Goal: Task Accomplishment & Management: Manage account settings

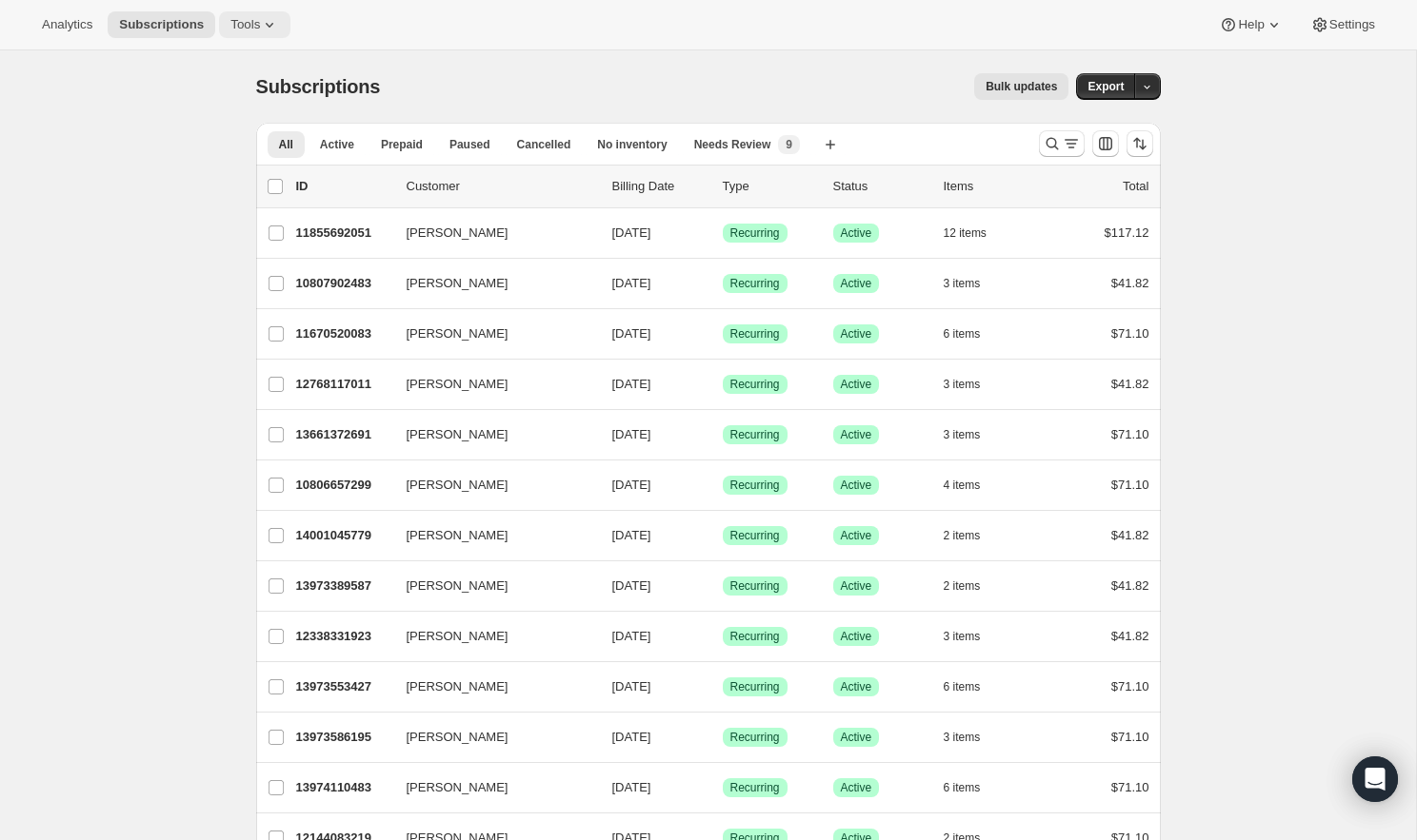
click at [273, 23] on icon at bounding box center [270, 24] width 8 height 5
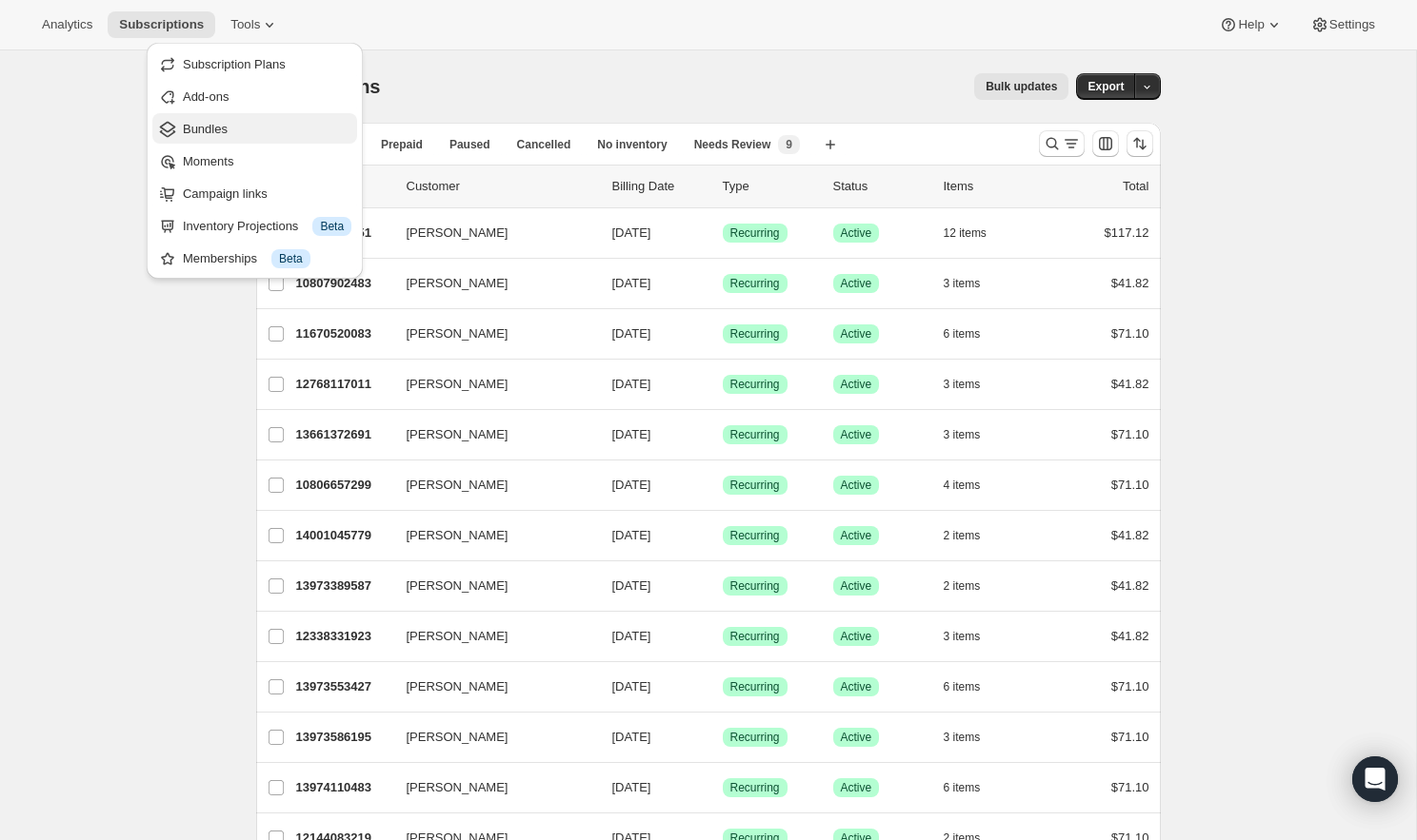
click at [245, 138] on span "Bundles" at bounding box center [267, 129] width 168 height 19
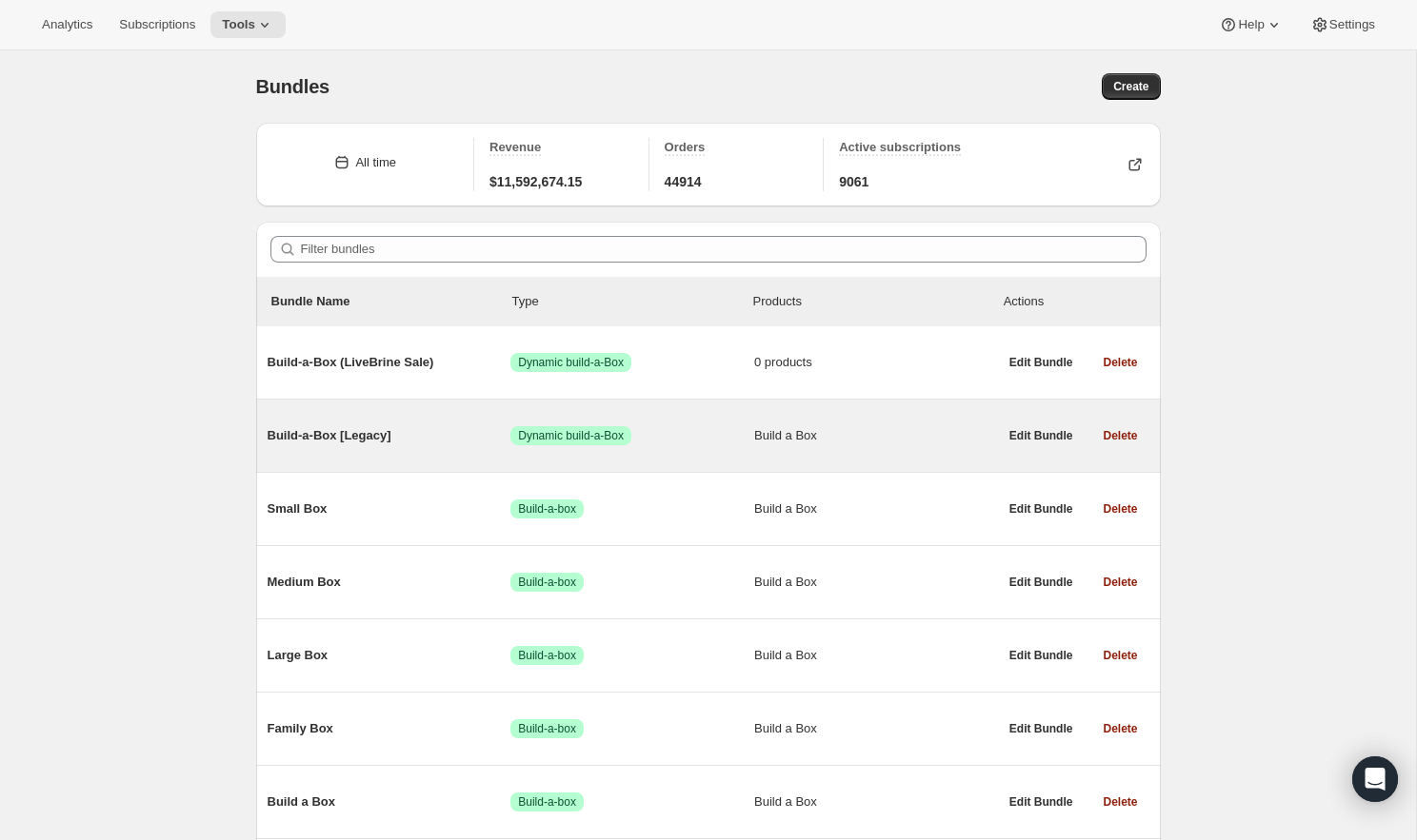
scroll to position [147, 0]
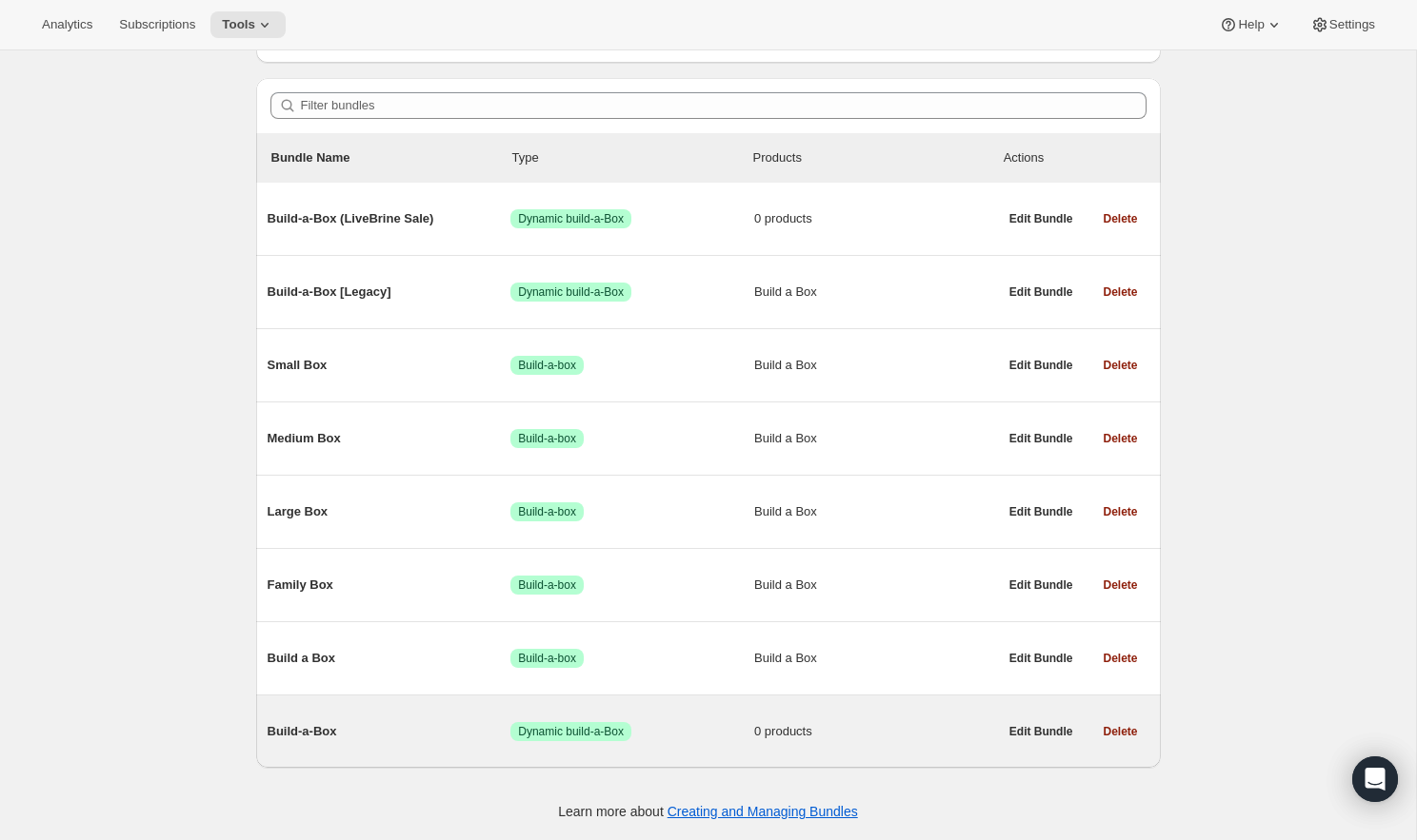
click at [358, 725] on span "Build-a-Box" at bounding box center [389, 732] width 243 height 19
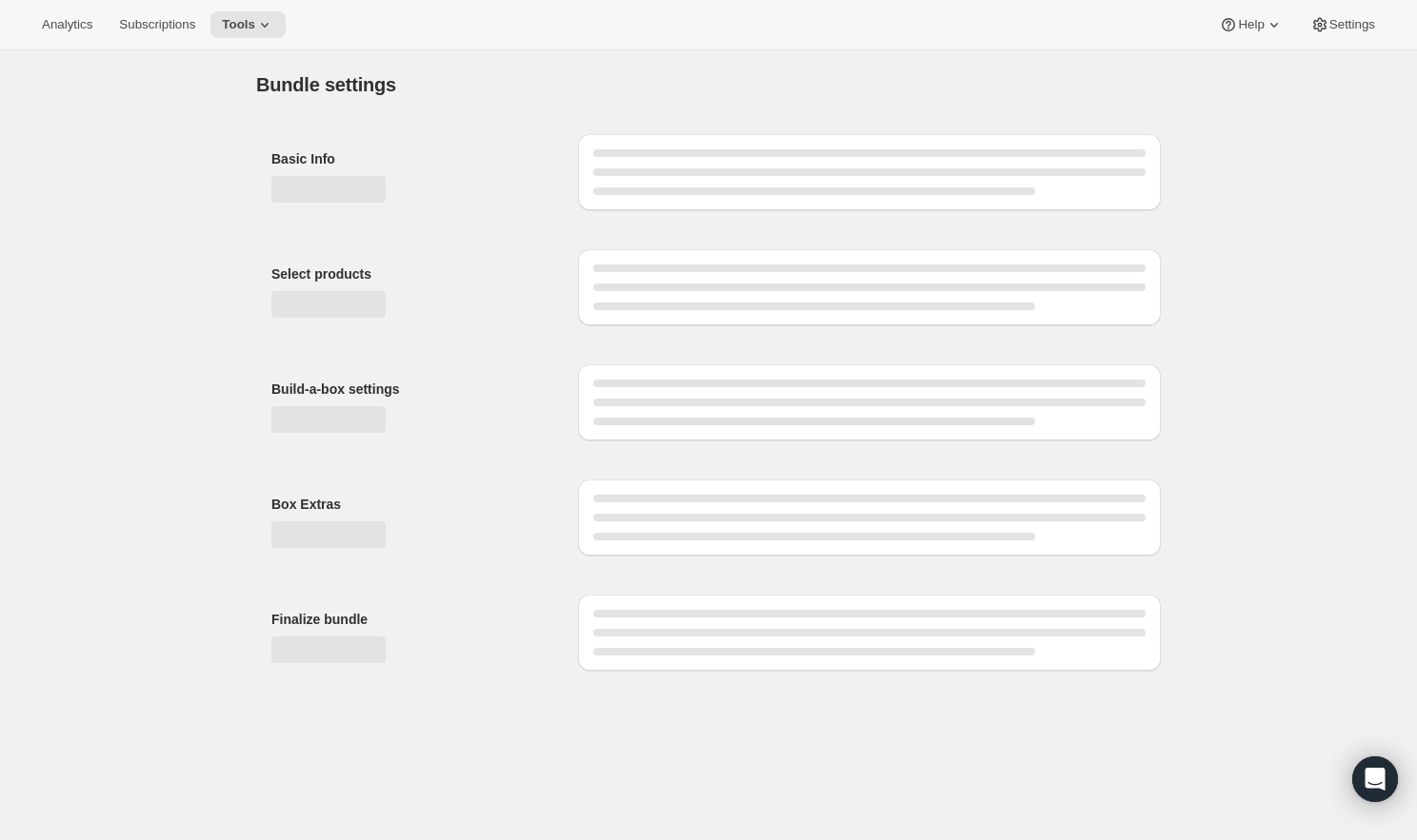
type input "Build-a-Box"
checkbox input "true"
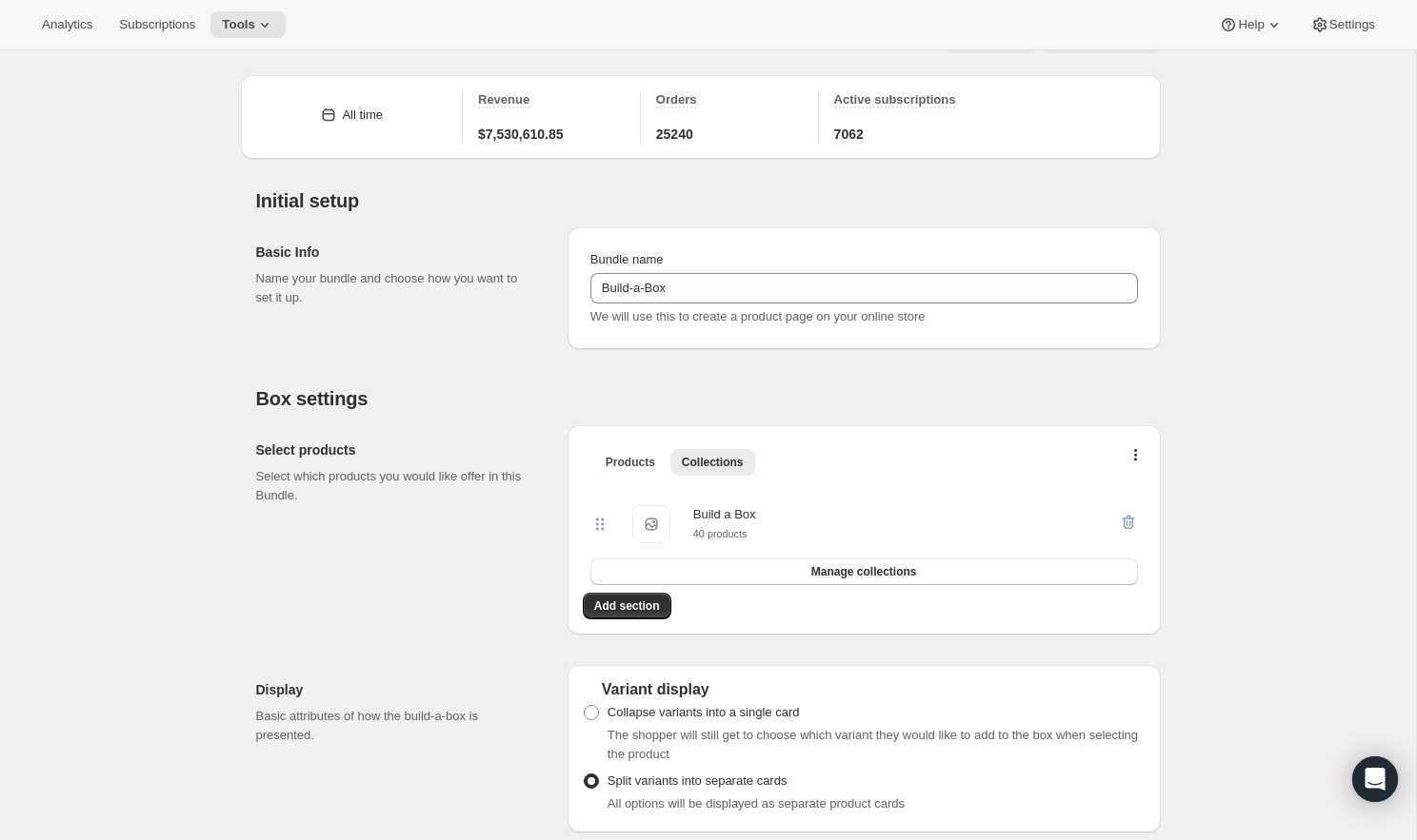
scroll to position [48, 0]
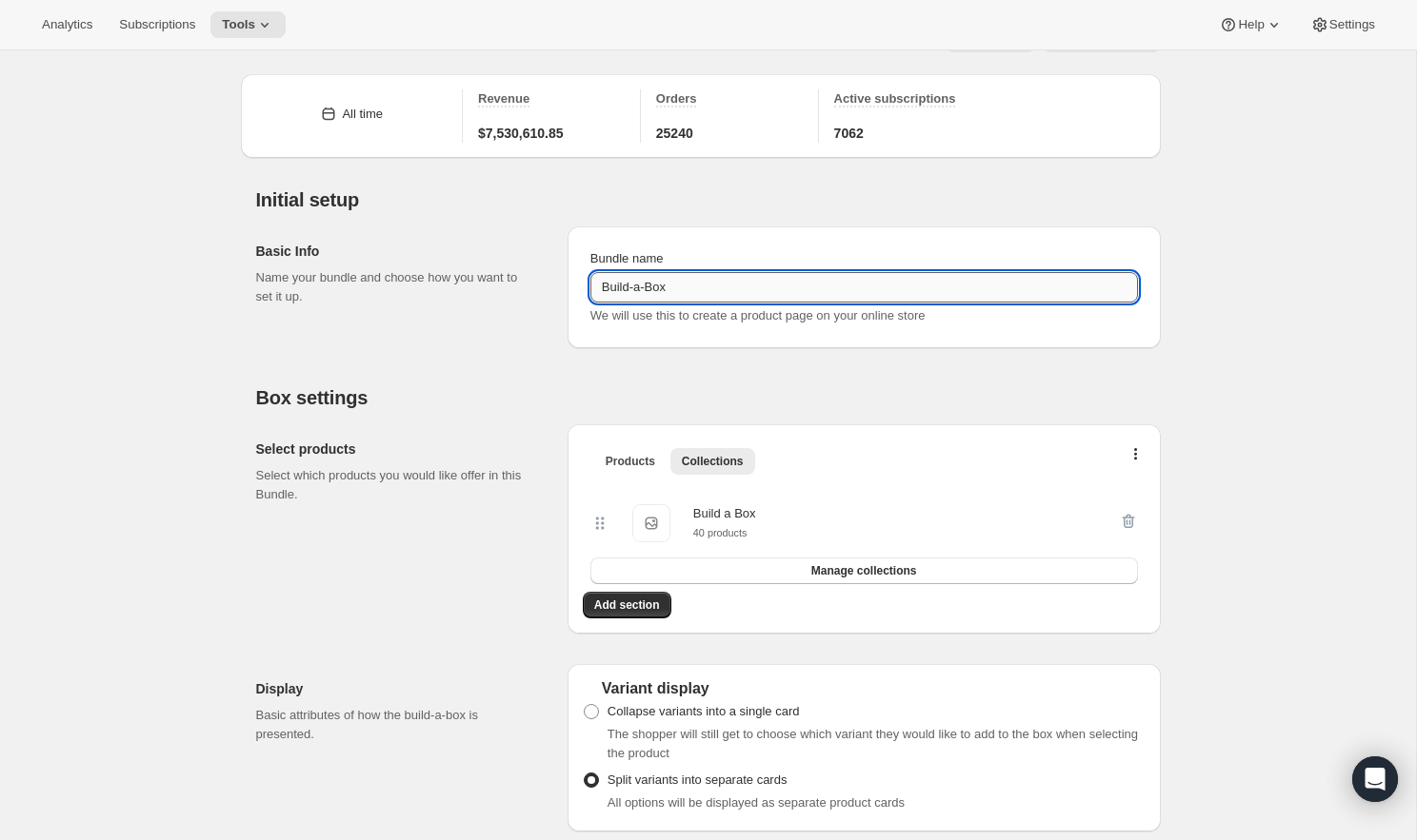
click at [716, 284] on input "Build-a-Box" at bounding box center [864, 287] width 547 height 30
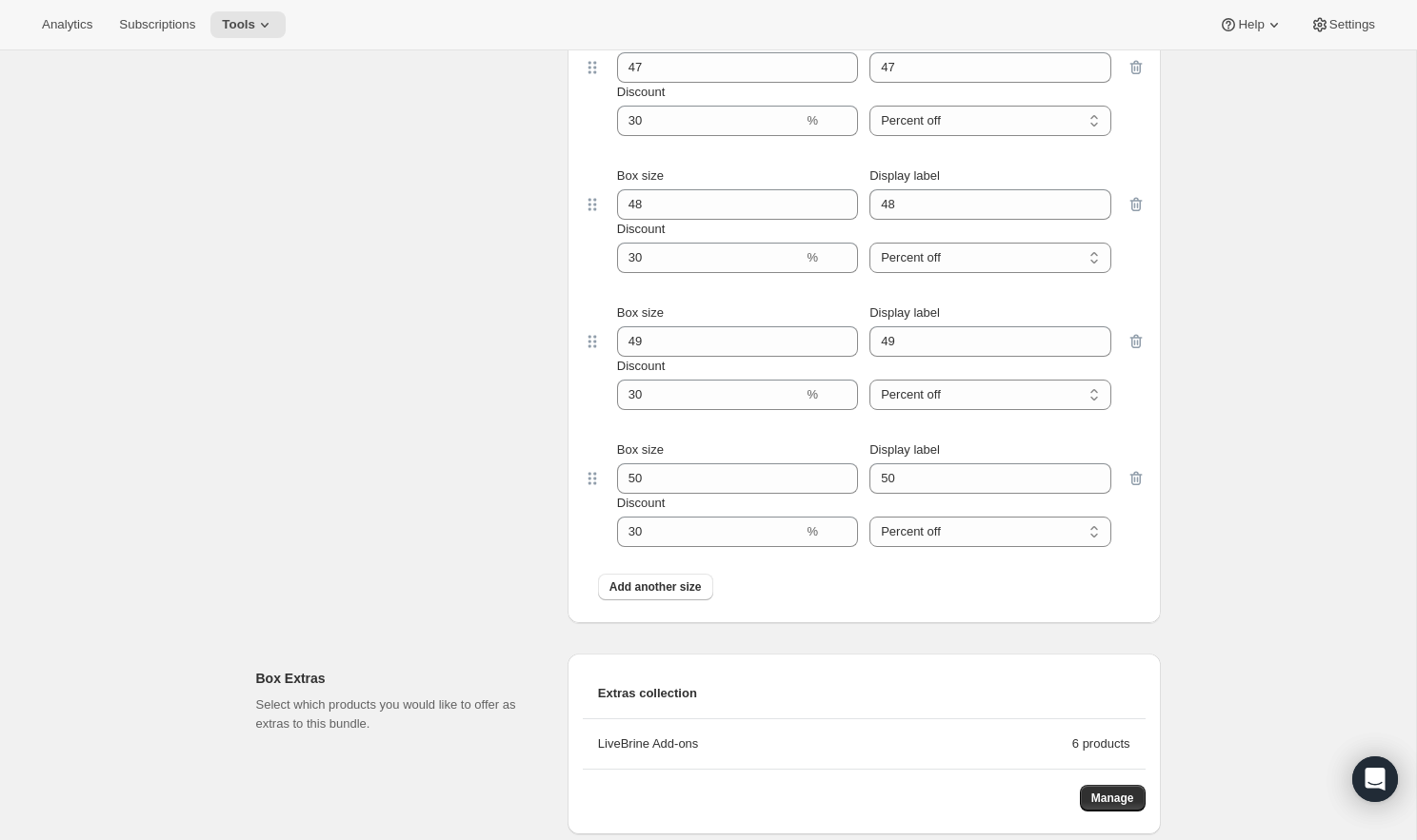
scroll to position [6148, 0]
click at [930, 488] on input "50" at bounding box center [990, 480] width 241 height 30
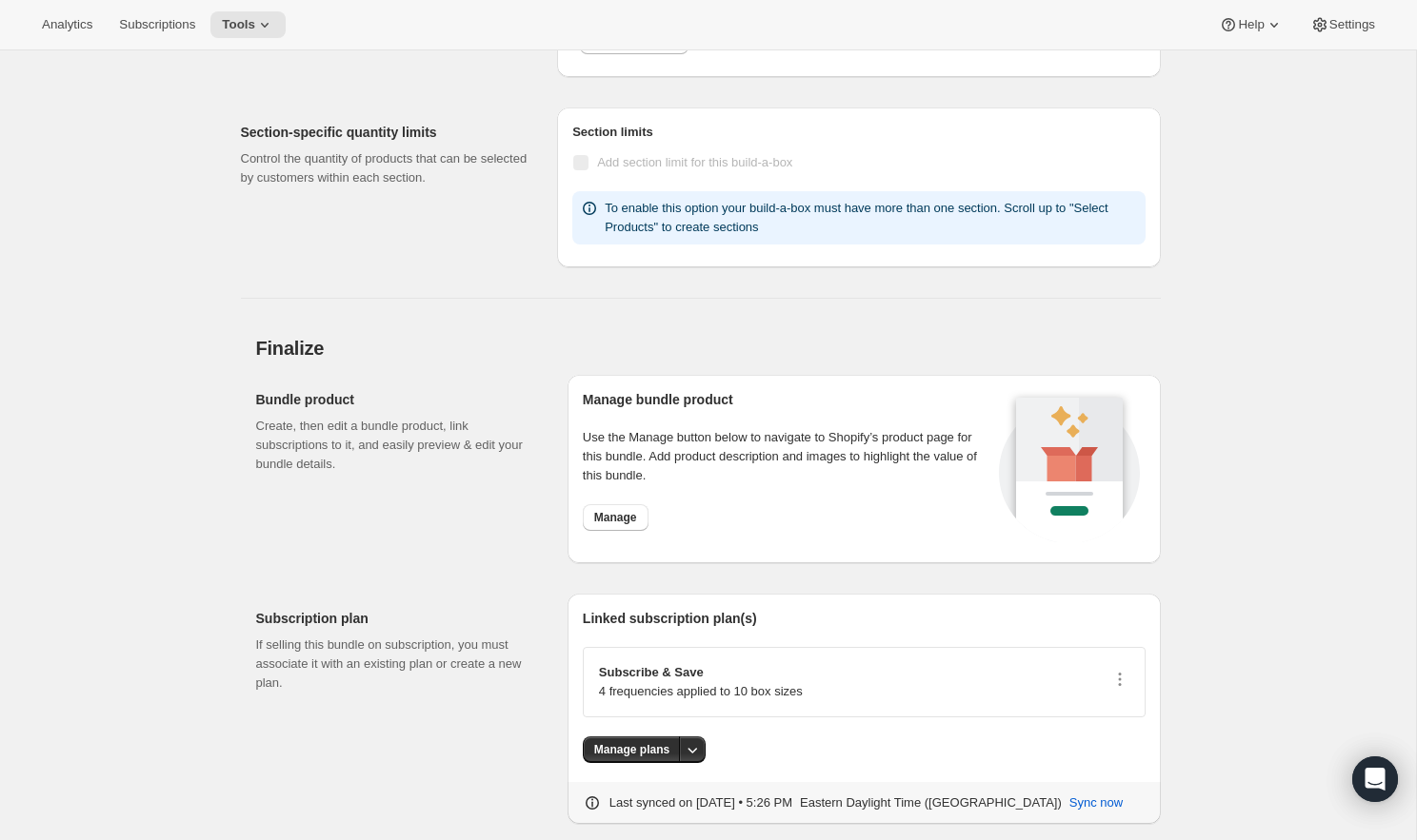
scroll to position [7353, 0]
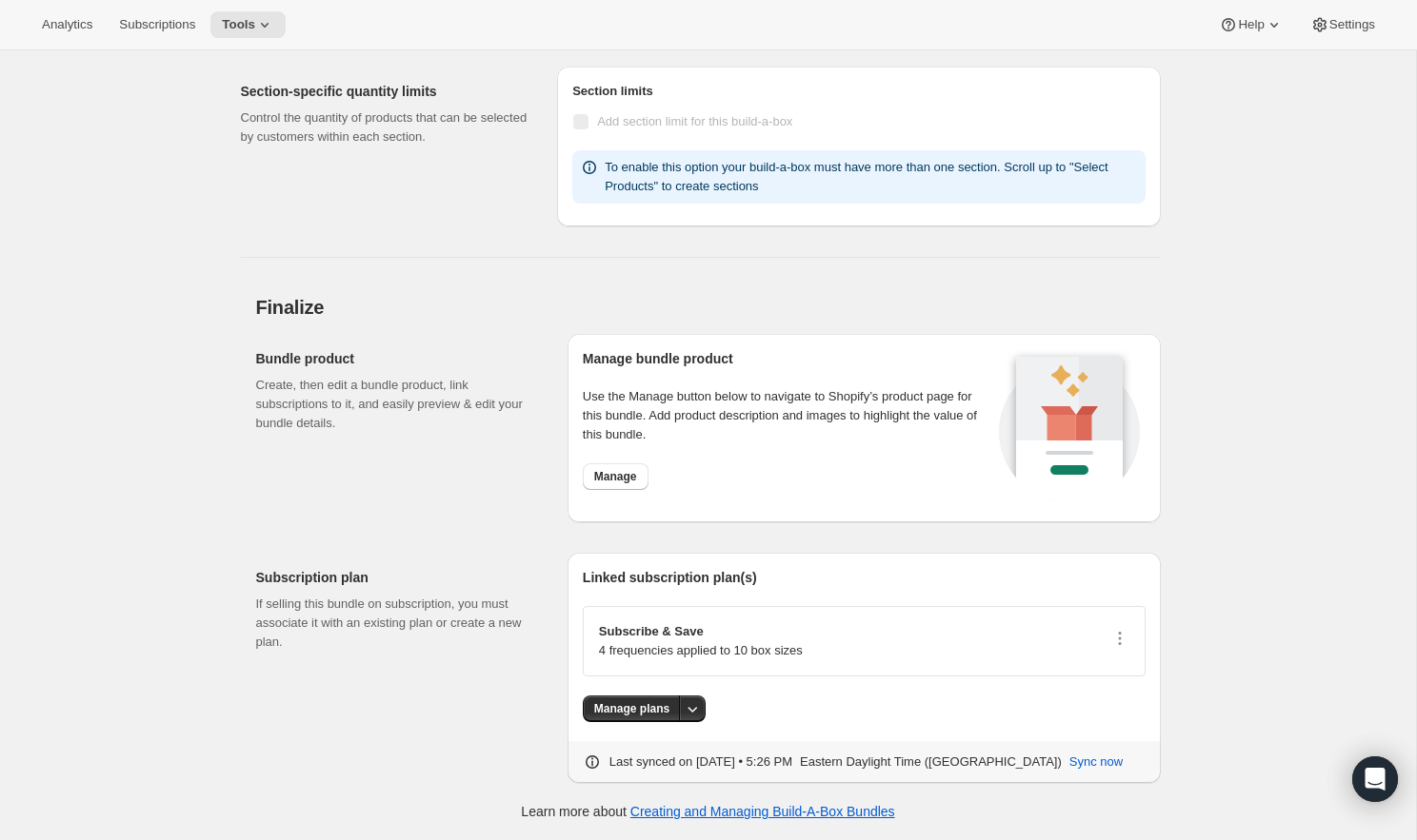
click at [1136, 647] on div "Subscribe & Save 4 frequencies applied to 10 box sizes" at bounding box center [864, 642] width 563 height 70
click at [1119, 647] on icon "button" at bounding box center [1119, 638] width 19 height 19
click at [1106, 666] on span "Specify plans by box size" at bounding box center [1115, 674] width 139 height 19
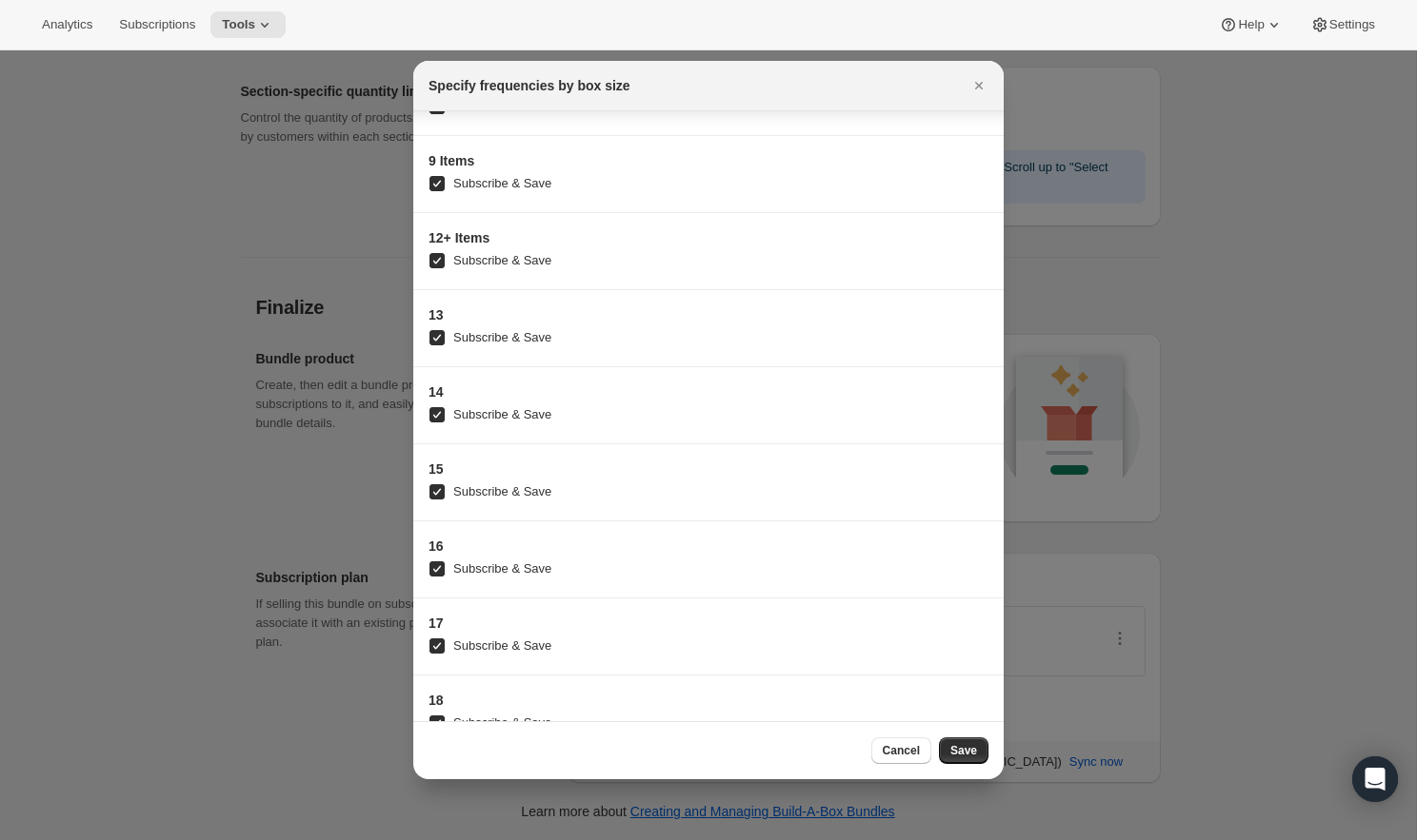
scroll to position [160, 0]
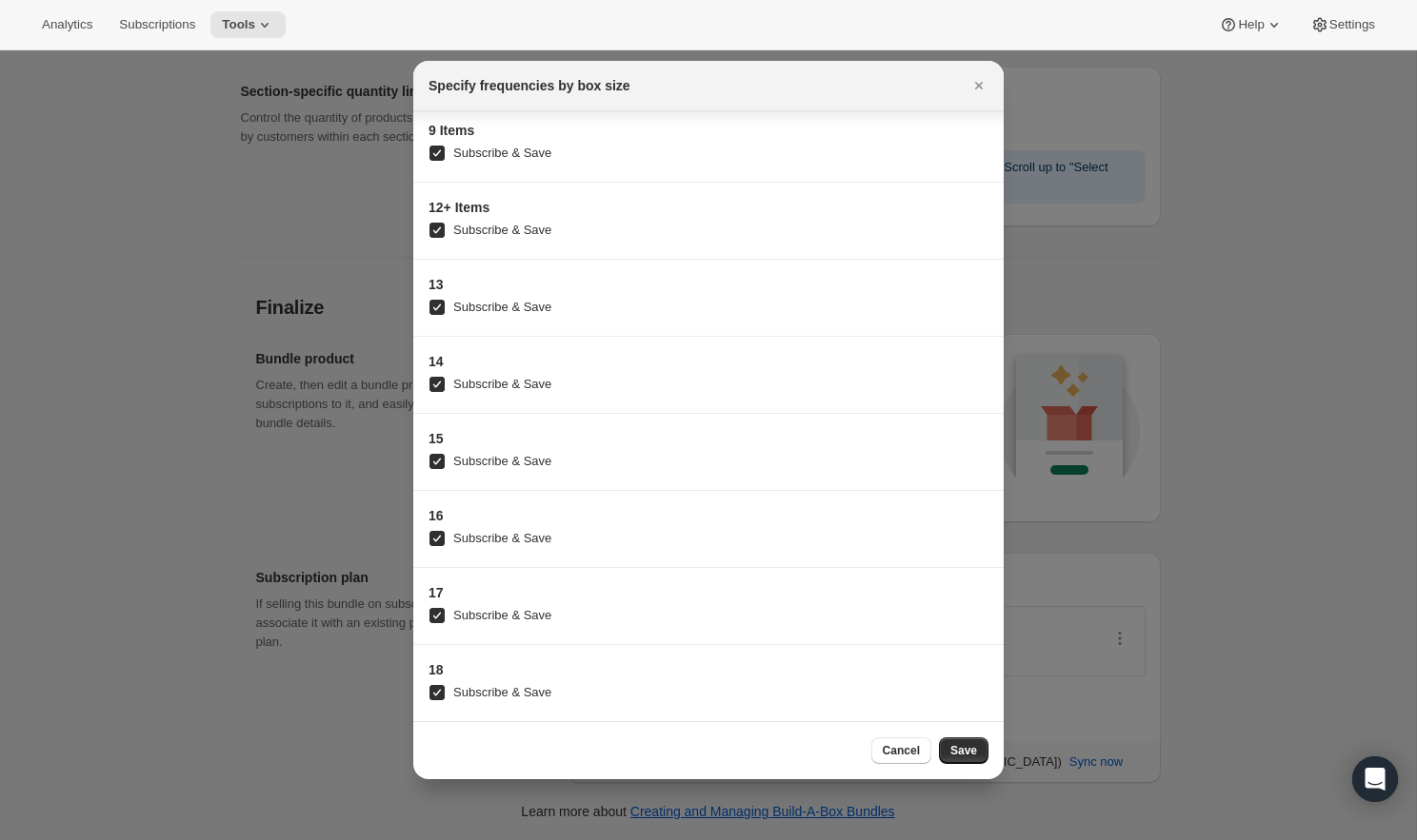
click at [1333, 317] on div at bounding box center [708, 420] width 1417 height 840
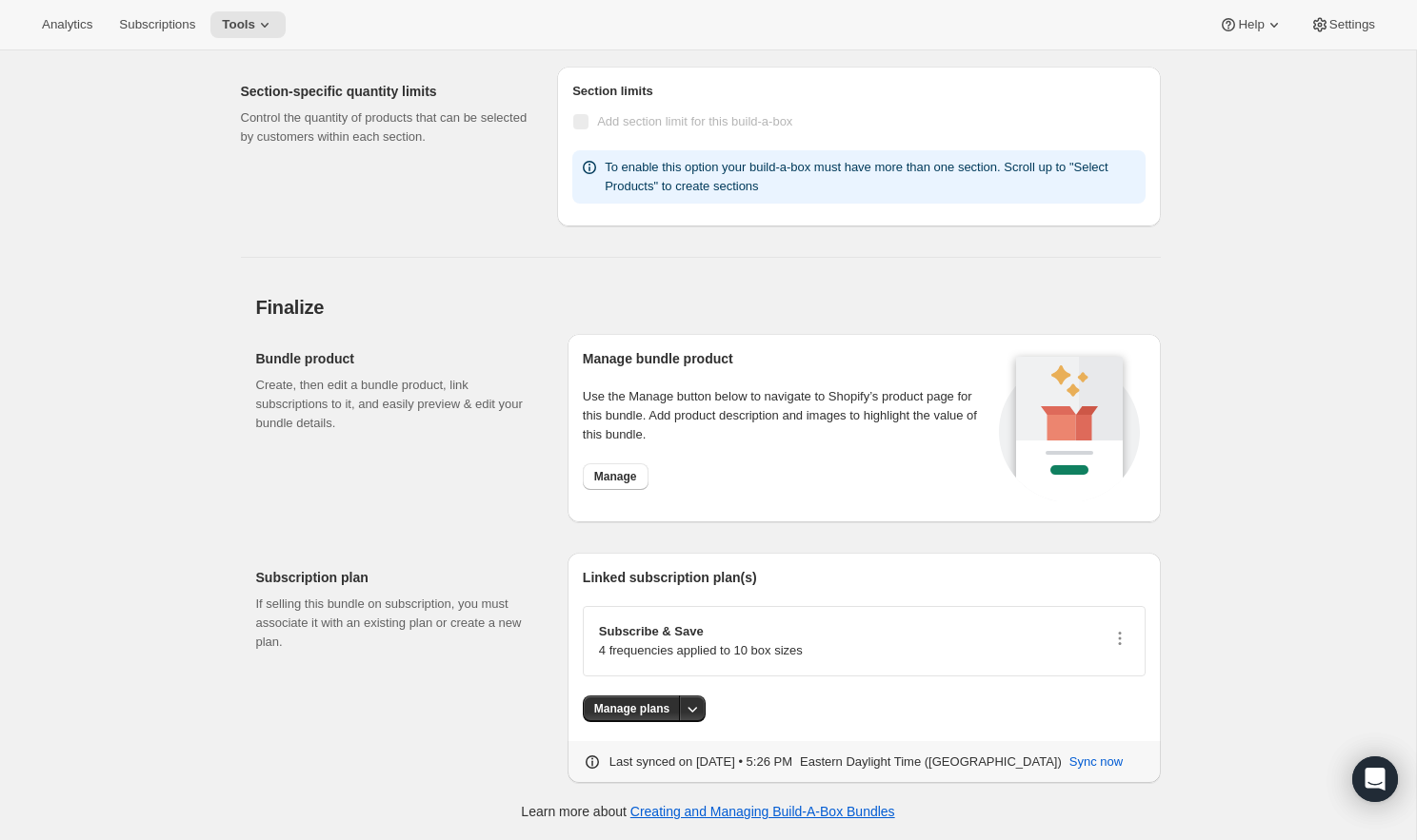
click at [832, 652] on div "Subscribe & Save 4 frequencies applied to 10 box sizes" at bounding box center [864, 641] width 531 height 38
click at [696, 705] on icon "More actions" at bounding box center [692, 708] width 19 height 19
click at [628, 707] on span "Manage plans" at bounding box center [631, 709] width 75 height 16
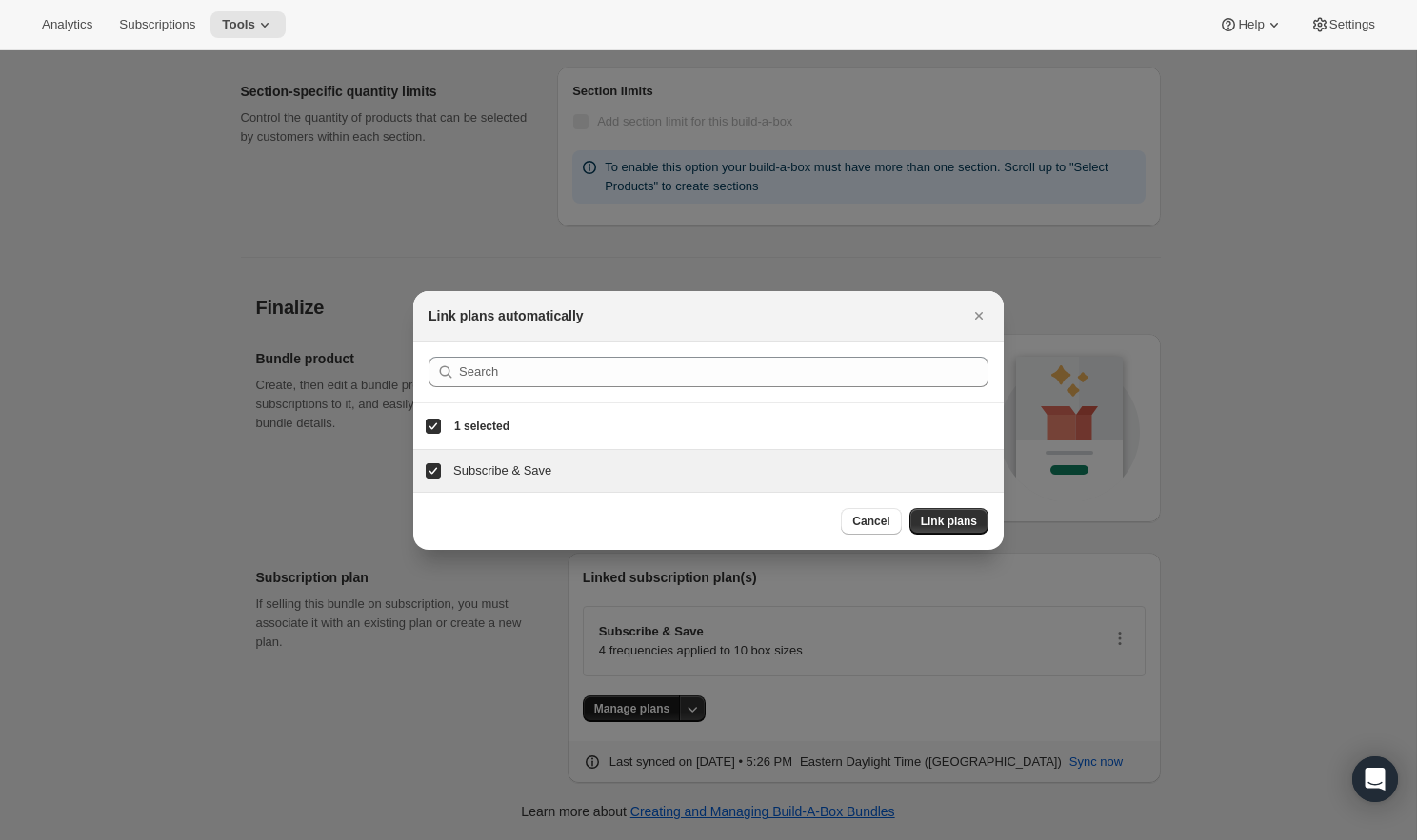
scroll to position [0, 0]
click at [862, 521] on span "Cancel" at bounding box center [871, 522] width 37 height 16
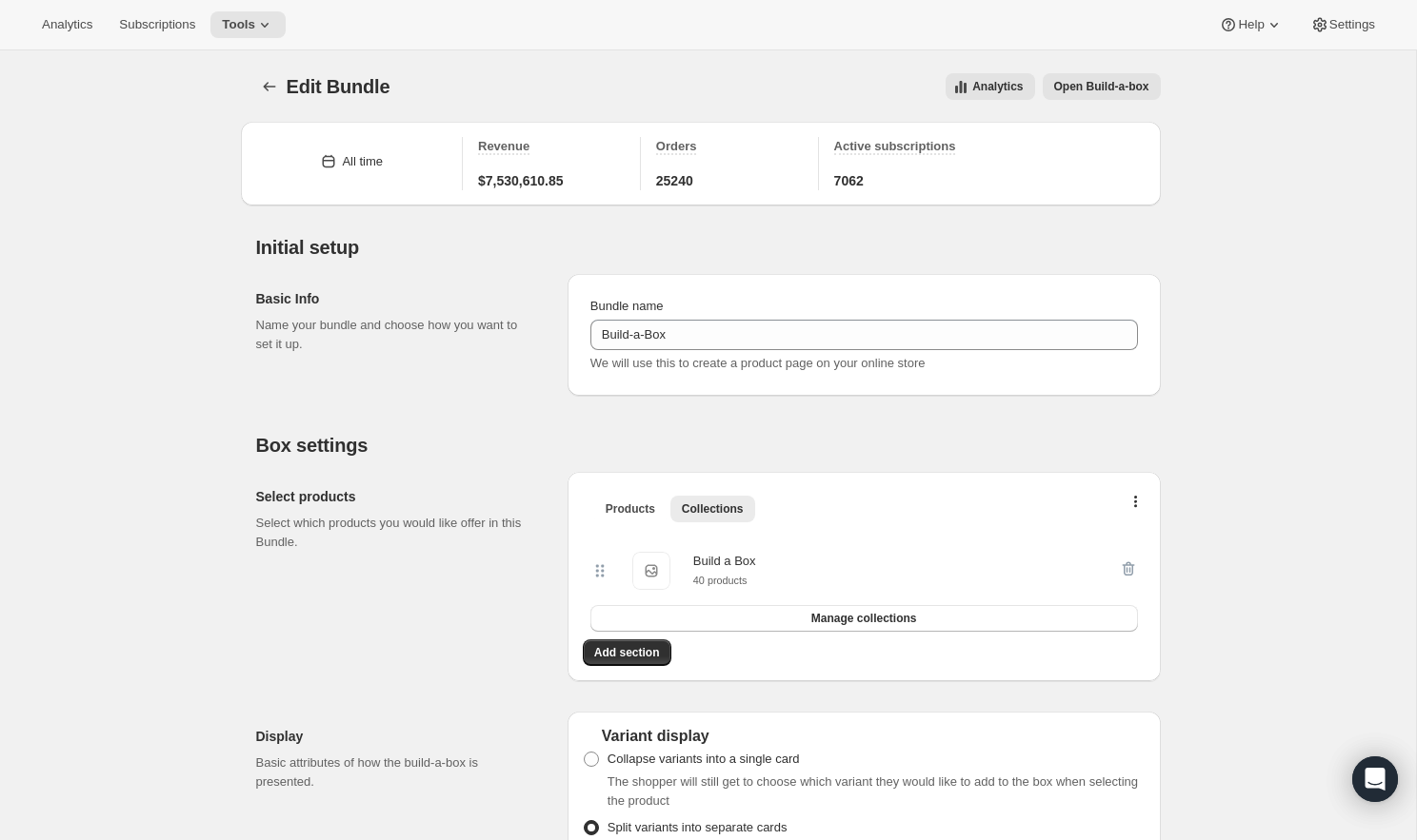
scroll to position [7353, 0]
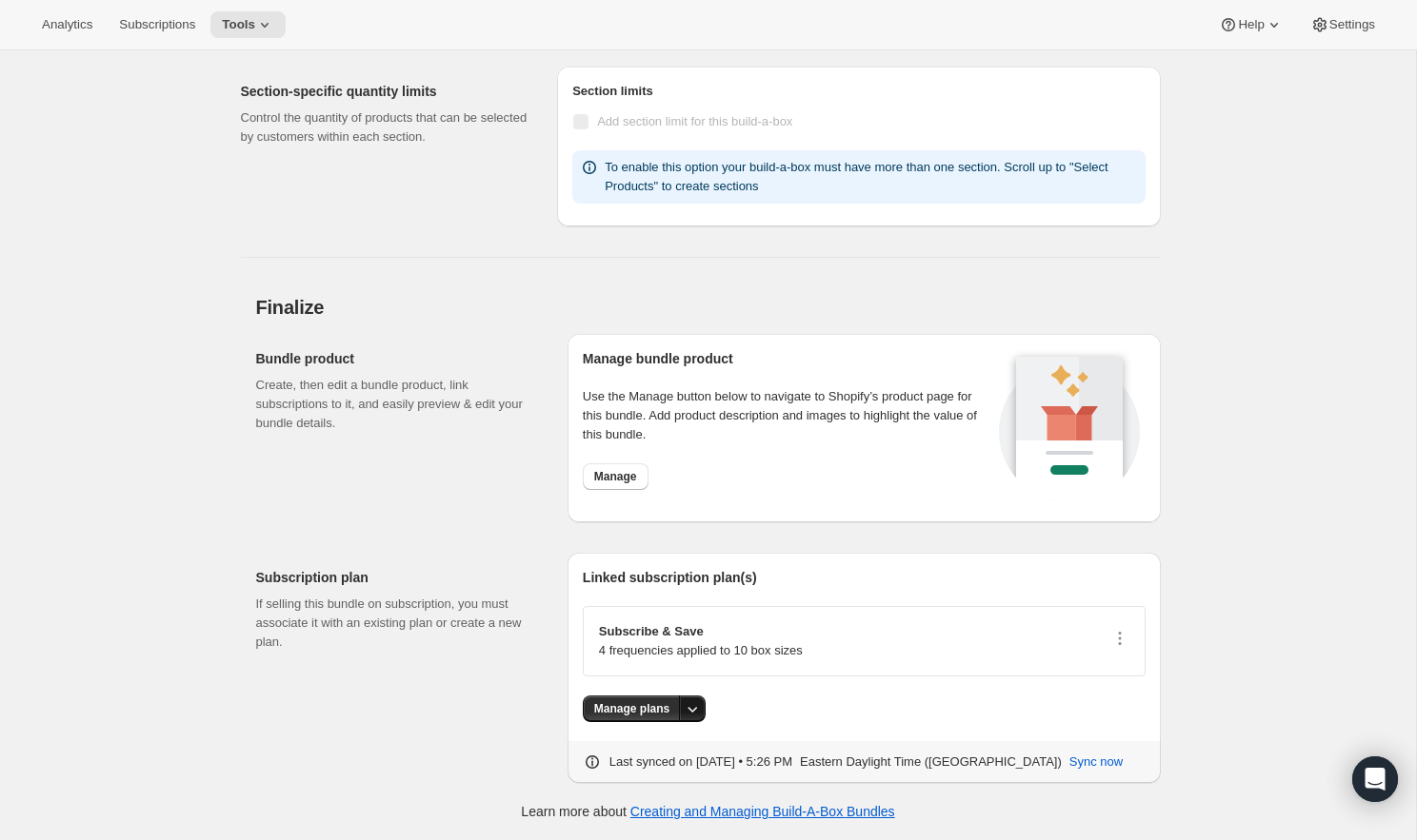
click at [699, 703] on icon "More actions" at bounding box center [692, 708] width 19 height 19
click at [814, 711] on div "Manage plans" at bounding box center [864, 708] width 563 height 26
click at [802, 659] on p "4 frequencies applied to 10 box sizes" at bounding box center [701, 651] width 204 height 19
click at [1131, 642] on div "Subscribe & Save 4 frequencies applied to 10 box sizes" at bounding box center [864, 642] width 563 height 70
click at [1128, 643] on icon "button" at bounding box center [1119, 638] width 19 height 19
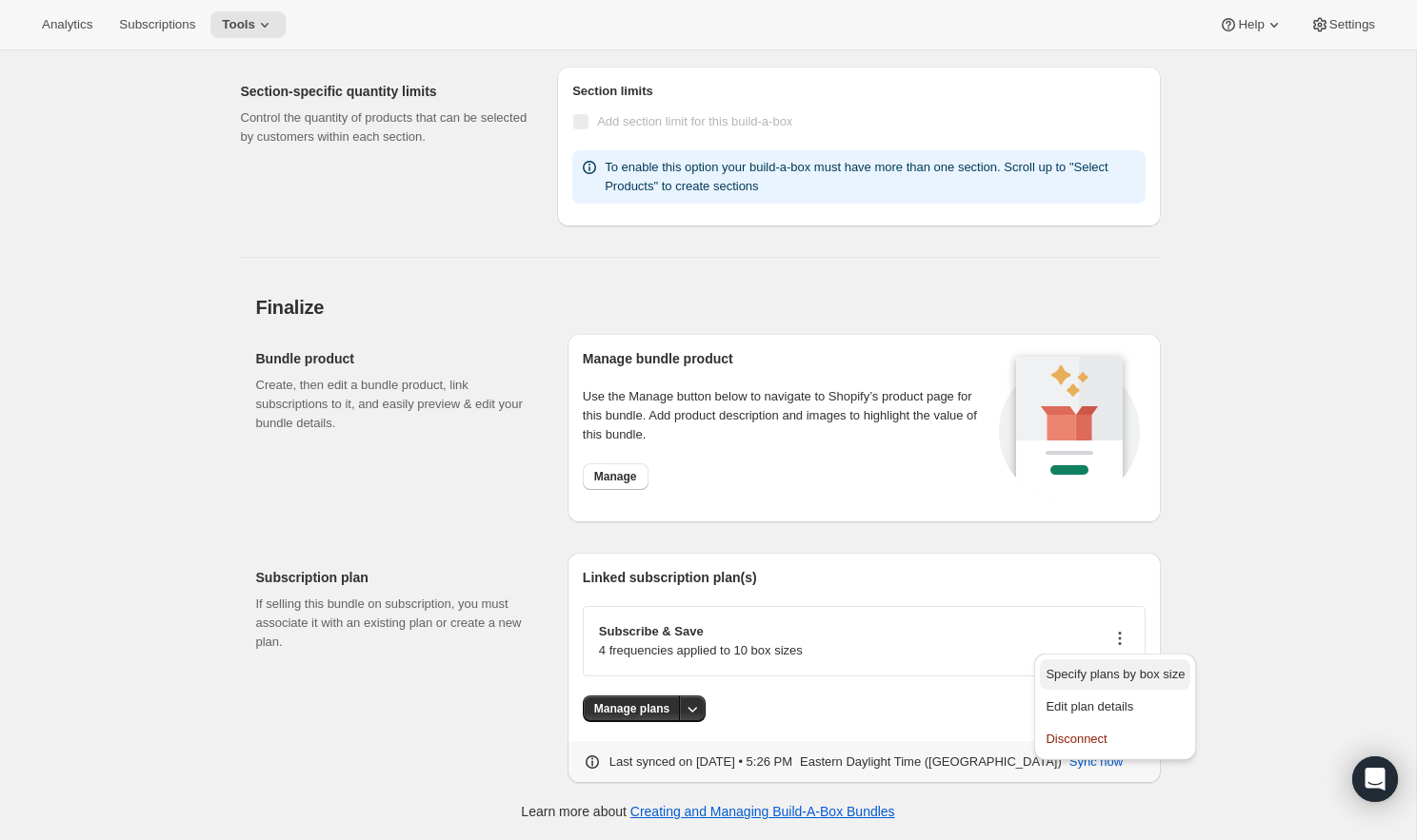
click at [1117, 687] on button "Specify plans by box size" at bounding box center [1115, 674] width 150 height 30
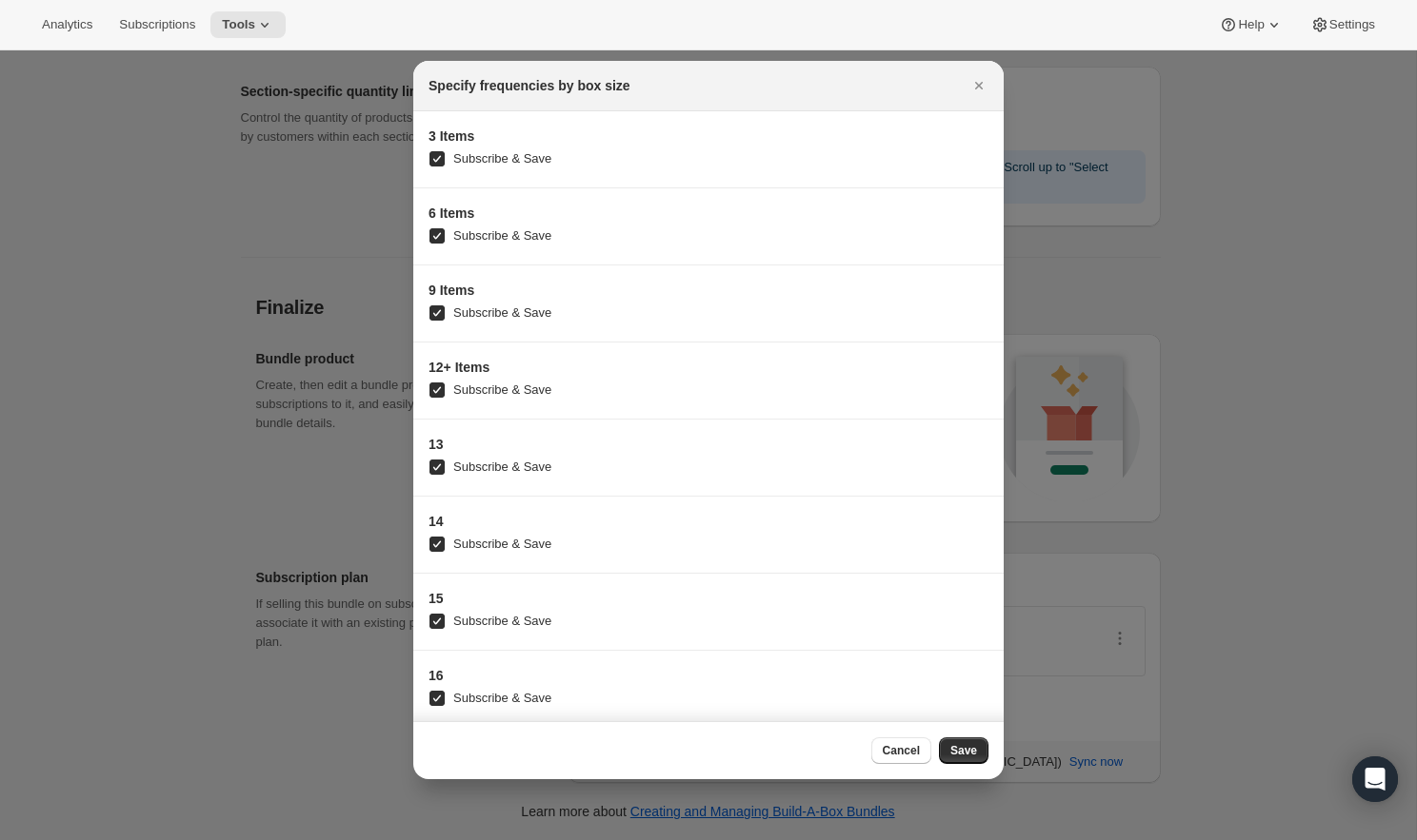
scroll to position [160, 0]
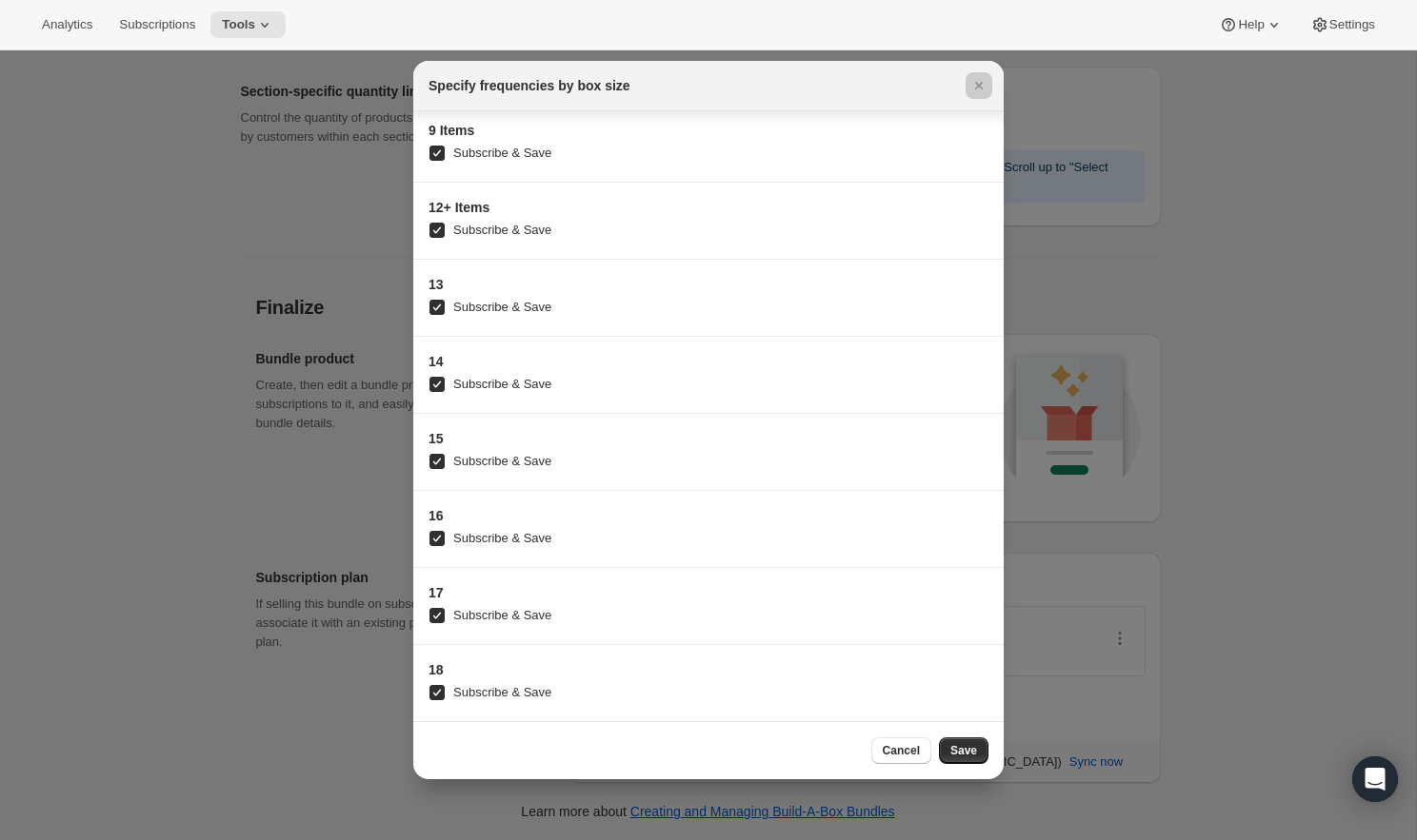
click at [1195, 670] on div at bounding box center [708, 420] width 1417 height 840
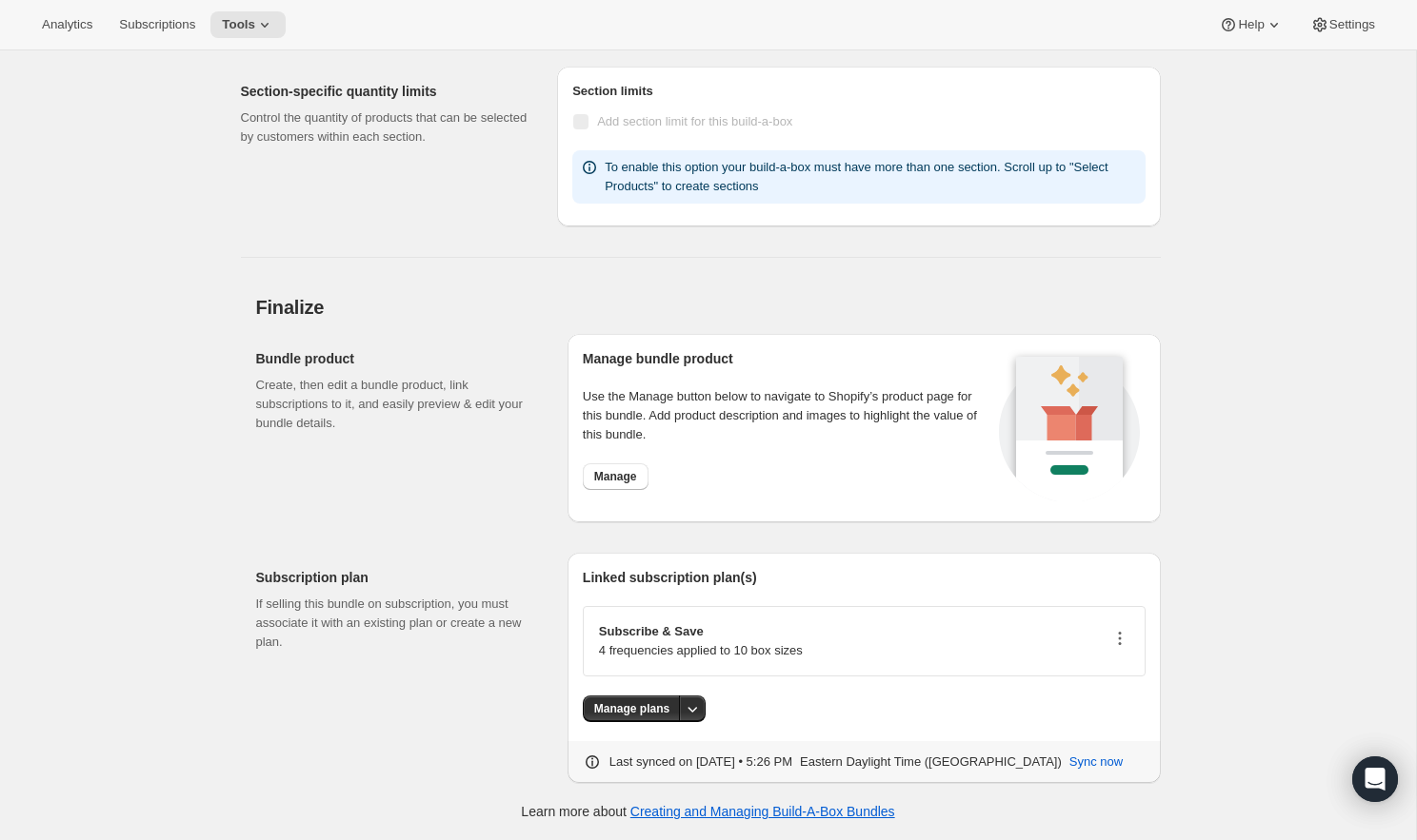
click at [1117, 646] on icon "button" at bounding box center [1119, 638] width 19 height 19
click at [1110, 707] on span "Edit plan details" at bounding box center [1090, 706] width 88 height 15
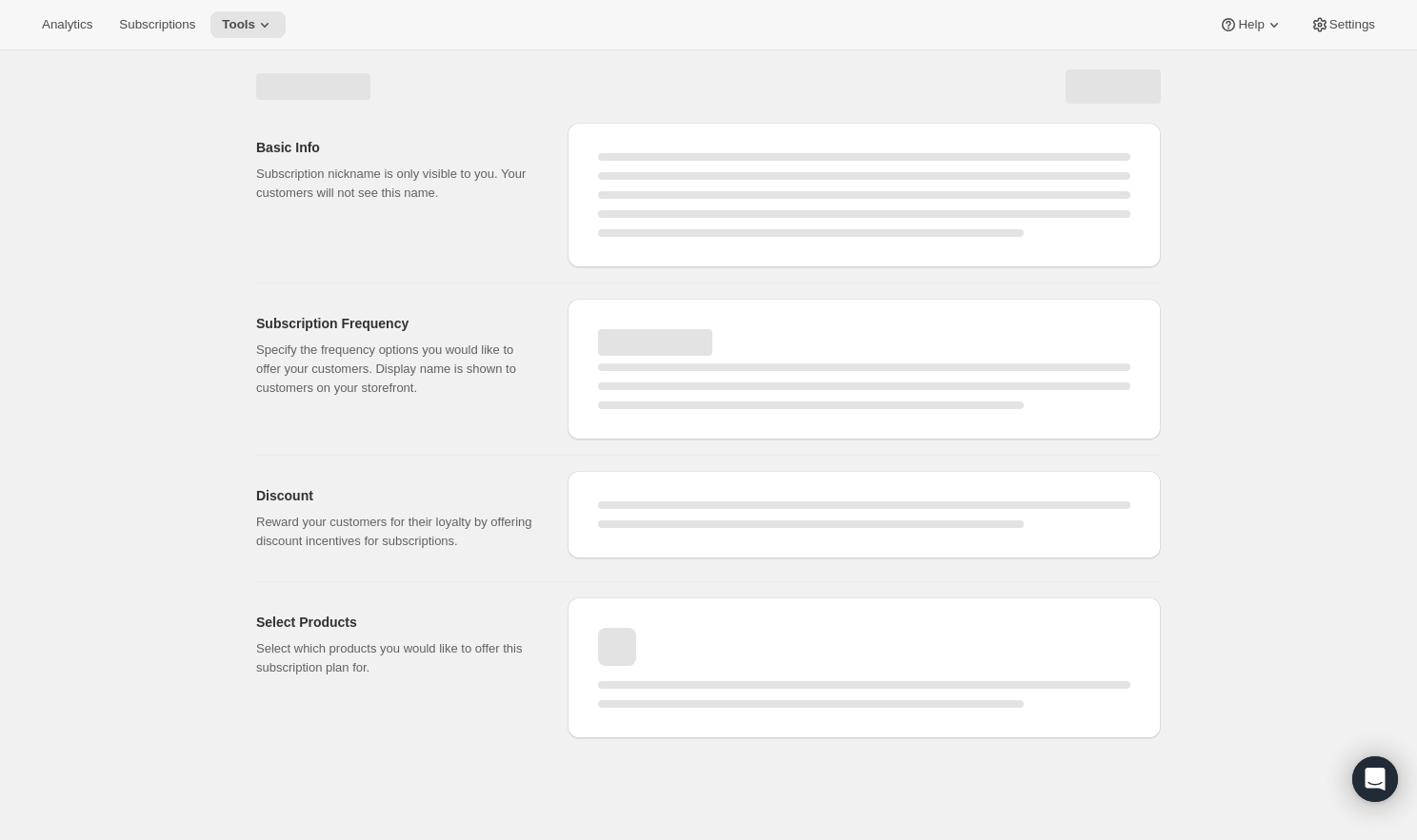
select select "WEEK"
select select "MONTH"
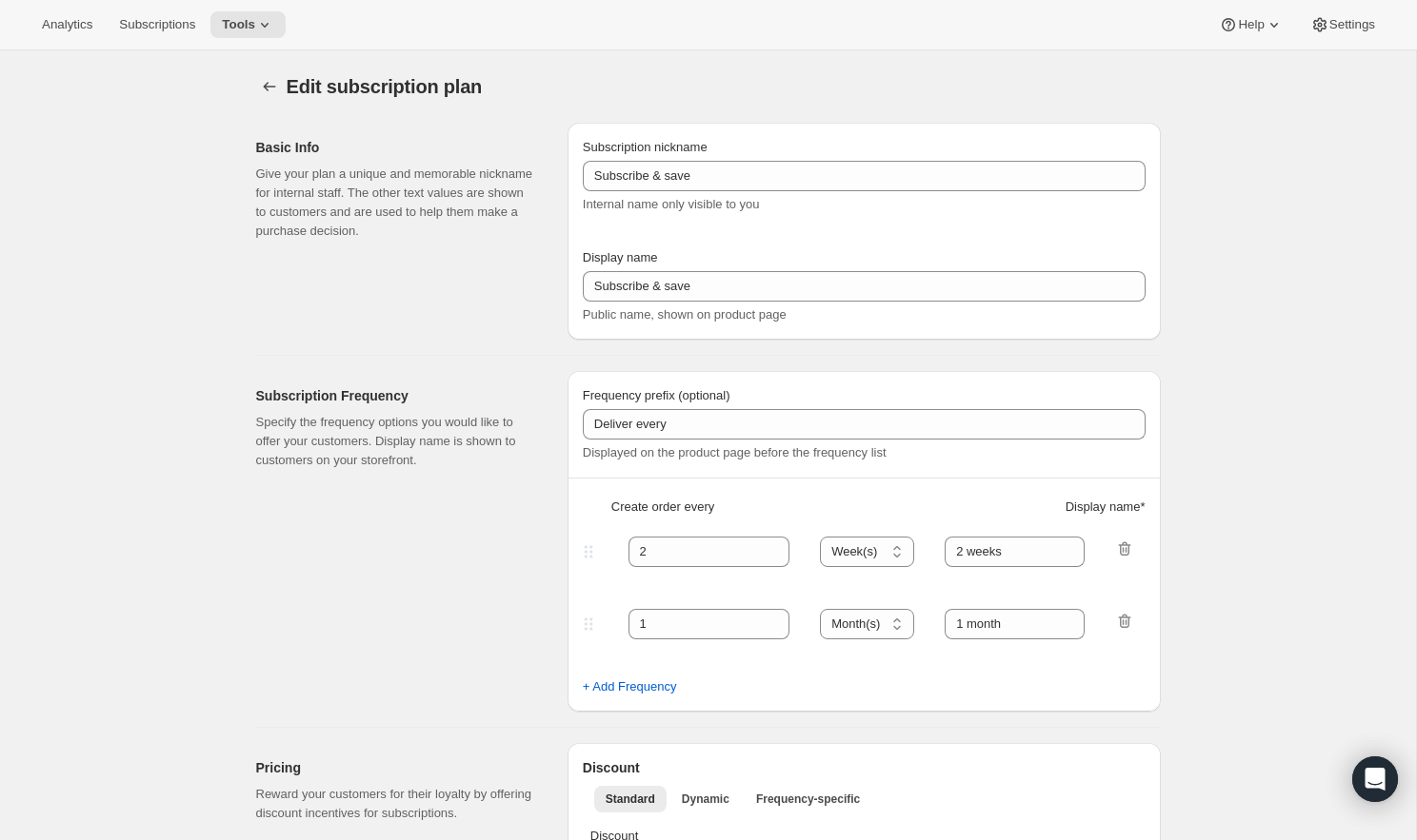
type input "Subscribe & Save"
type input "2 Weeks"
type input "4"
select select "WEEK"
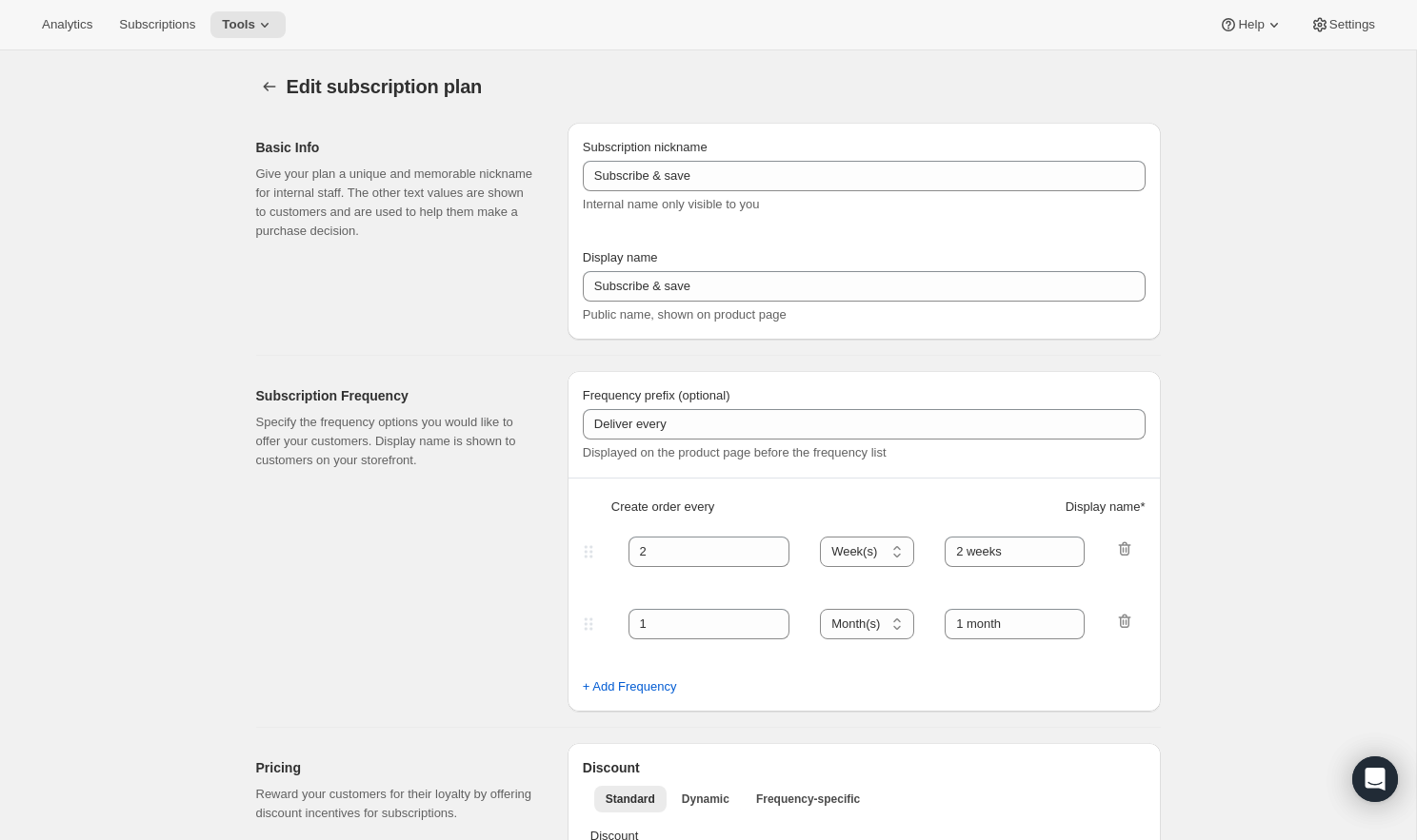
type input "4 Weeks"
type input "10"
select select "WEEK"
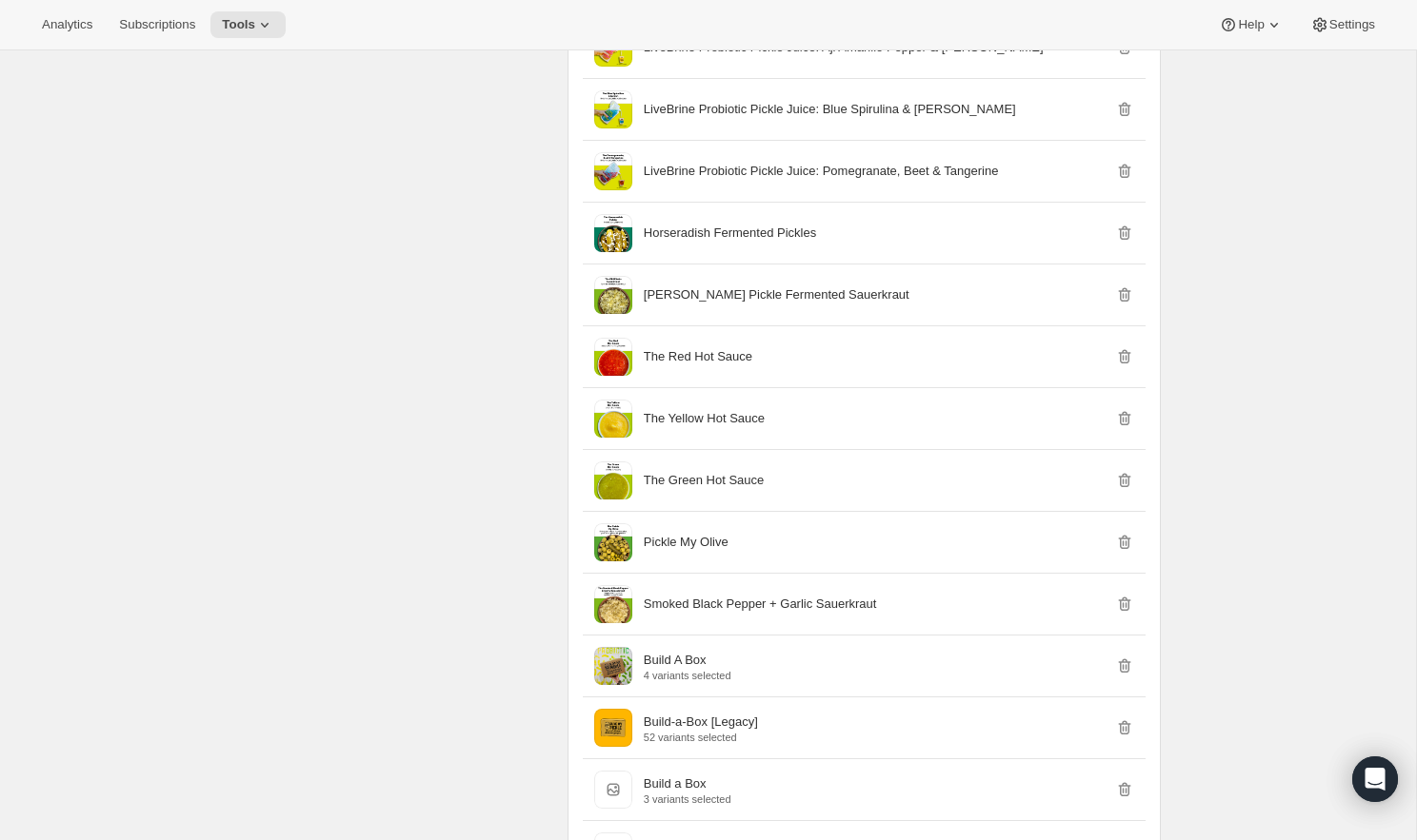
scroll to position [4039, 0]
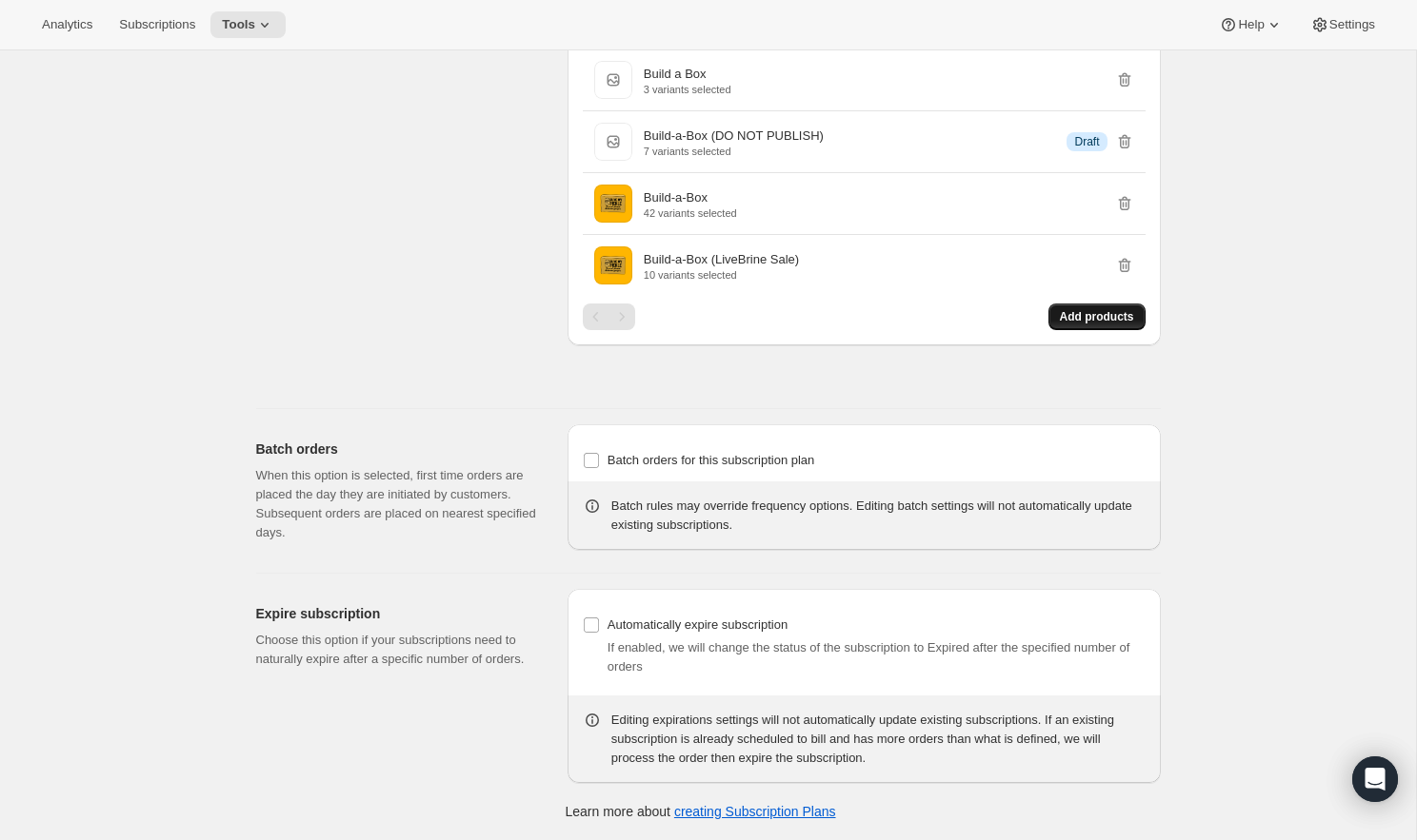
click at [1075, 322] on span "Add products" at bounding box center [1096, 317] width 74 height 16
click at [1066, 310] on button "Add products" at bounding box center [1096, 316] width 97 height 26
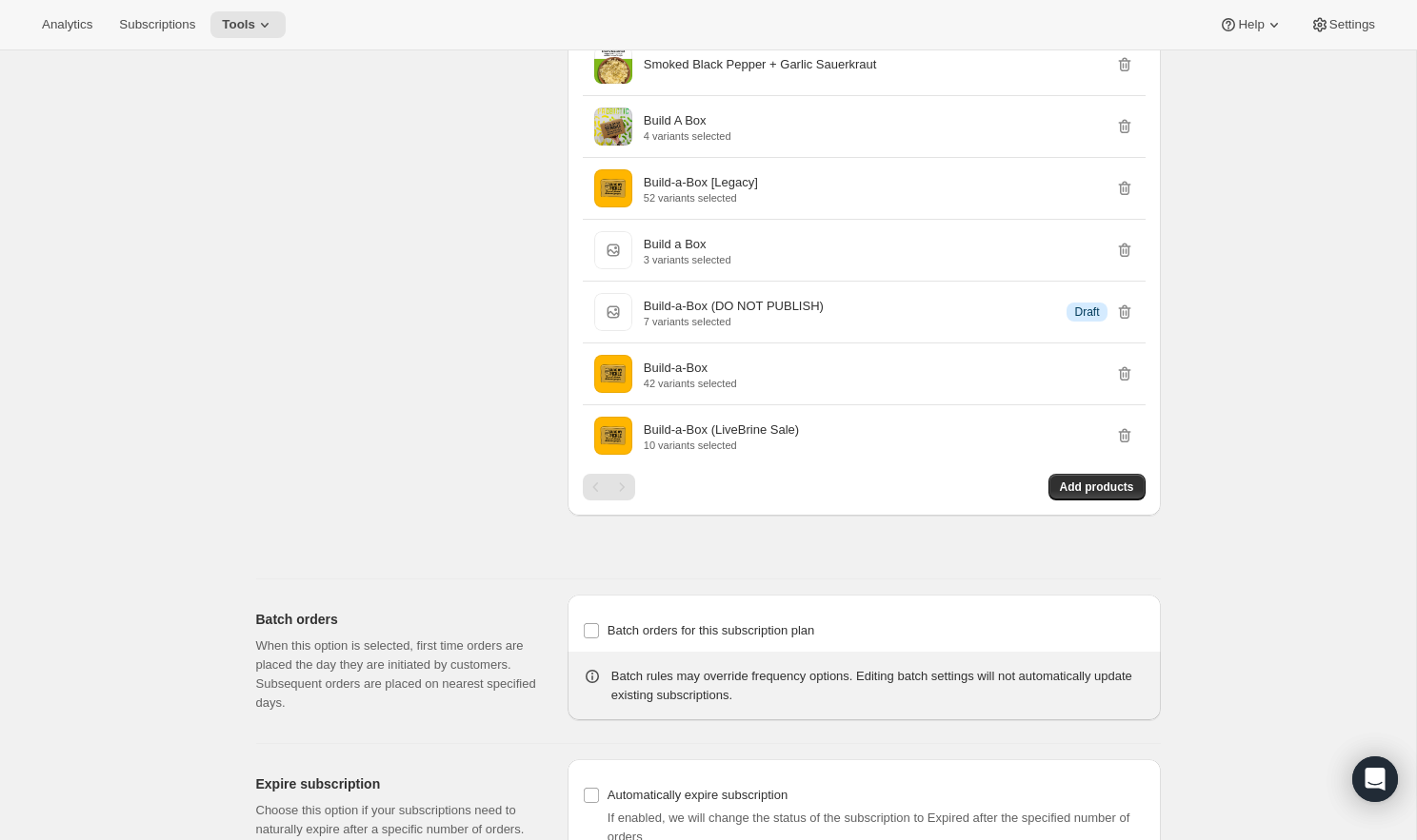
scroll to position [3845, 0]
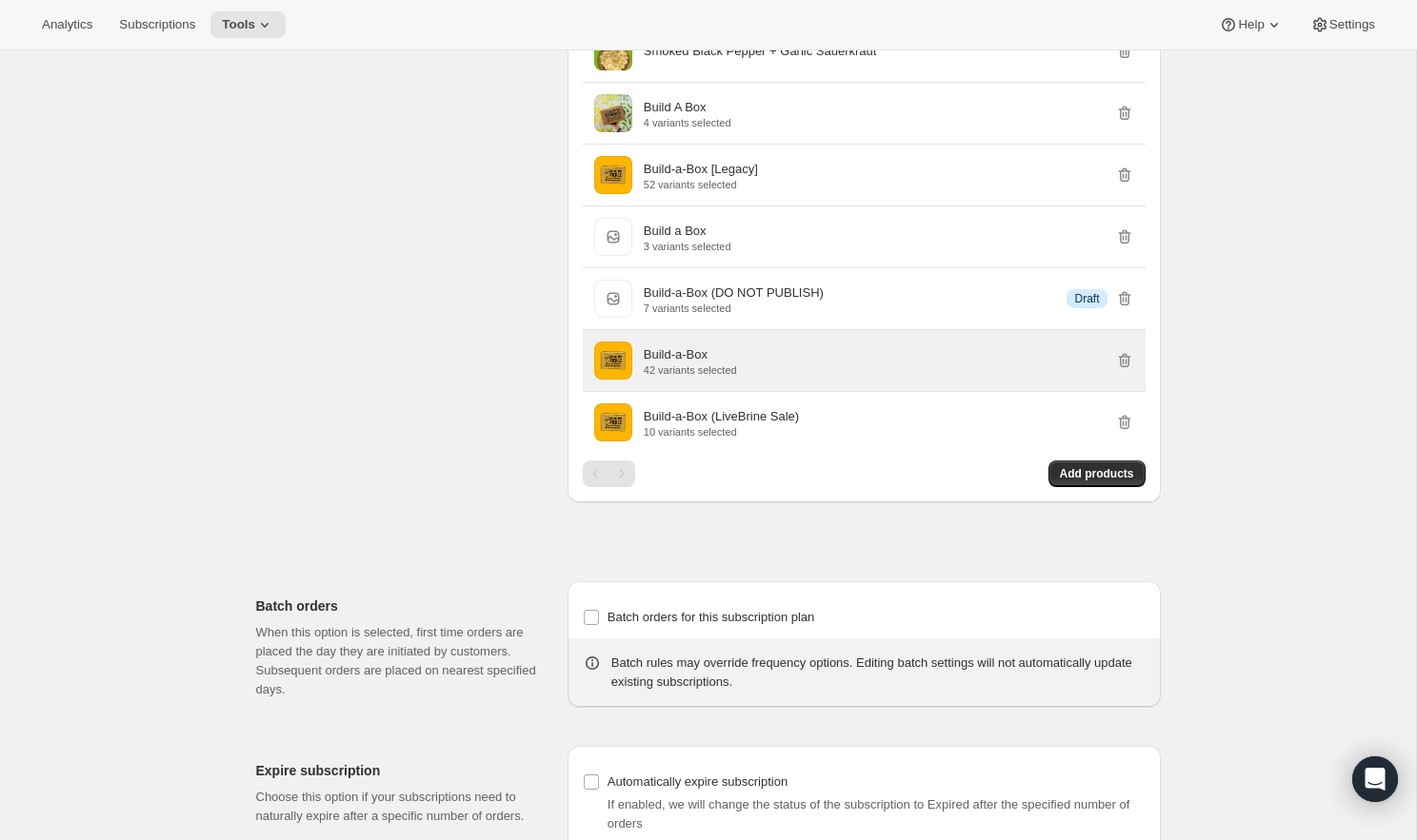
click at [753, 376] on div "Build-a-Box 42 variants selected" at bounding box center [889, 360] width 491 height 30
click at [699, 364] on p "Build-a-Box" at bounding box center [675, 355] width 64 height 19
click at [778, 376] on div "Build-a-Box 42 variants selected" at bounding box center [889, 360] width 491 height 30
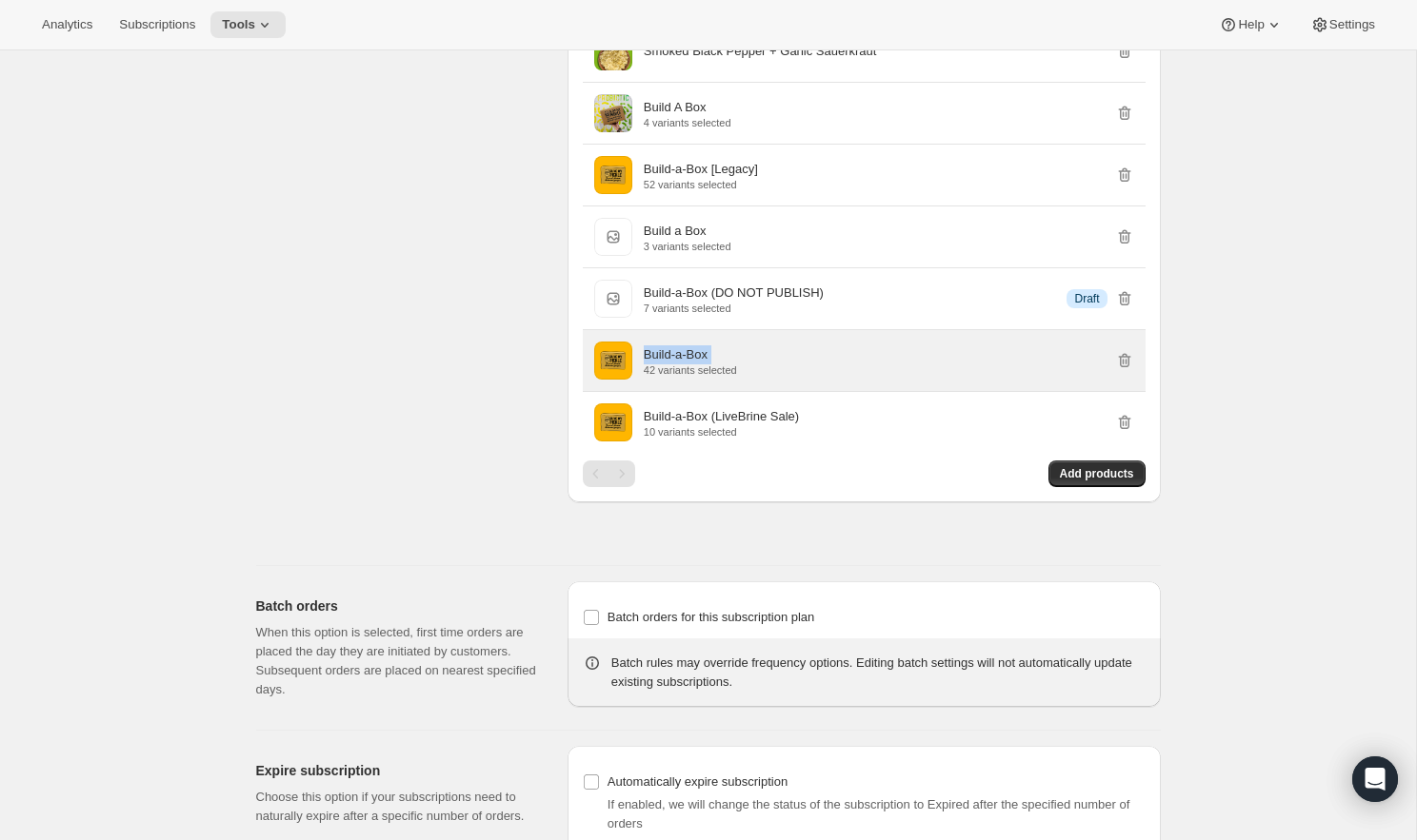
scroll to position [4039, 0]
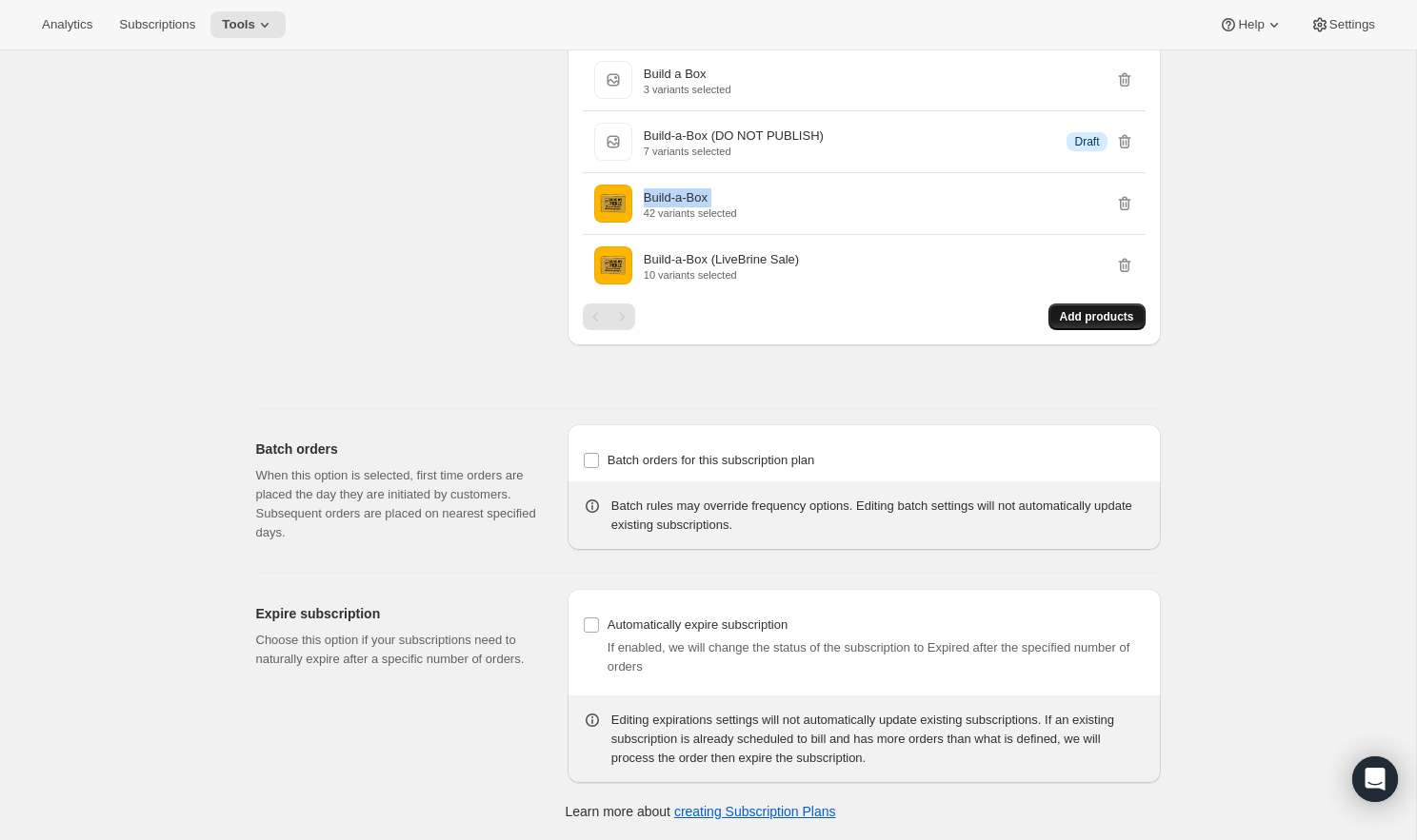
click at [1087, 320] on span "Add products" at bounding box center [1096, 317] width 74 height 16
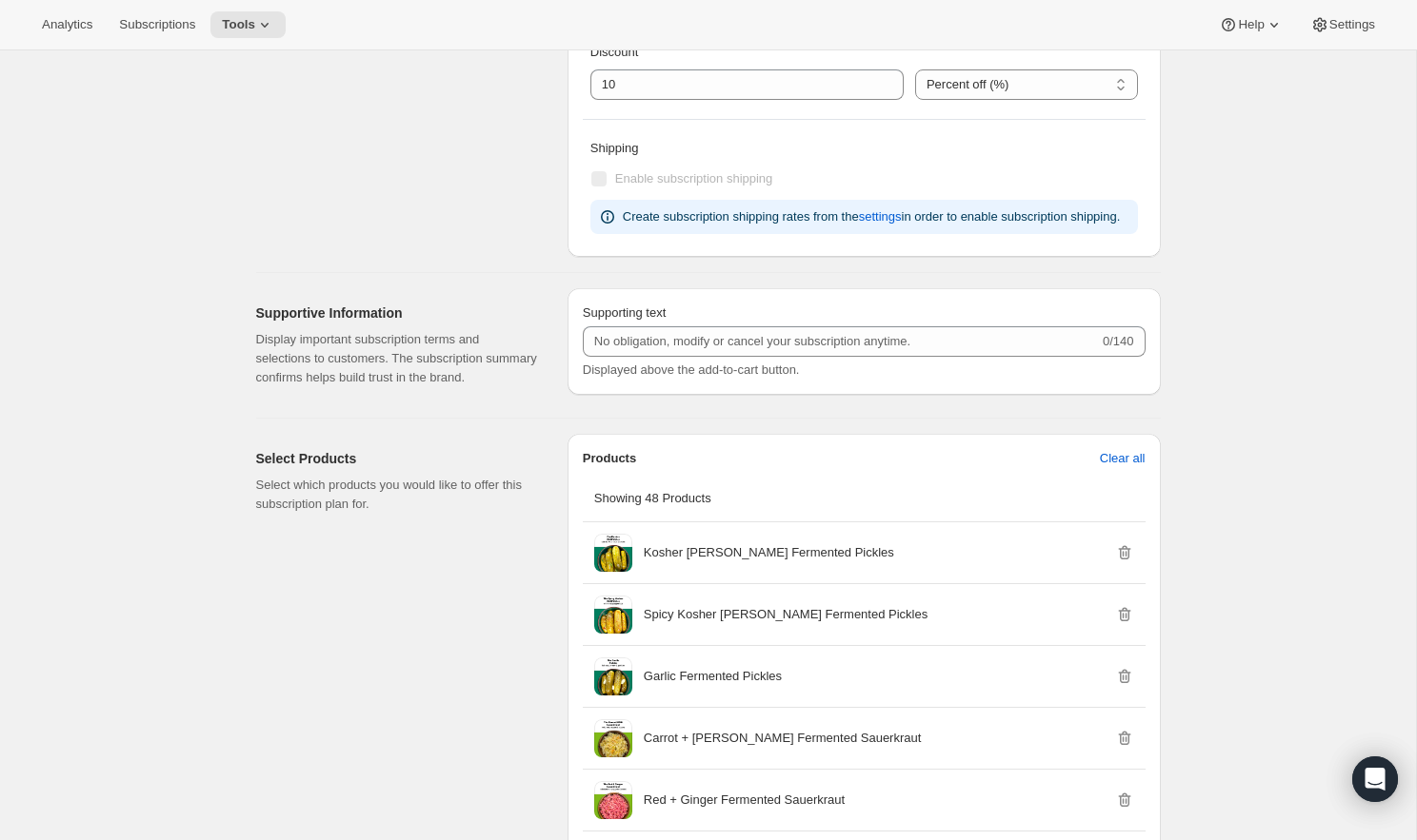
scroll to position [0, 0]
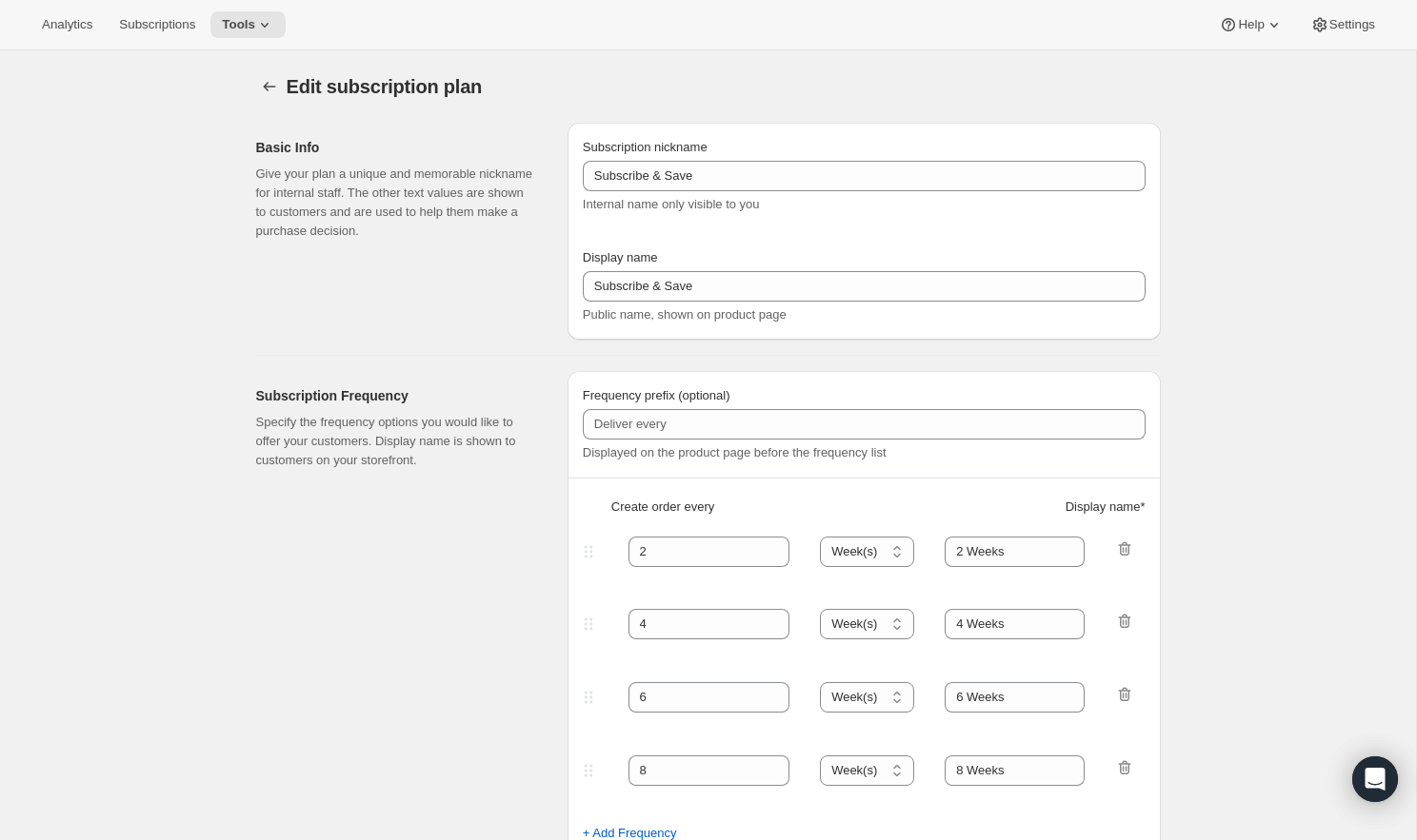
click at [263, 20] on button "Tools" at bounding box center [247, 24] width 75 height 26
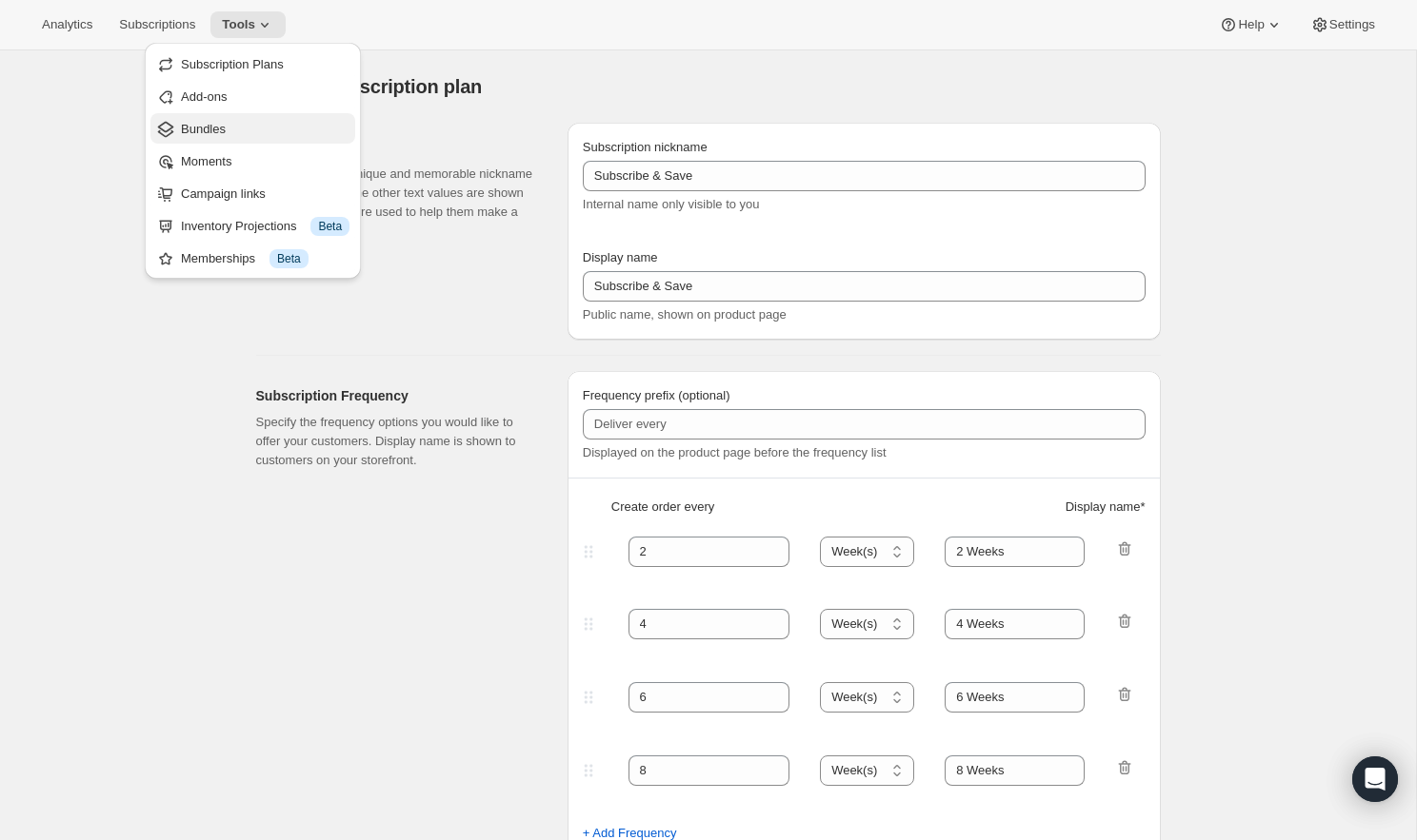
click at [281, 127] on span "Bundles" at bounding box center [265, 129] width 168 height 19
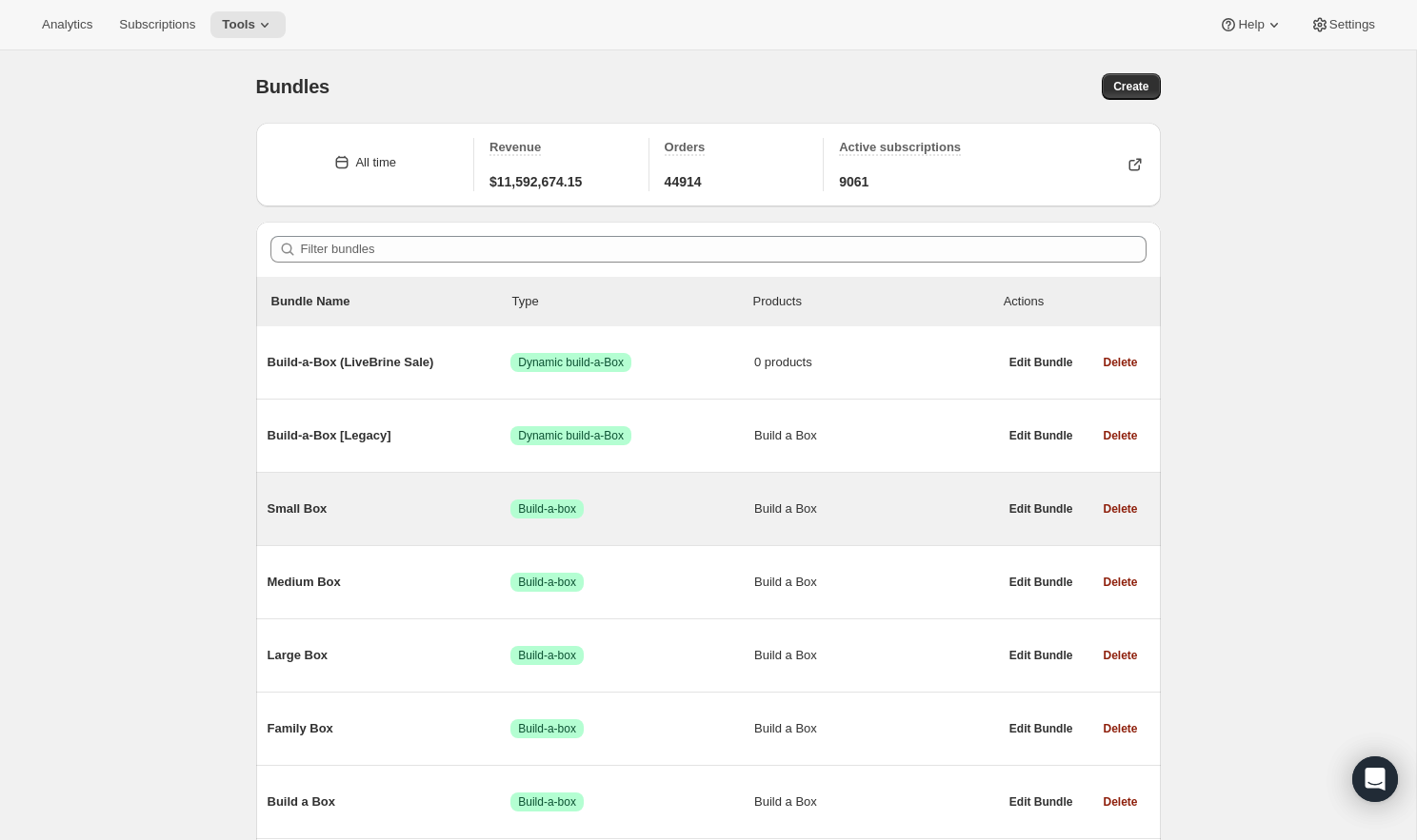
scroll to position [147, 0]
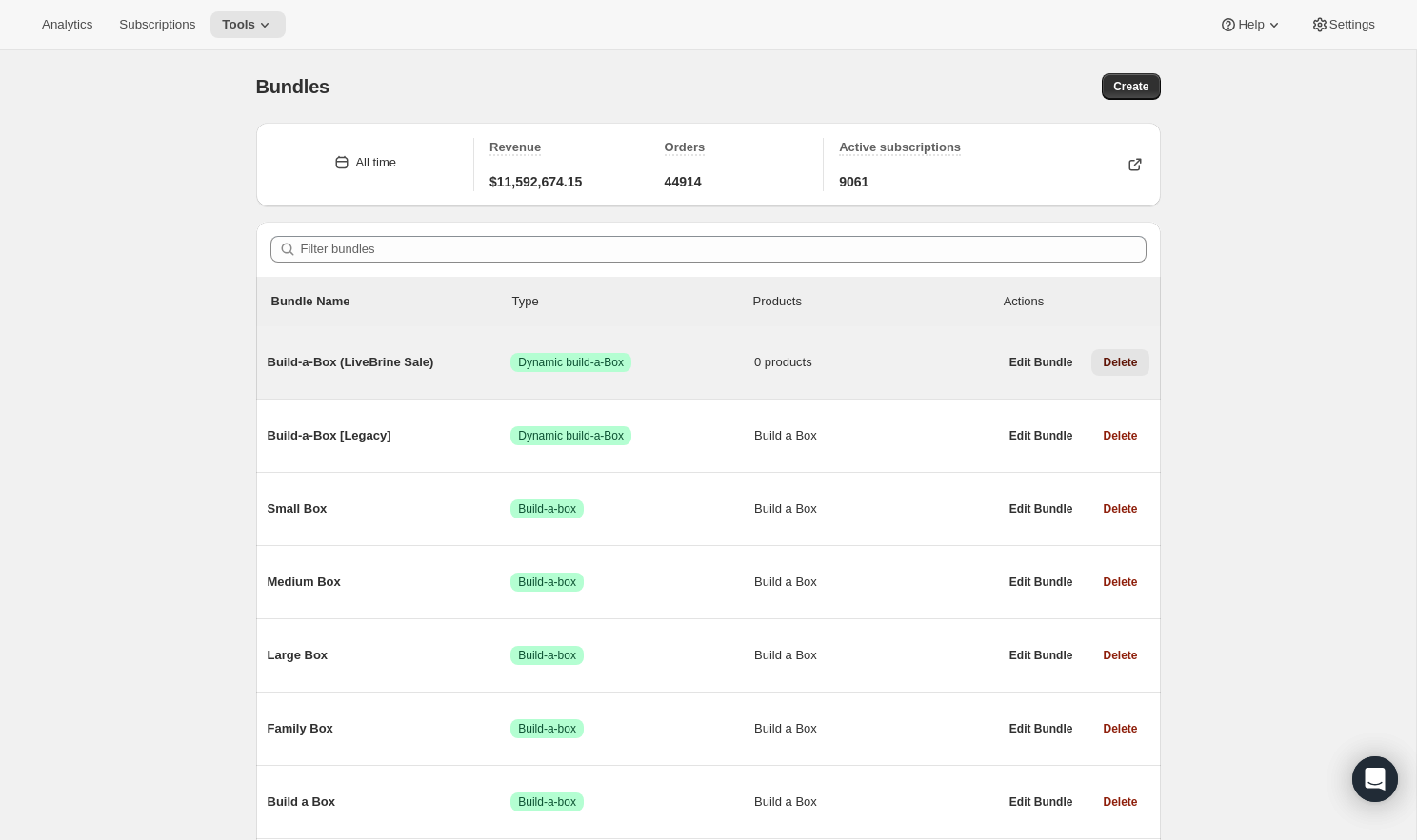
click at [1131, 371] on button "Delete" at bounding box center [1120, 362] width 57 height 26
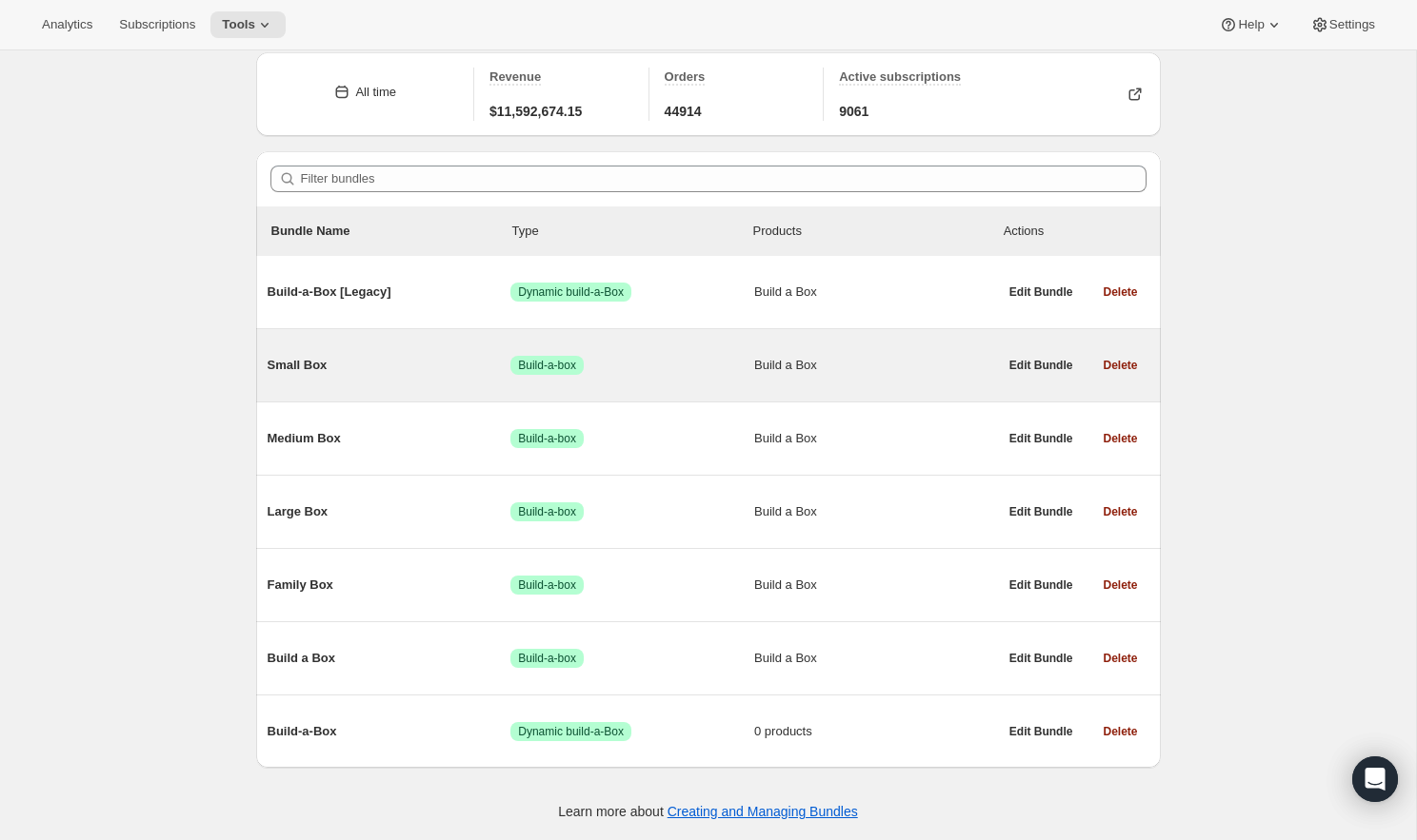
scroll to position [161, 0]
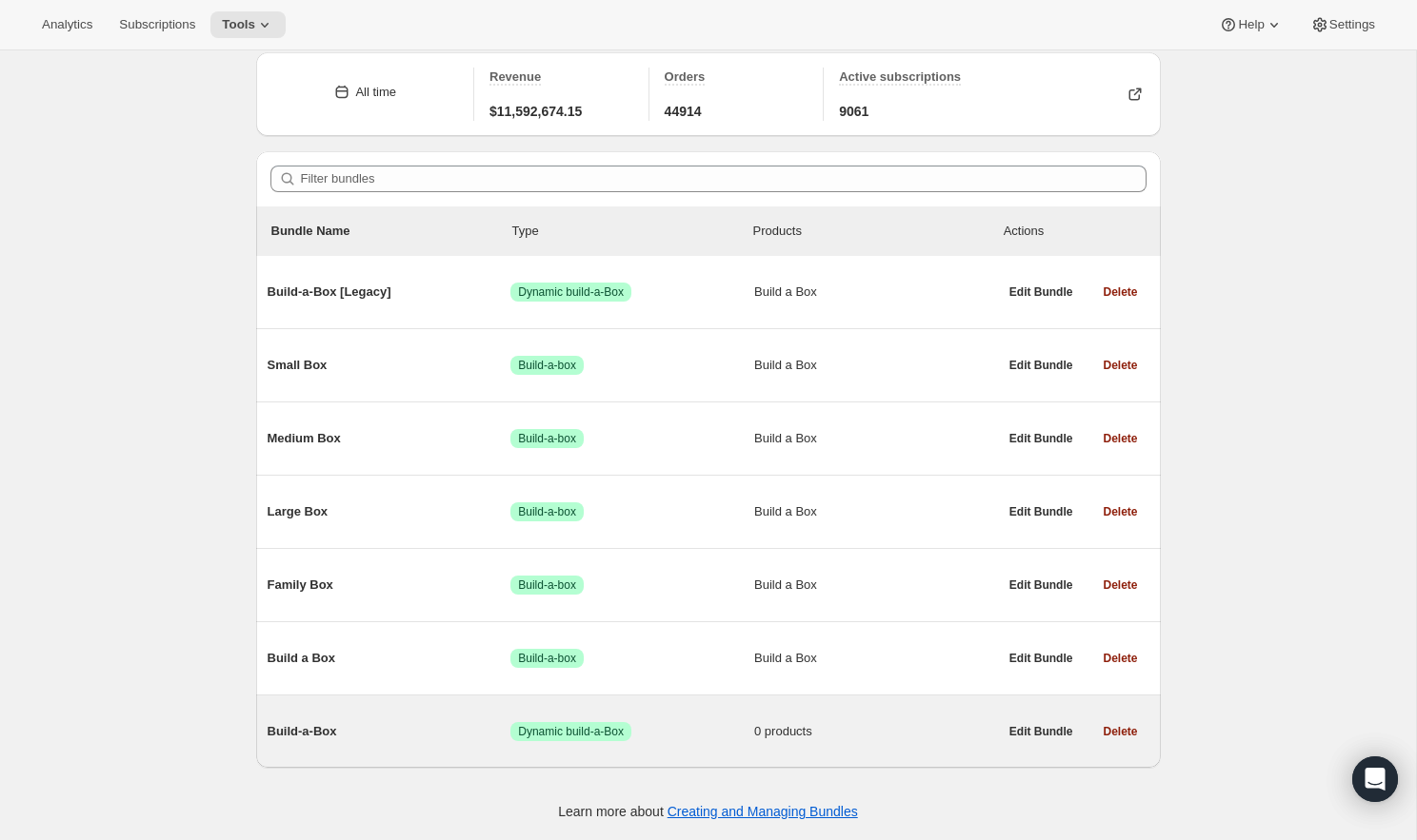
click at [344, 728] on span "Build-a-Box" at bounding box center [389, 732] width 243 height 19
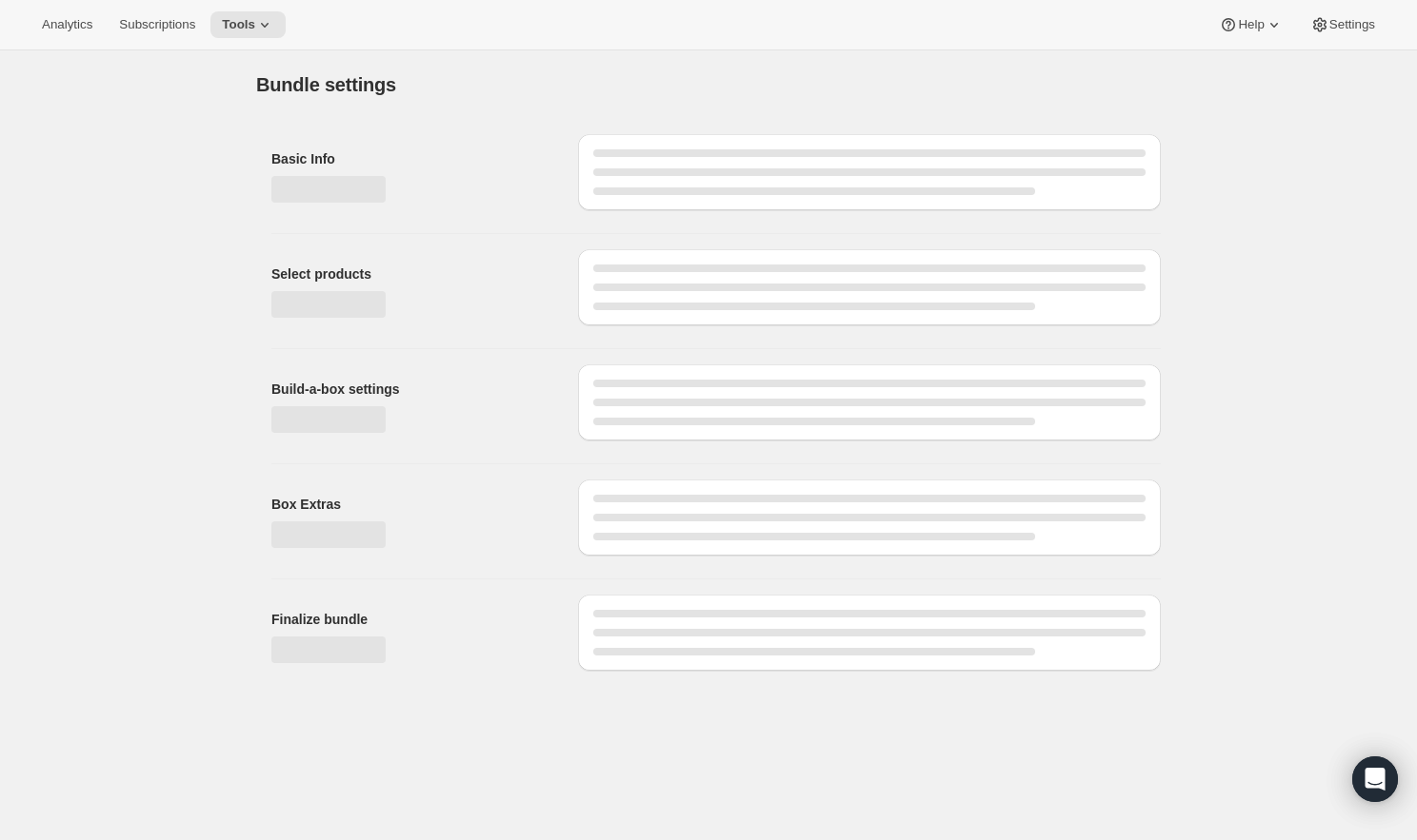
type input "Build-a-Box"
checkbox input "true"
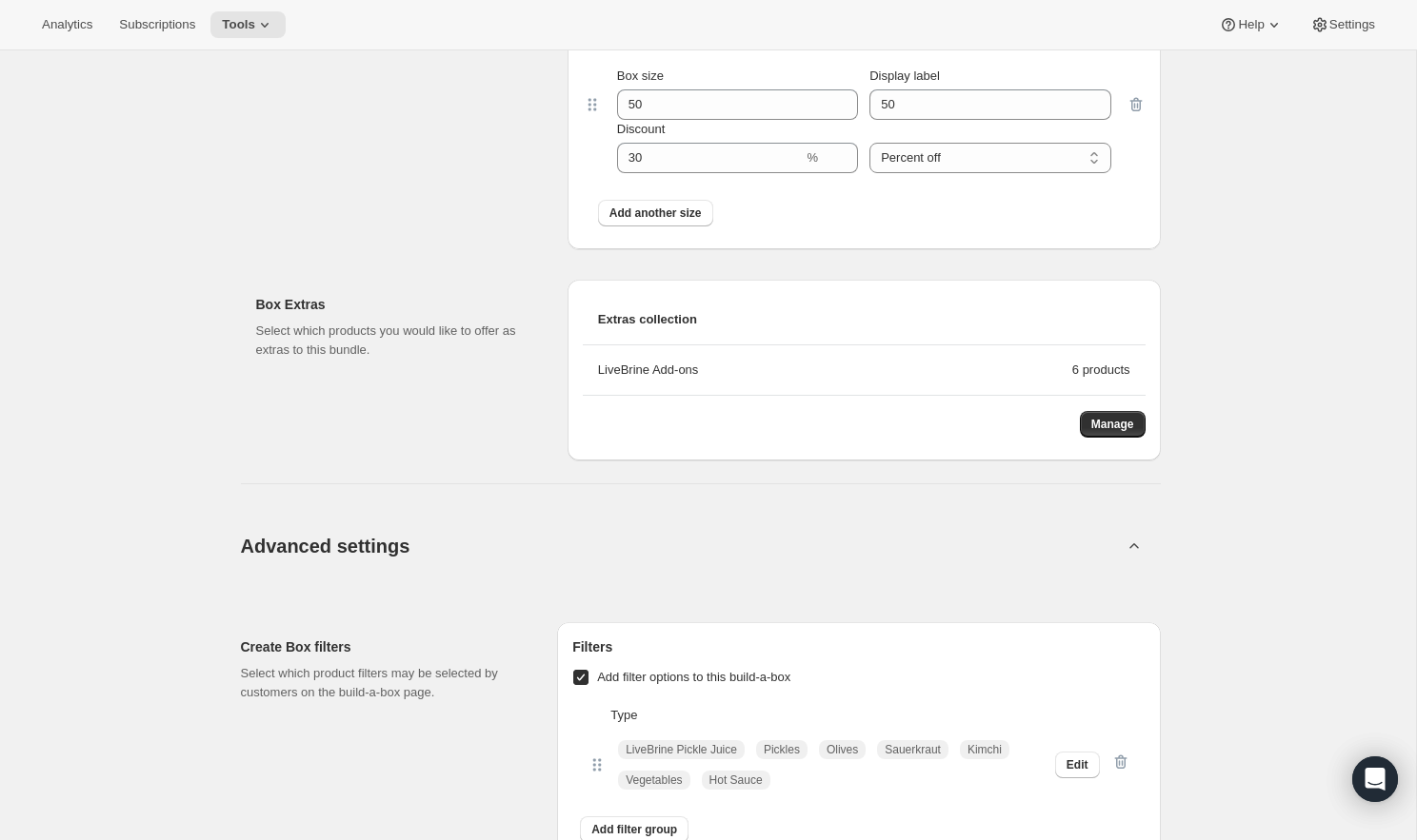
scroll to position [6529, 0]
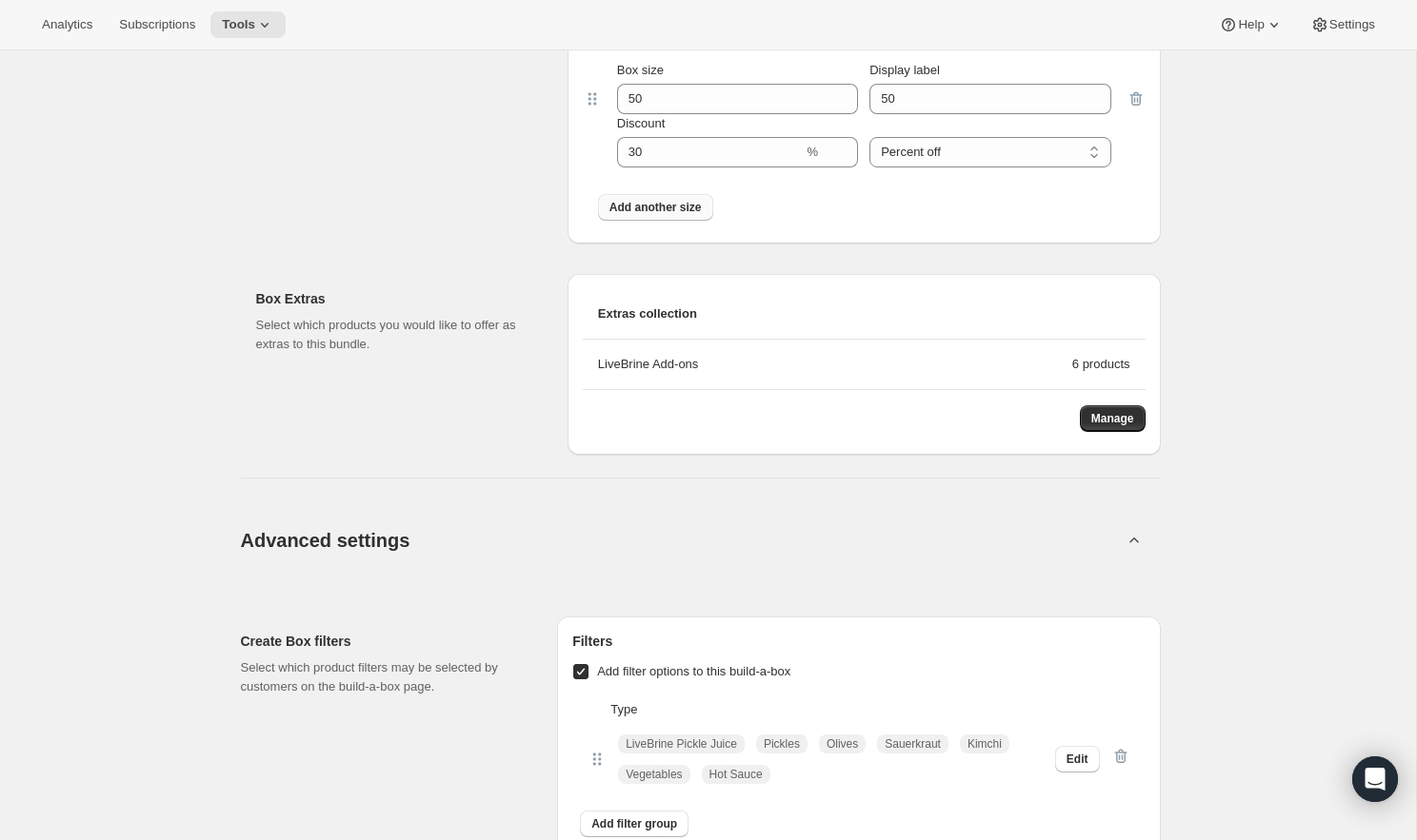
click at [700, 213] on span "Add another size" at bounding box center [656, 208] width 93 height 16
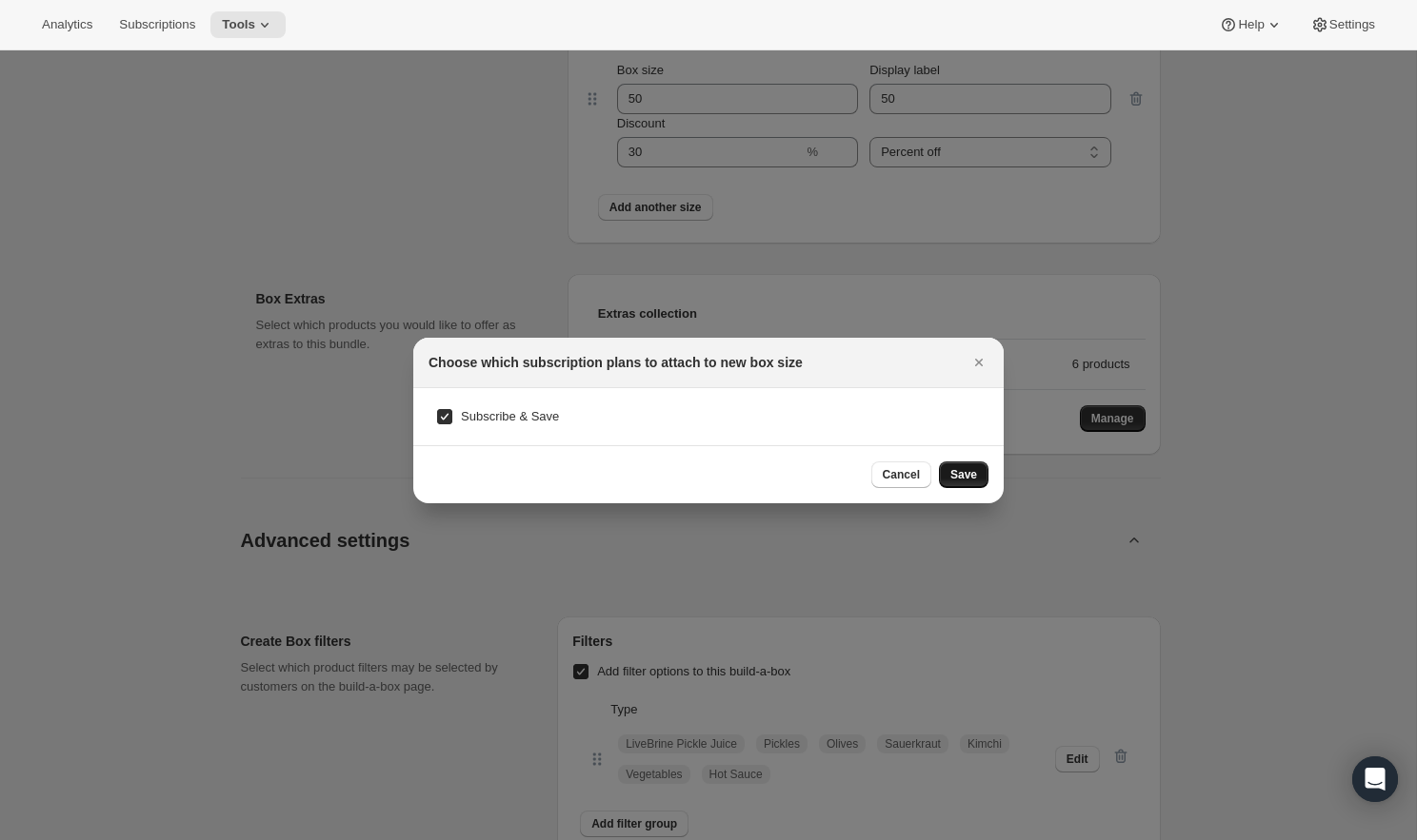
click at [966, 475] on span "Save" at bounding box center [963, 475] width 26 height 16
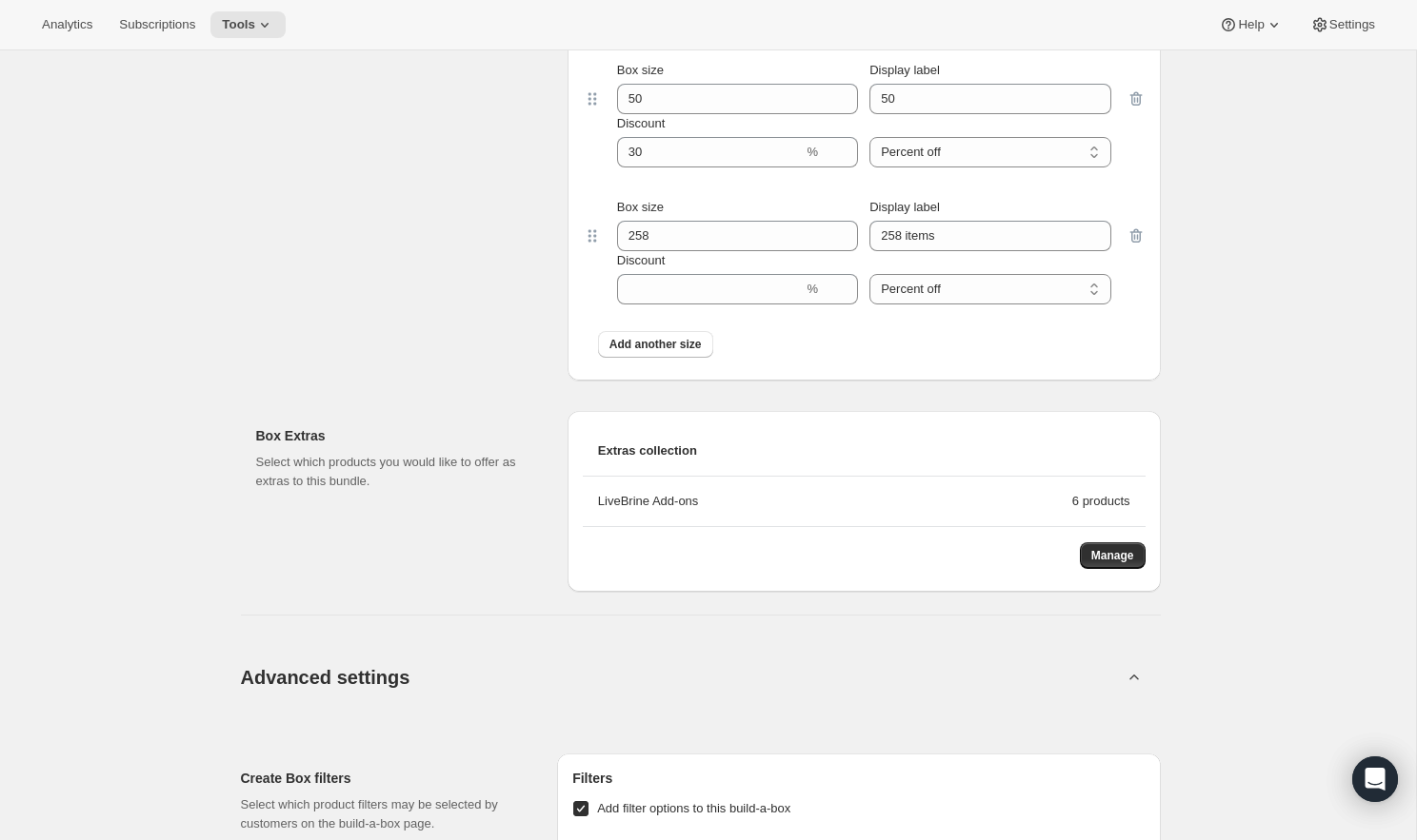
click at [720, 254] on div "Discount" at bounding box center [737, 260] width 241 height 19
click at [720, 243] on input "258" at bounding box center [722, 235] width 212 height 30
type input "51"
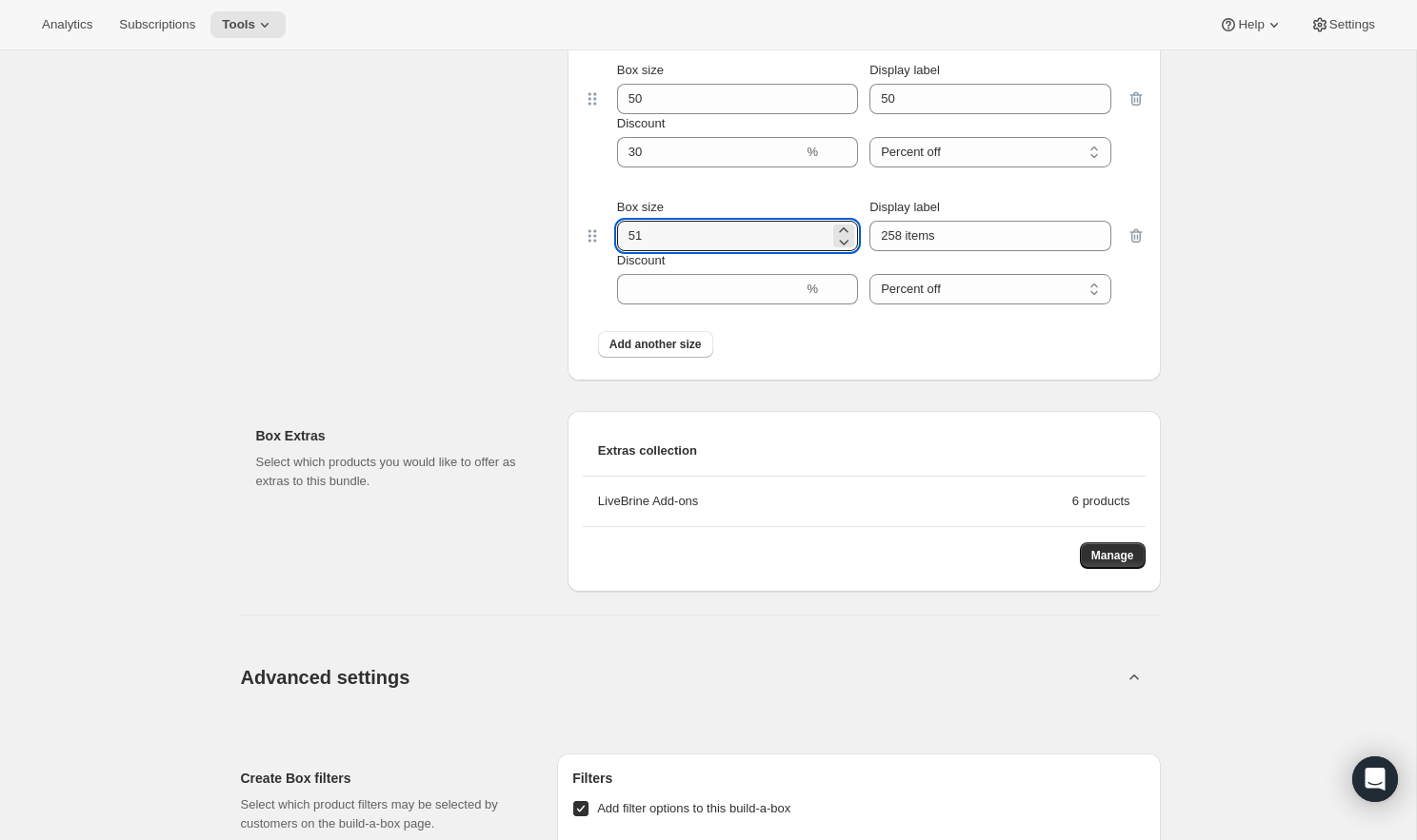
click at [1009, 215] on div "Display label" at bounding box center [990, 207] width 241 height 19
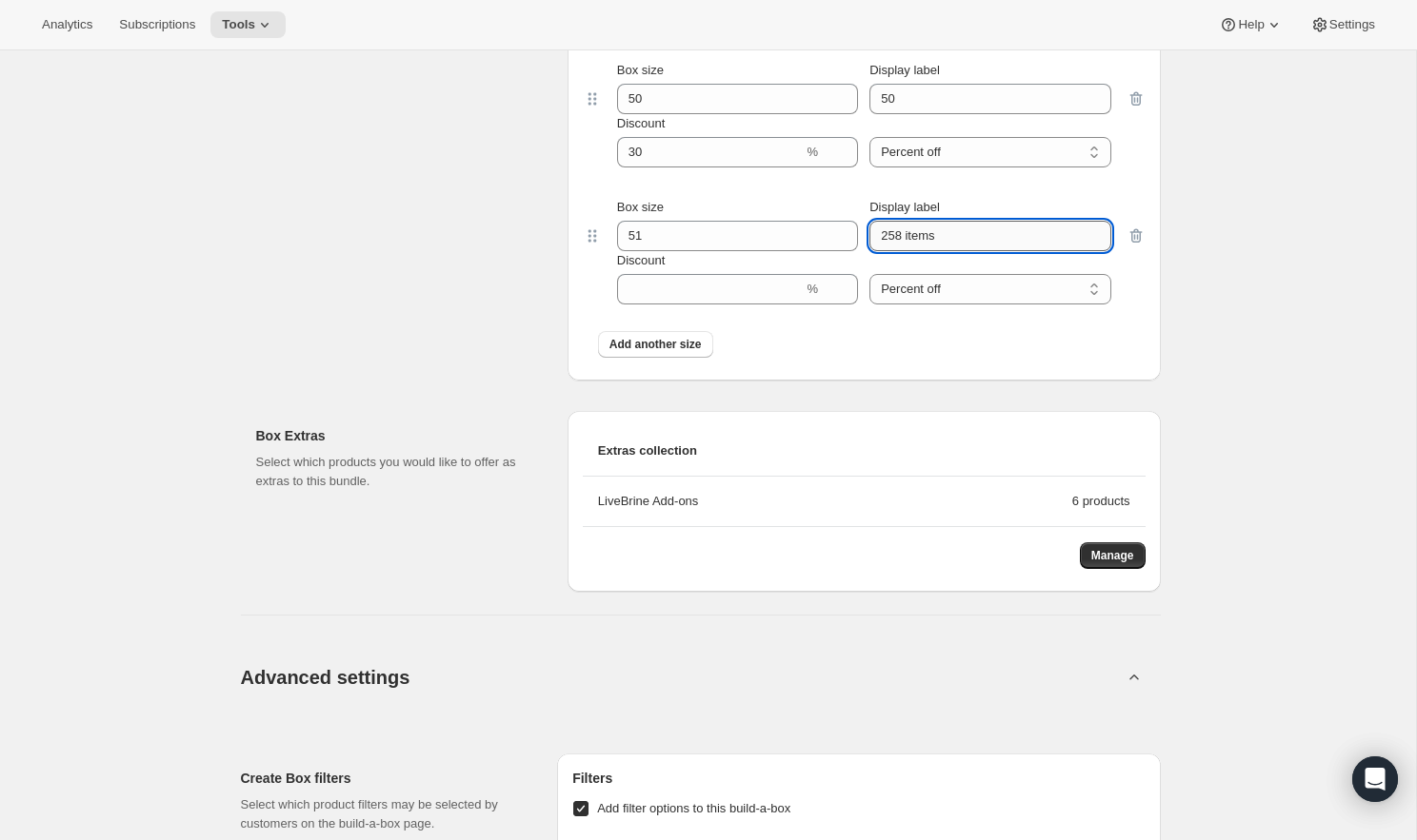
click at [1009, 229] on input "258 items" at bounding box center [990, 235] width 241 height 30
type input "51"
click at [746, 284] on input "Discount" at bounding box center [709, 289] width 187 height 30
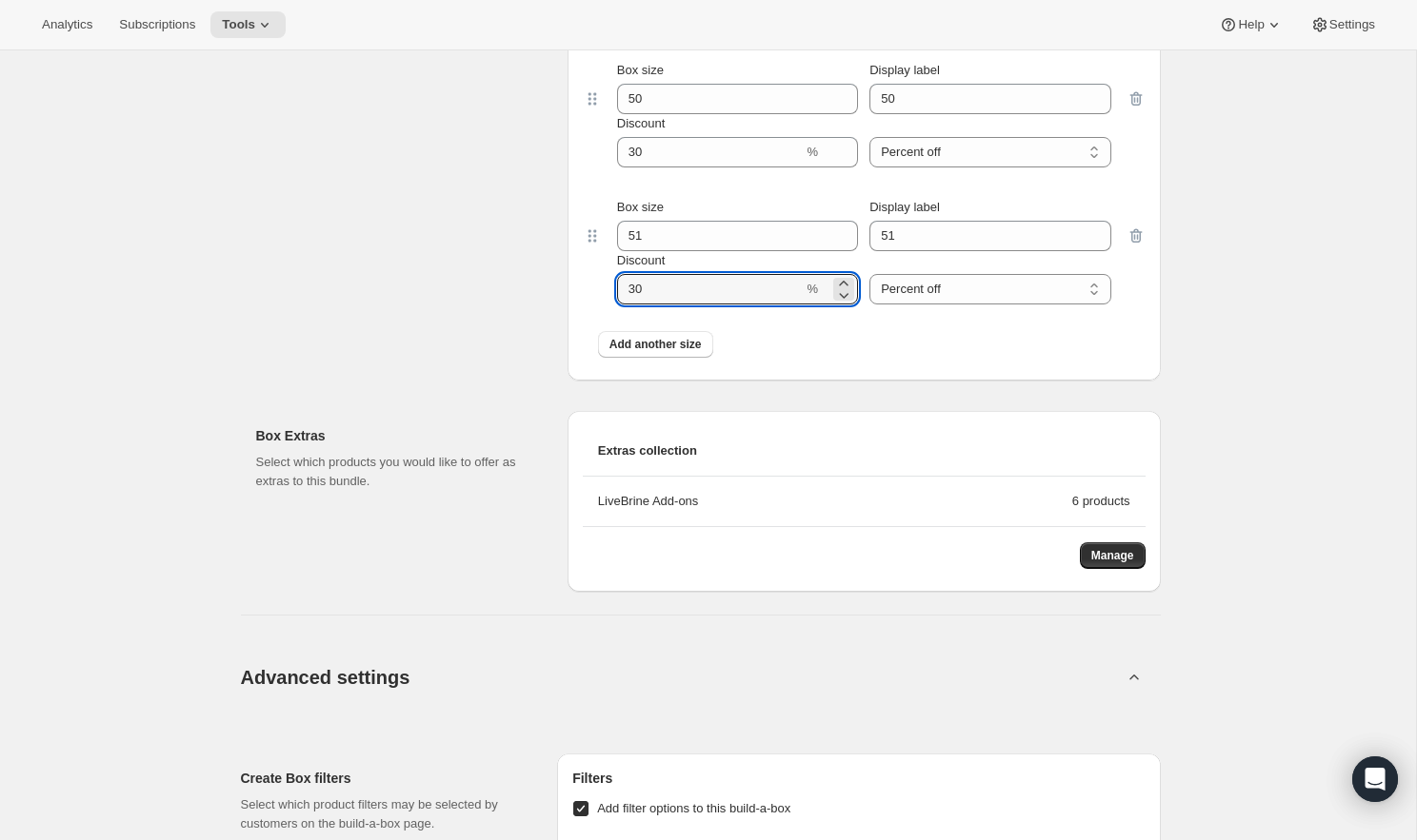
type input "30"
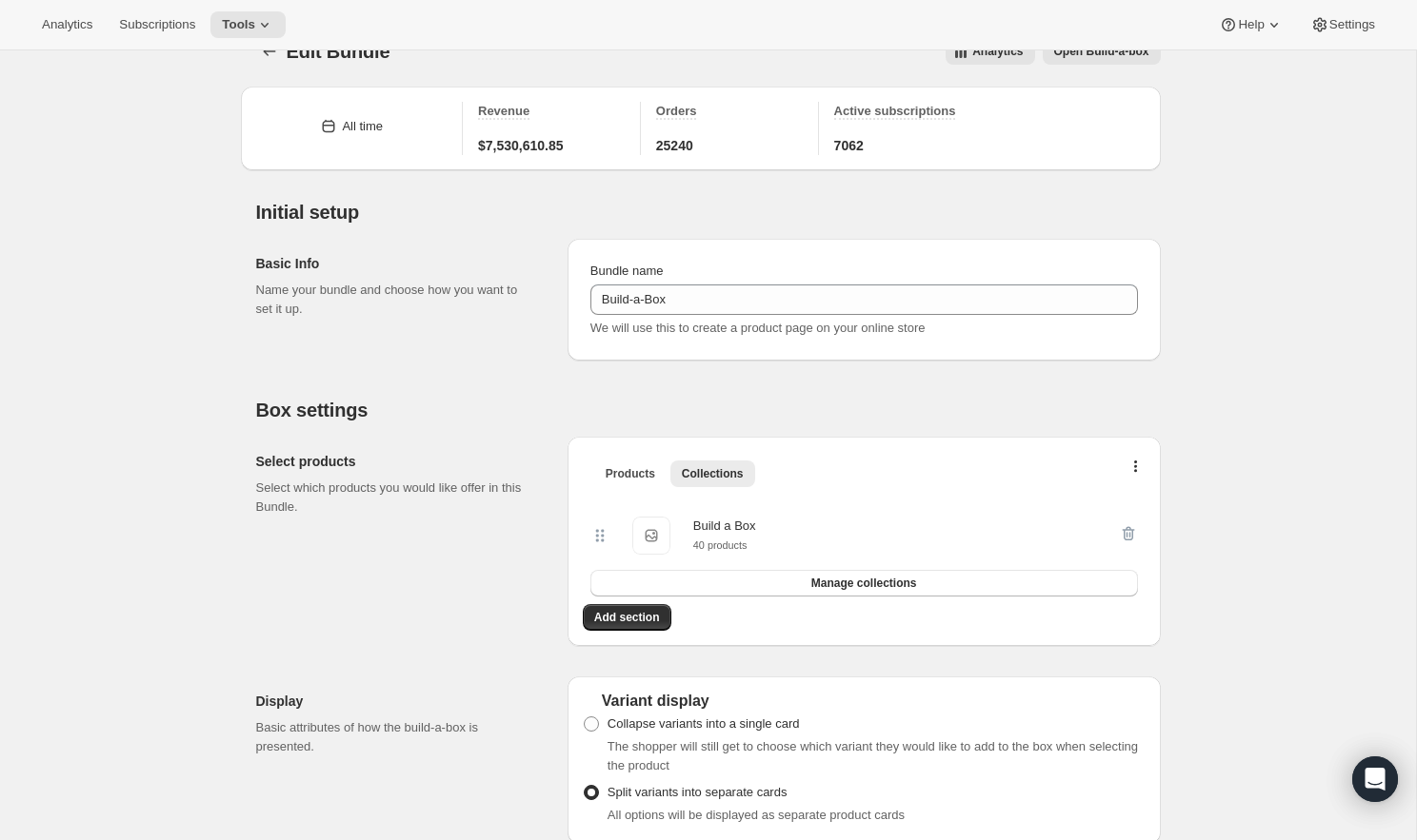
scroll to position [0, 0]
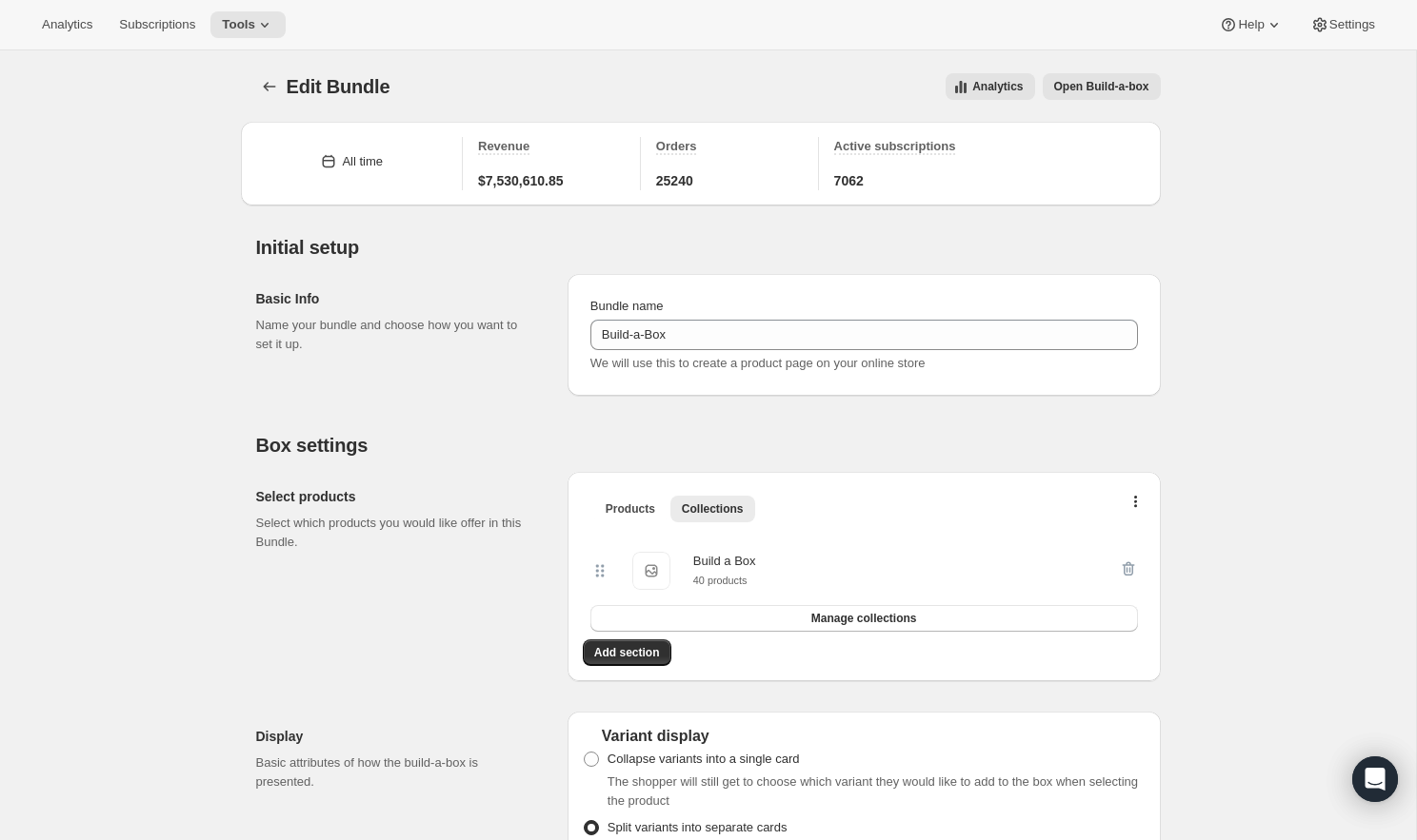
click at [986, 87] on span "Analytics" at bounding box center [998, 87] width 51 height 16
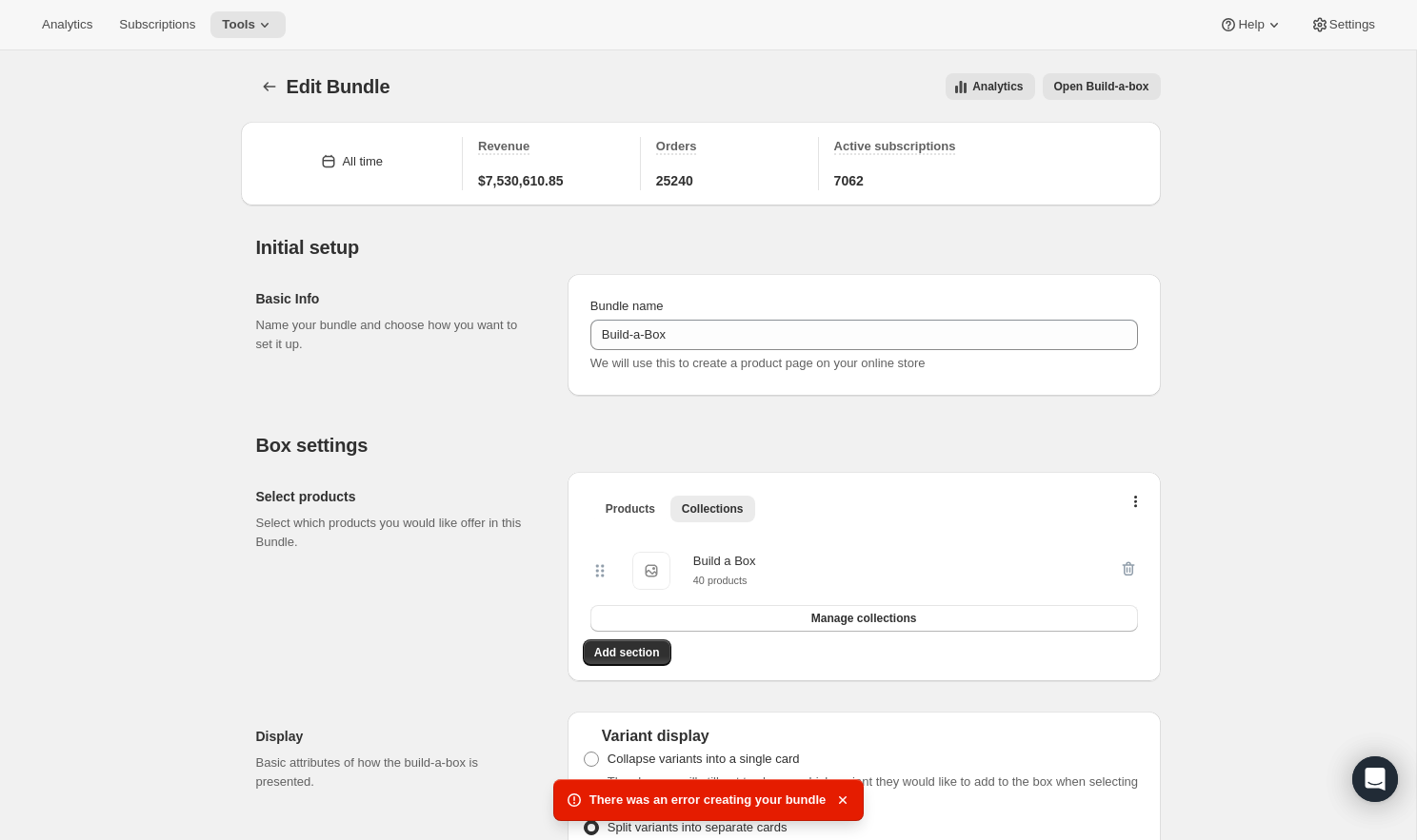
click at [1015, 85] on span "Analytics" at bounding box center [998, 87] width 51 height 16
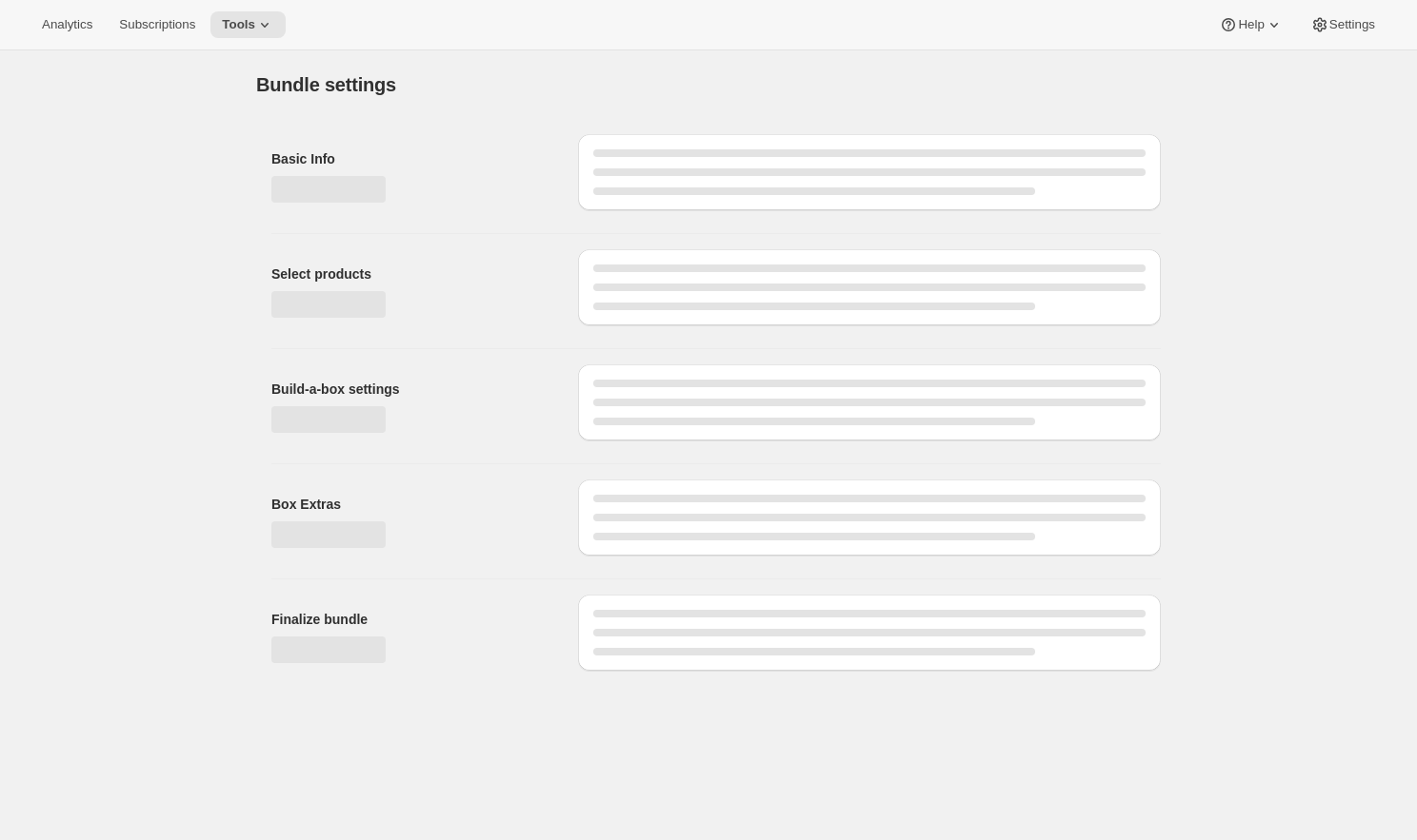
type input "Build-a-Box"
checkbox input "true"
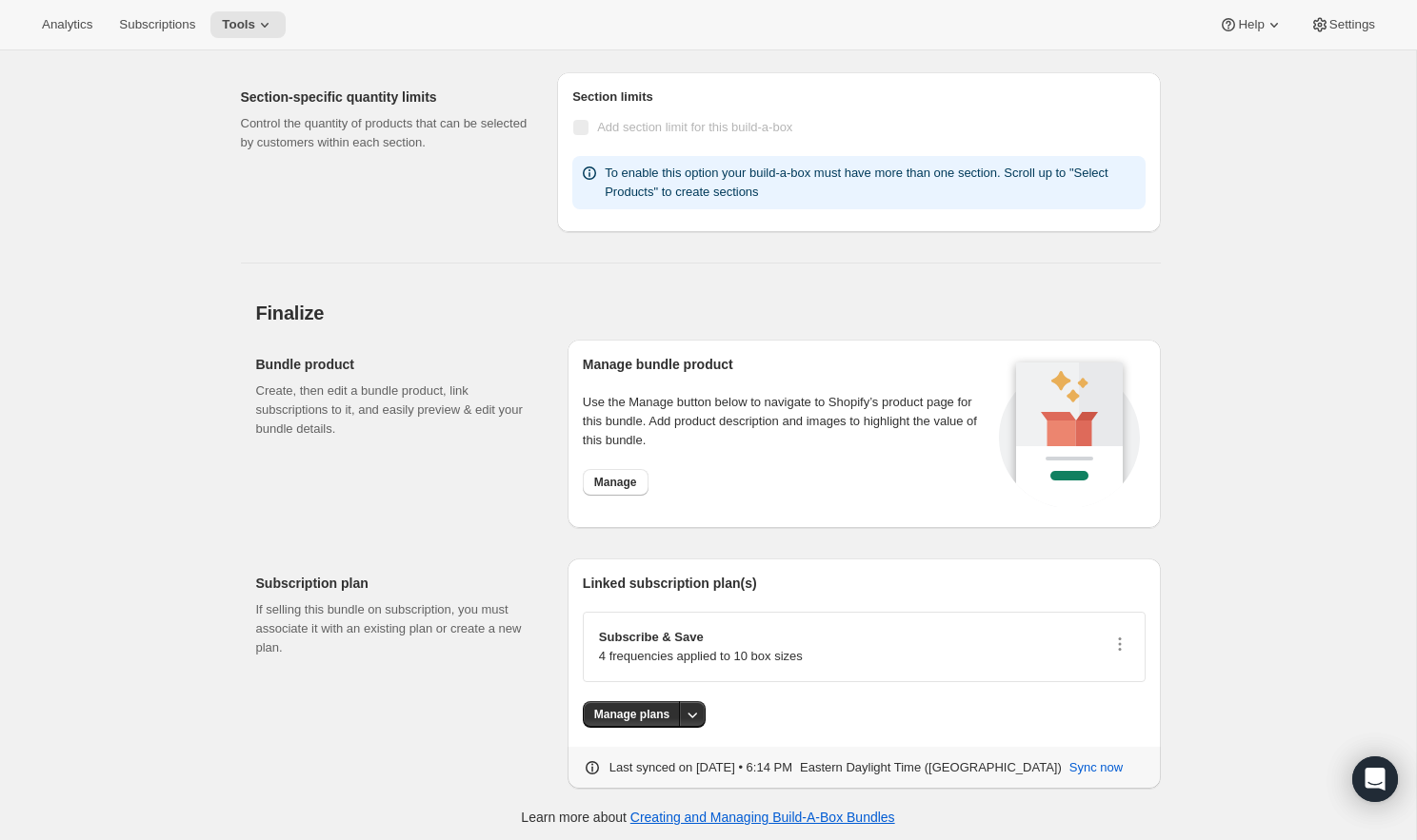
scroll to position [7490, 0]
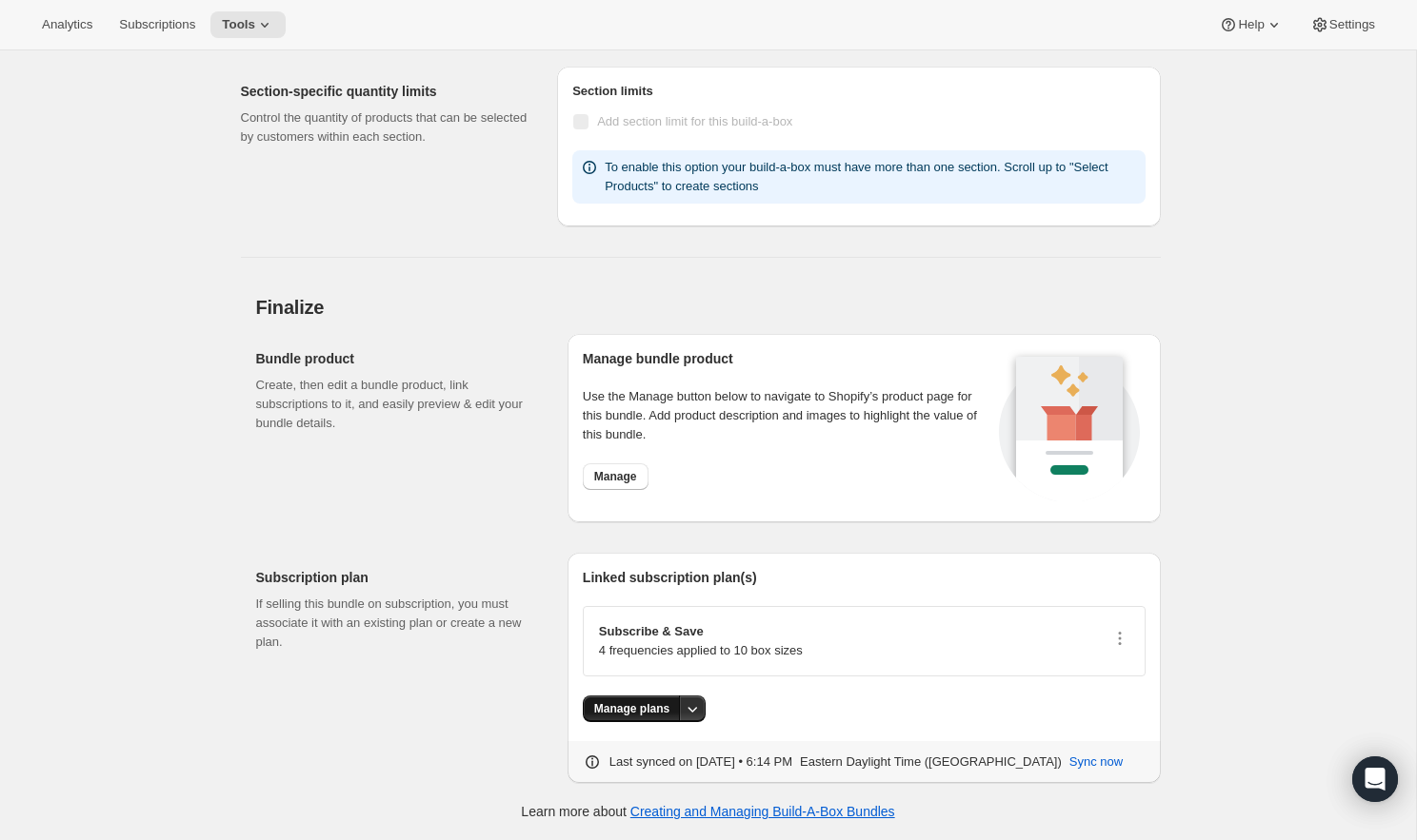
click at [656, 708] on span "Manage plans" at bounding box center [631, 709] width 75 height 16
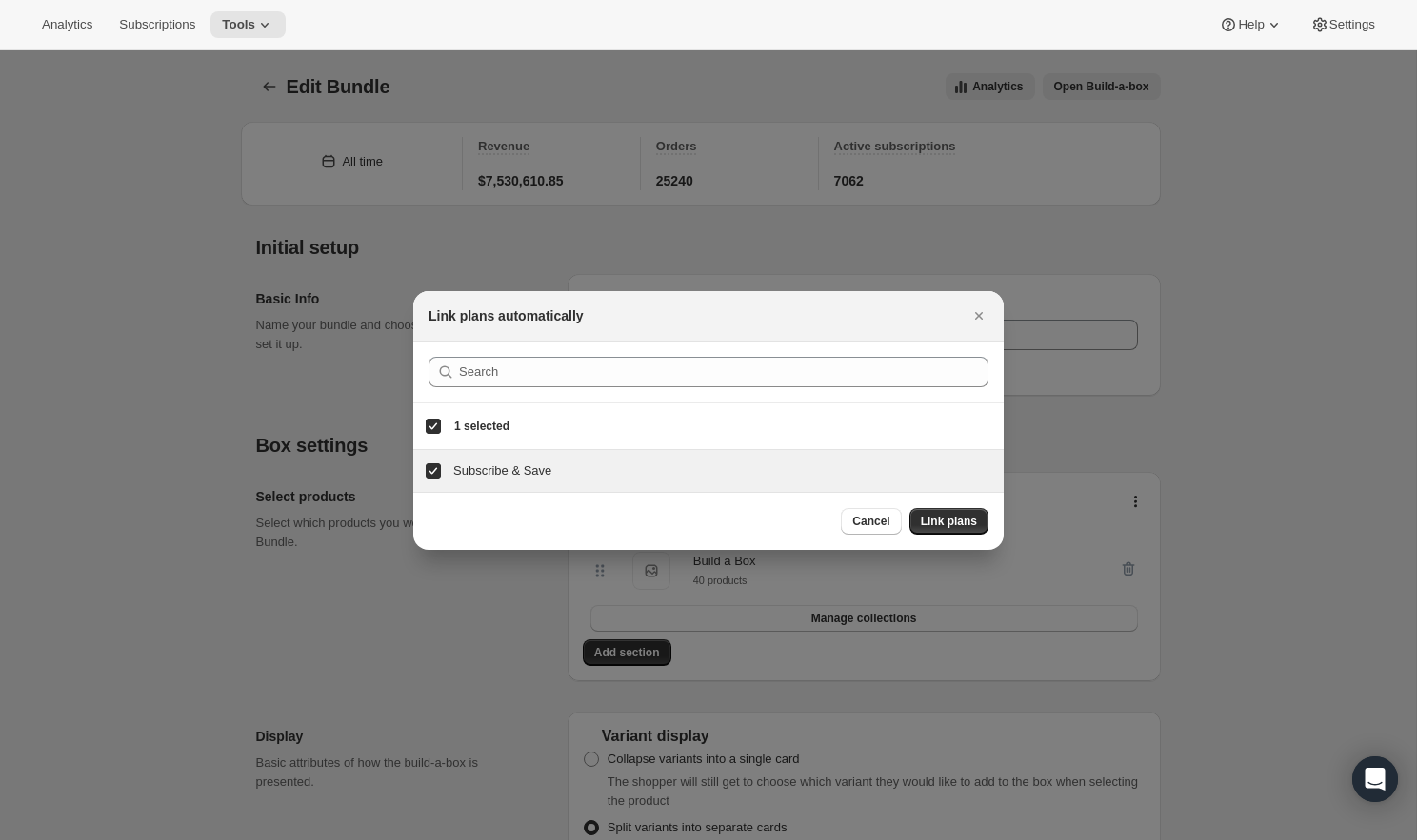
scroll to position [0, 0]
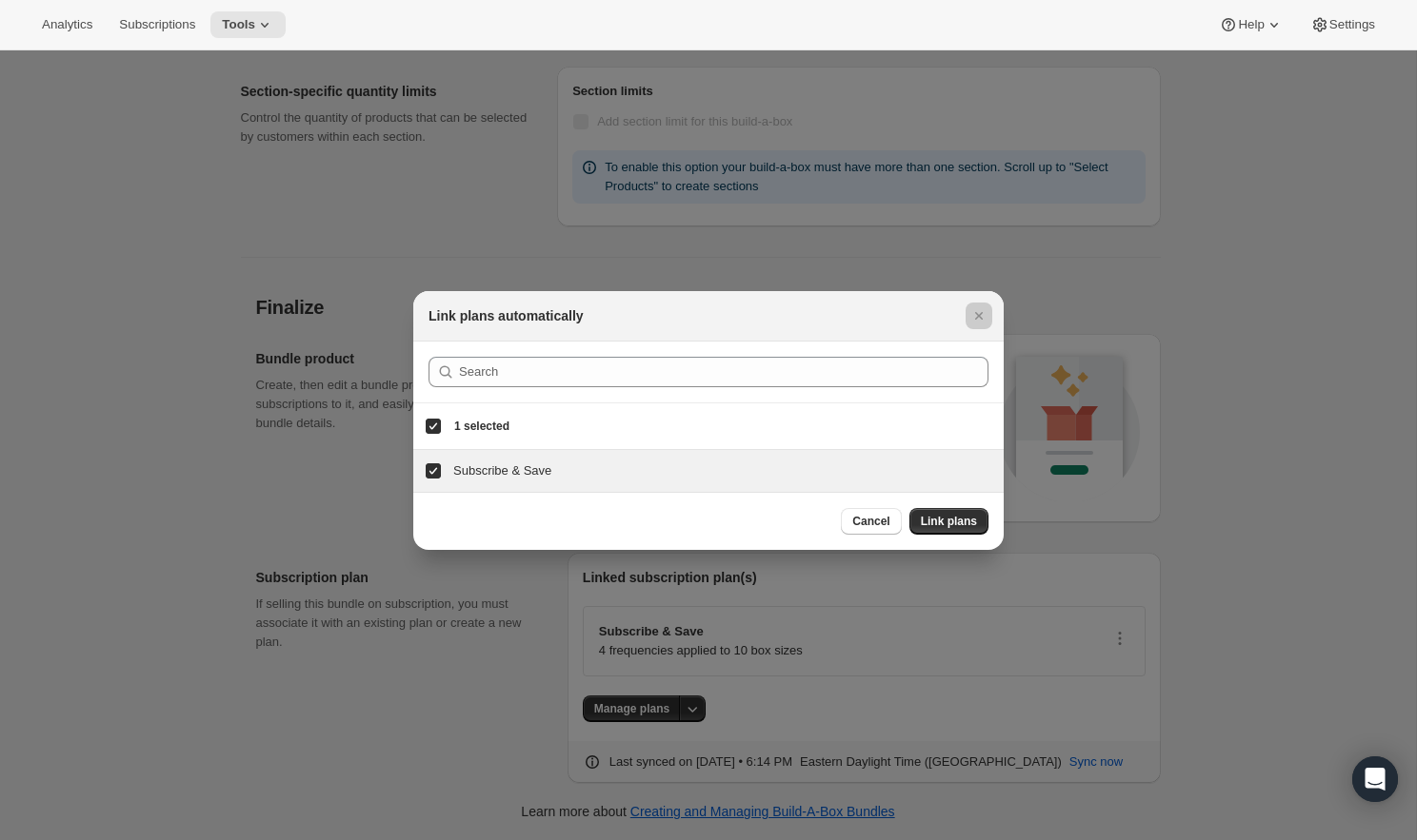
click at [1058, 680] on div at bounding box center [708, 420] width 1417 height 840
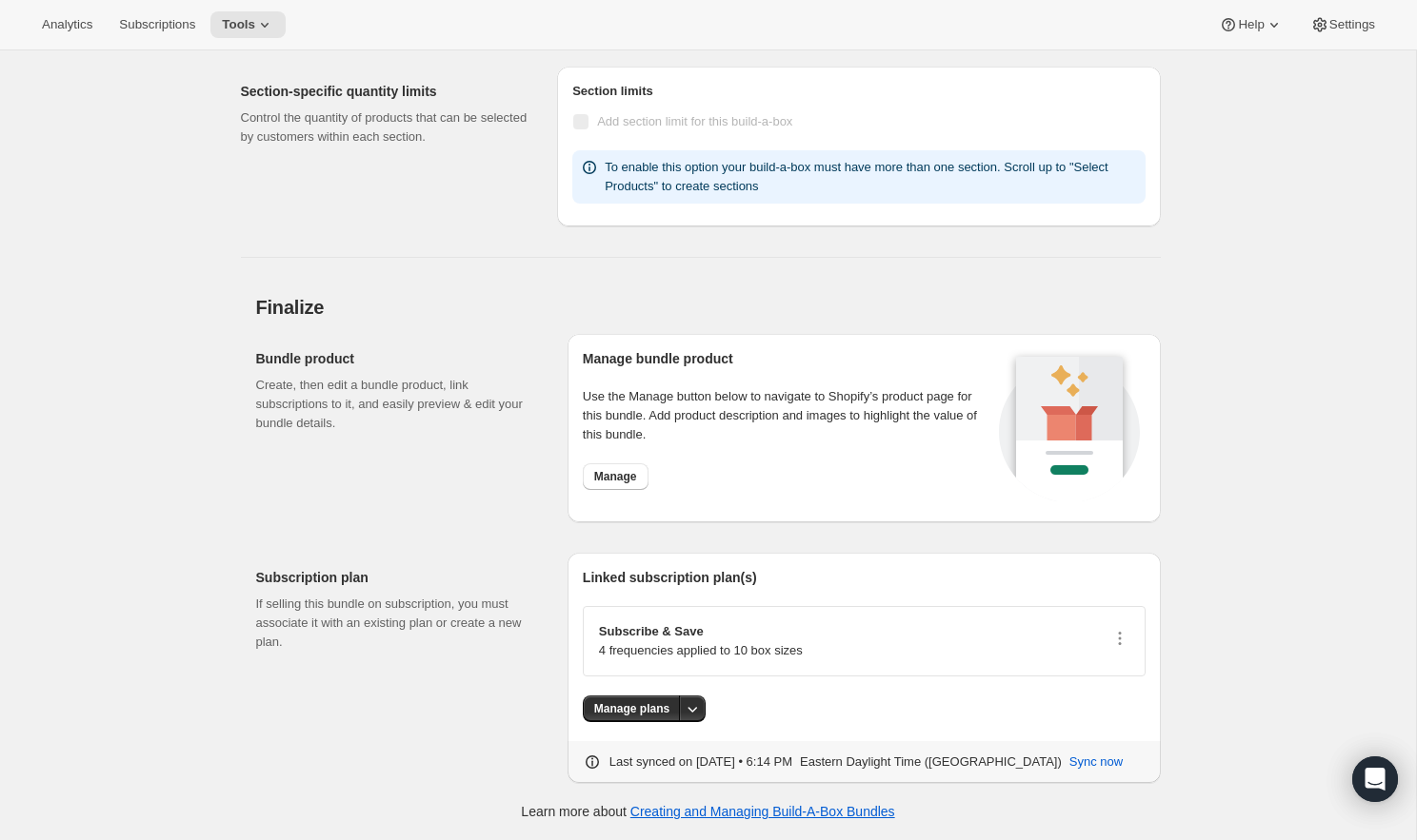
click at [1138, 627] on div "Subscribe & Save 4 frequencies applied to 10 box sizes" at bounding box center [864, 642] width 563 height 70
click at [1123, 627] on div "Subscribe & Save 4 frequencies applied to 10 box sizes" at bounding box center [864, 641] width 531 height 38
click at [1123, 639] on icon "button" at bounding box center [1119, 638] width 19 height 19
click at [1120, 670] on span "Specify plans by box size" at bounding box center [1115, 674] width 139 height 15
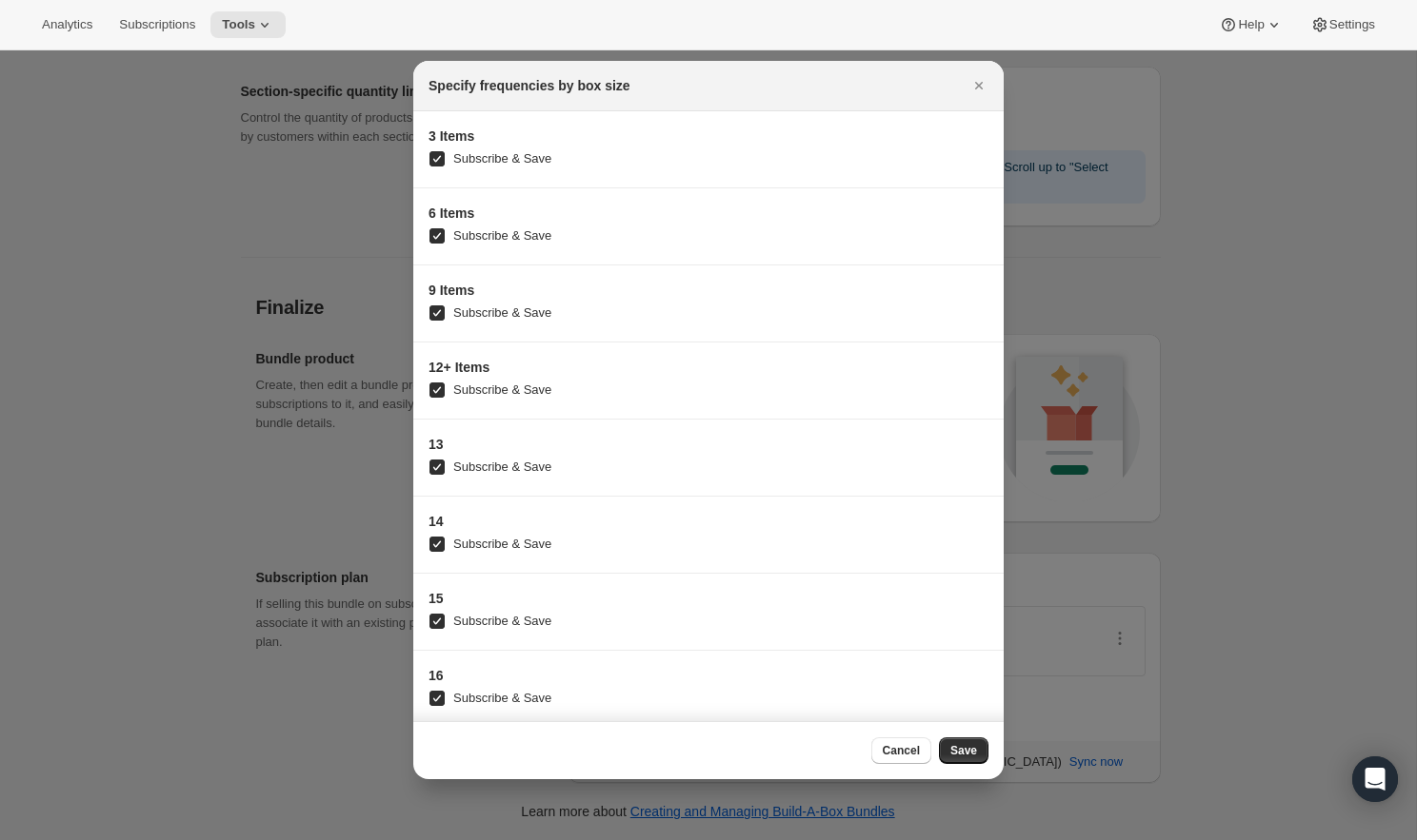
scroll to position [160, 0]
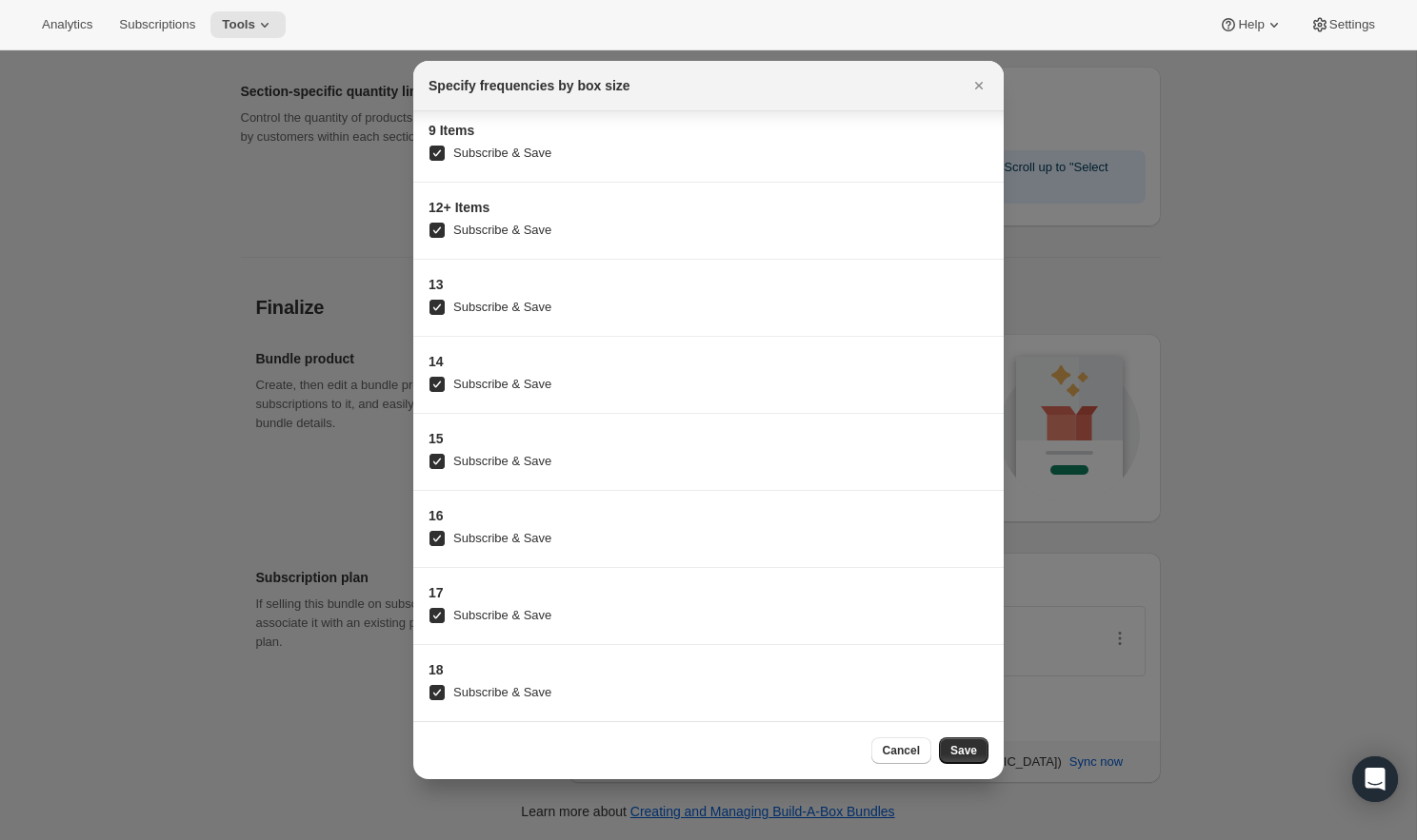
click at [1262, 392] on div at bounding box center [708, 420] width 1417 height 840
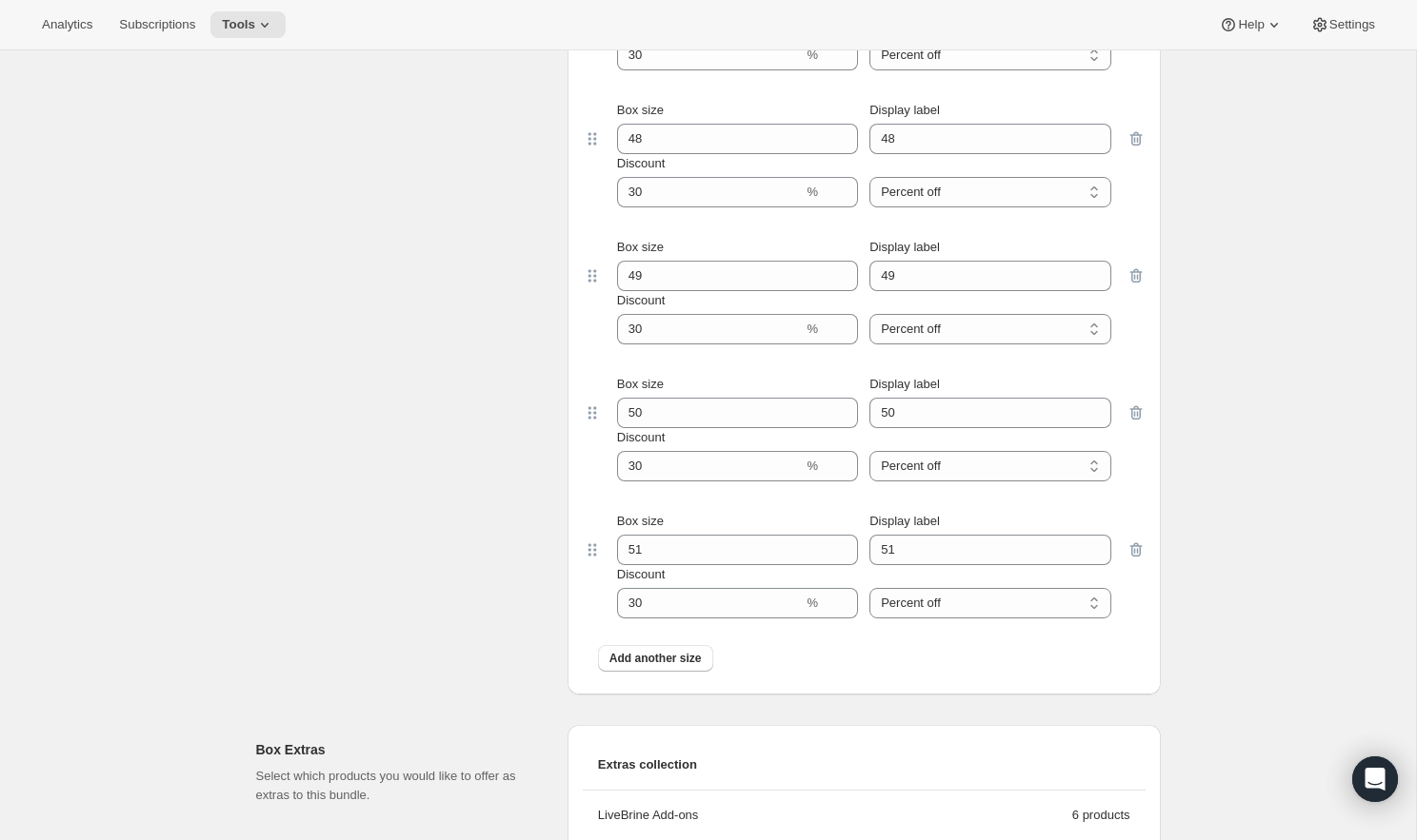
scroll to position [6224, 0]
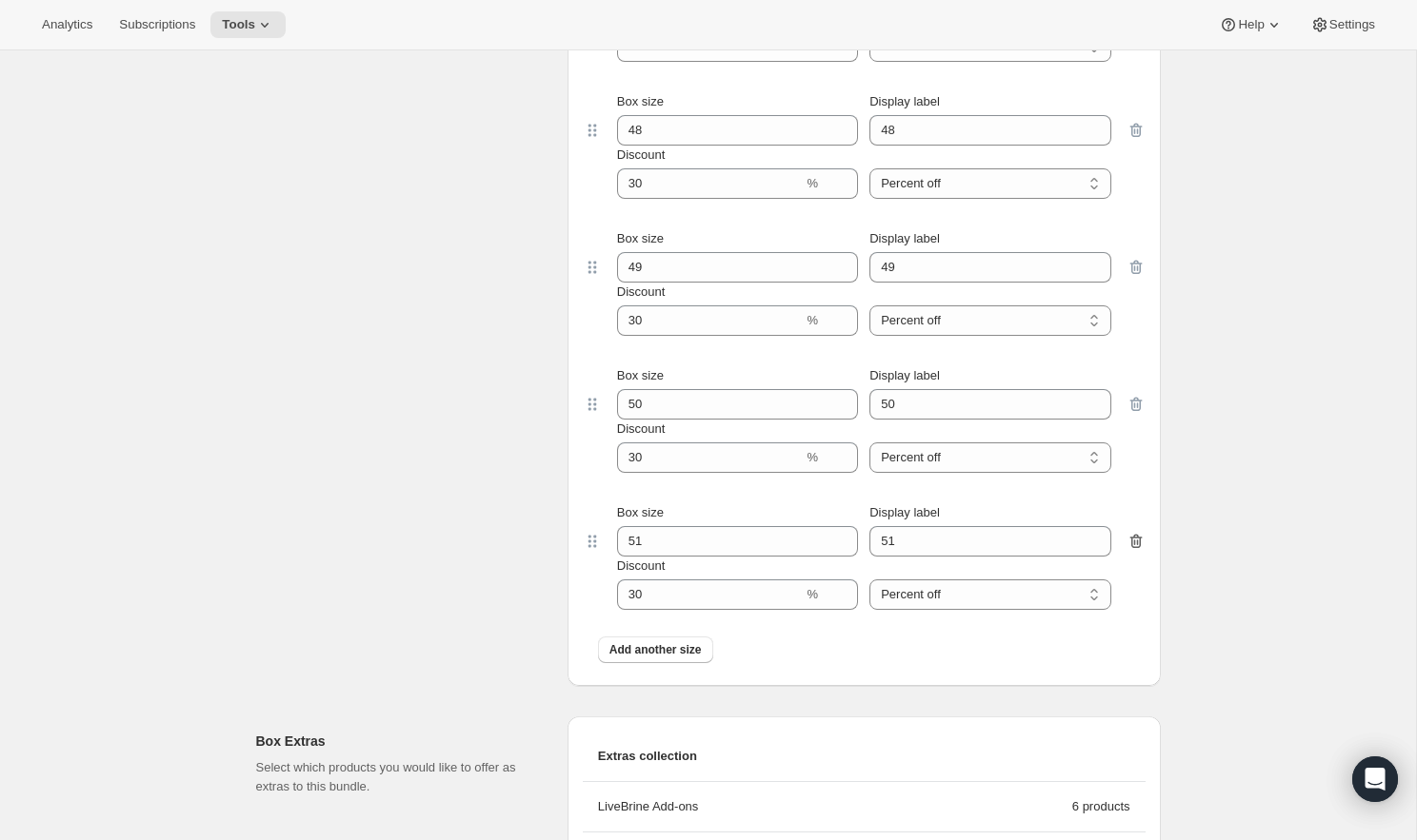
click at [1140, 541] on icon "button" at bounding box center [1136, 541] width 19 height 19
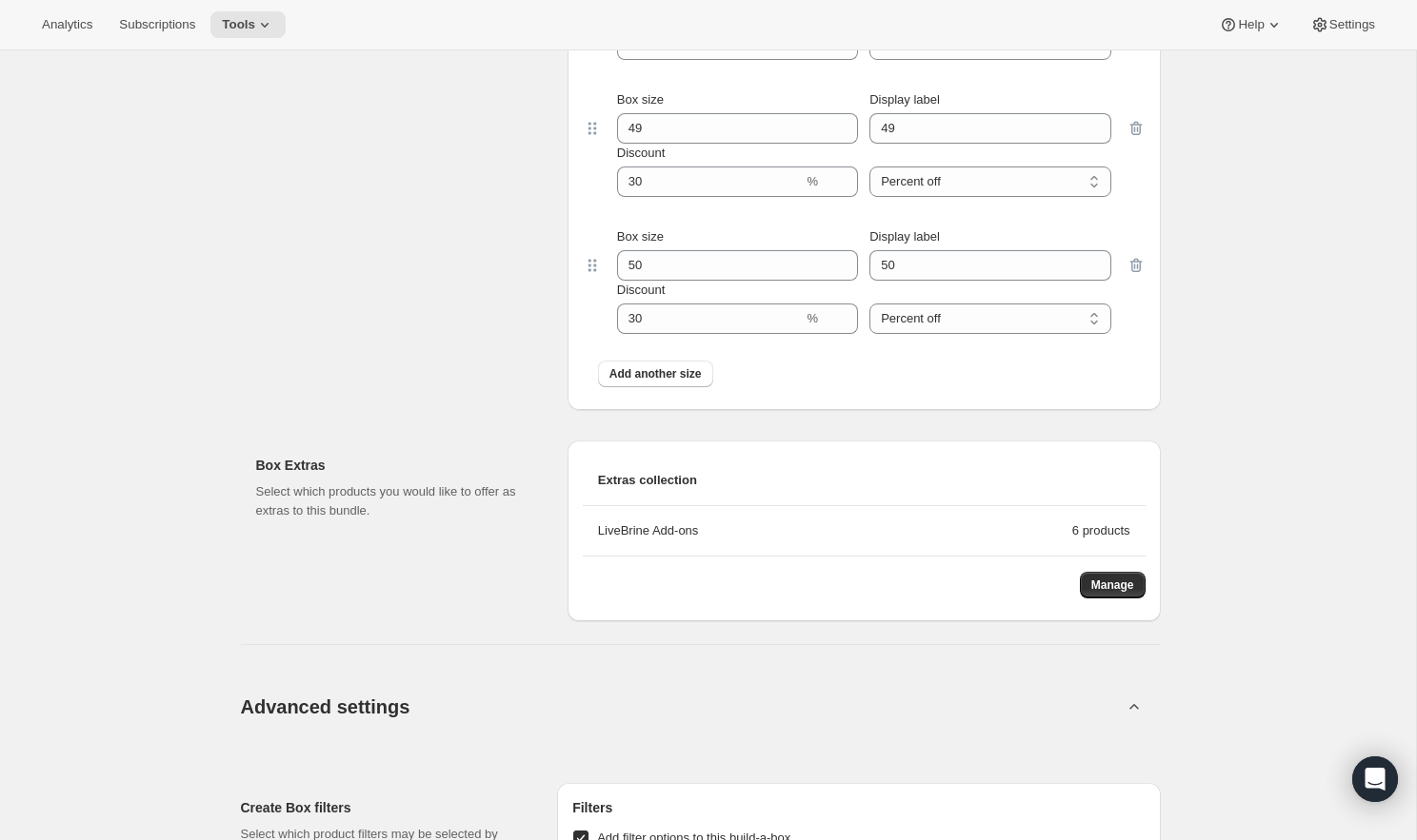
scroll to position [6367, 0]
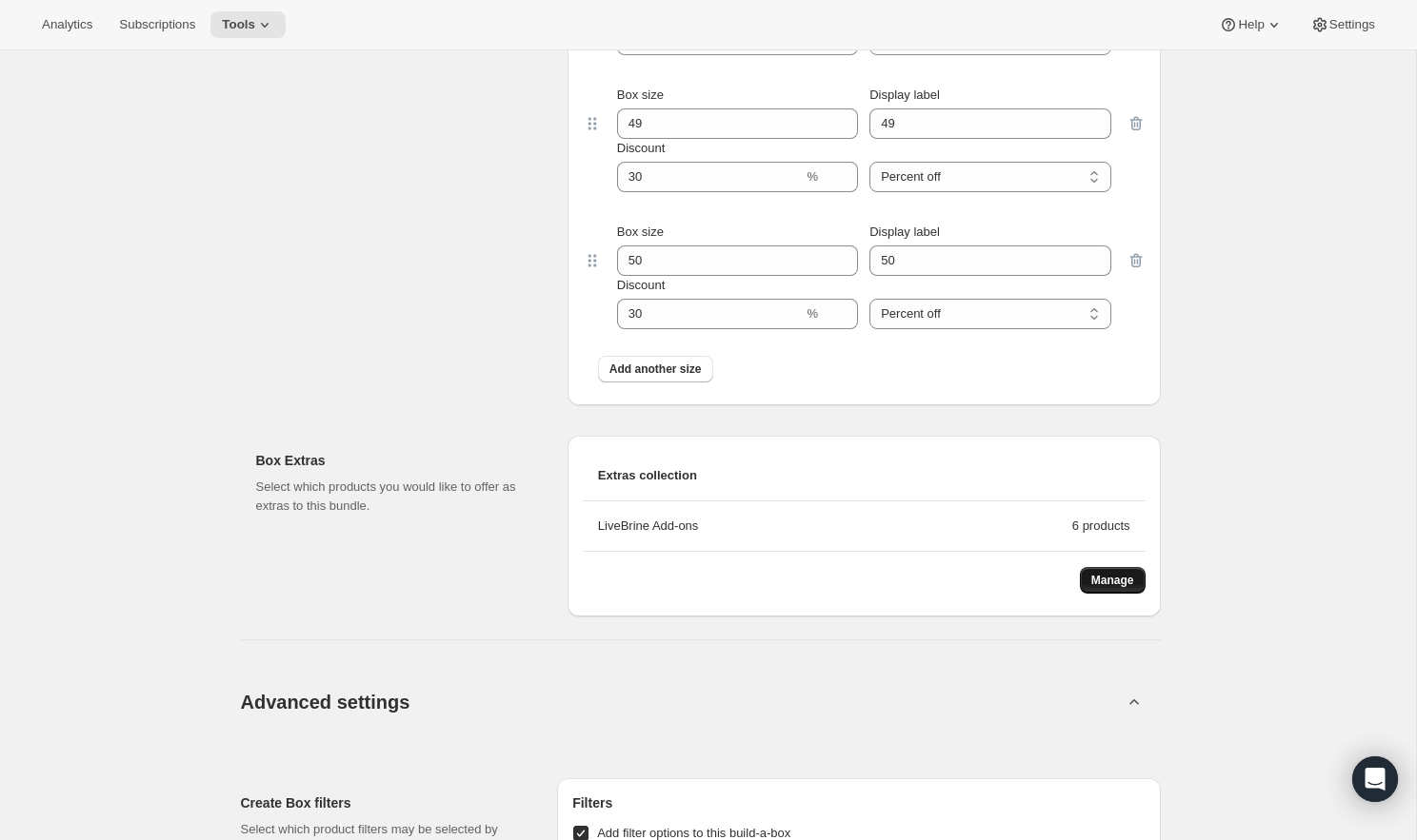
click at [1097, 585] on span "Manage" at bounding box center [1113, 581] width 43 height 16
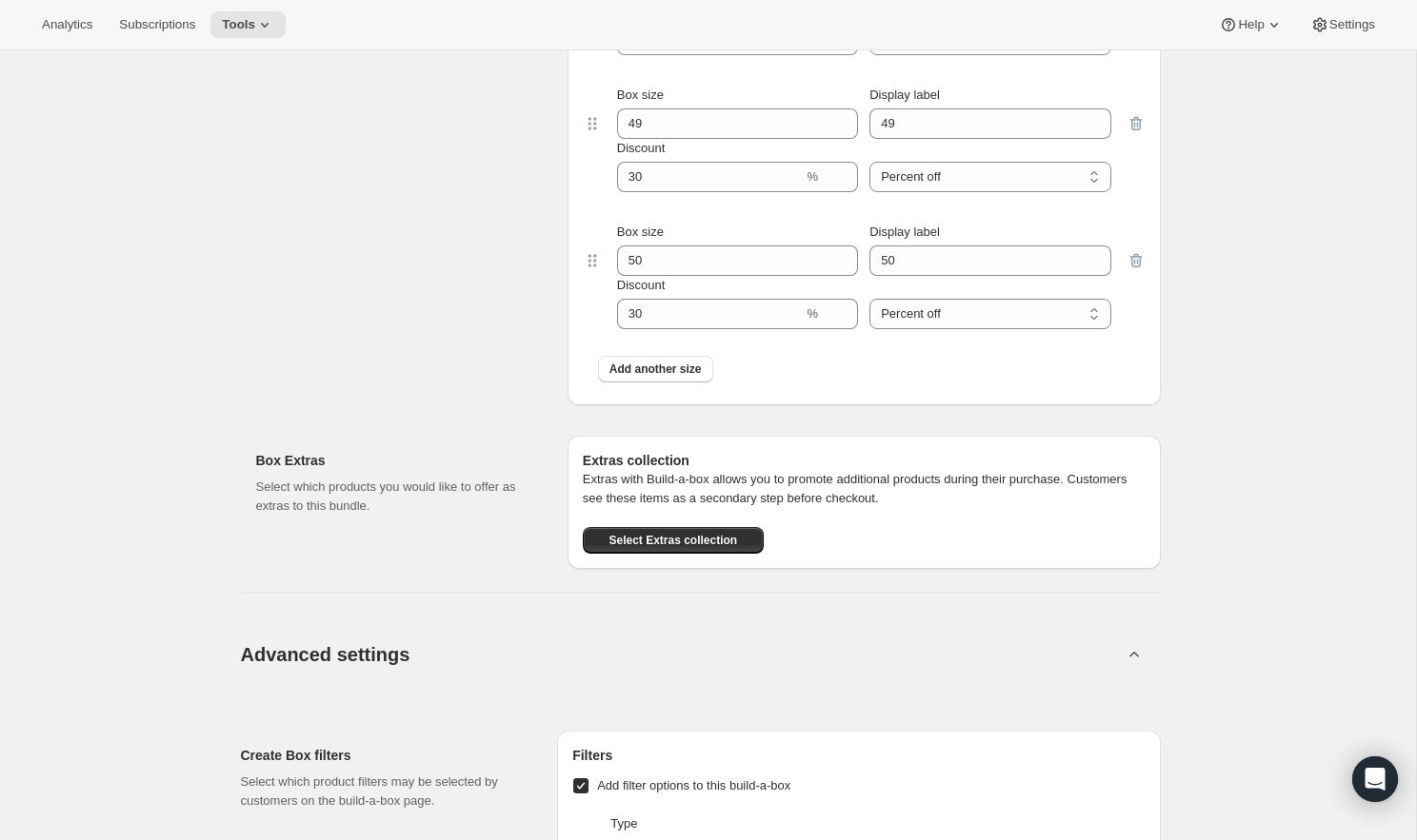
click at [847, 663] on button "Advanced settings" at bounding box center [682, 653] width 905 height 73
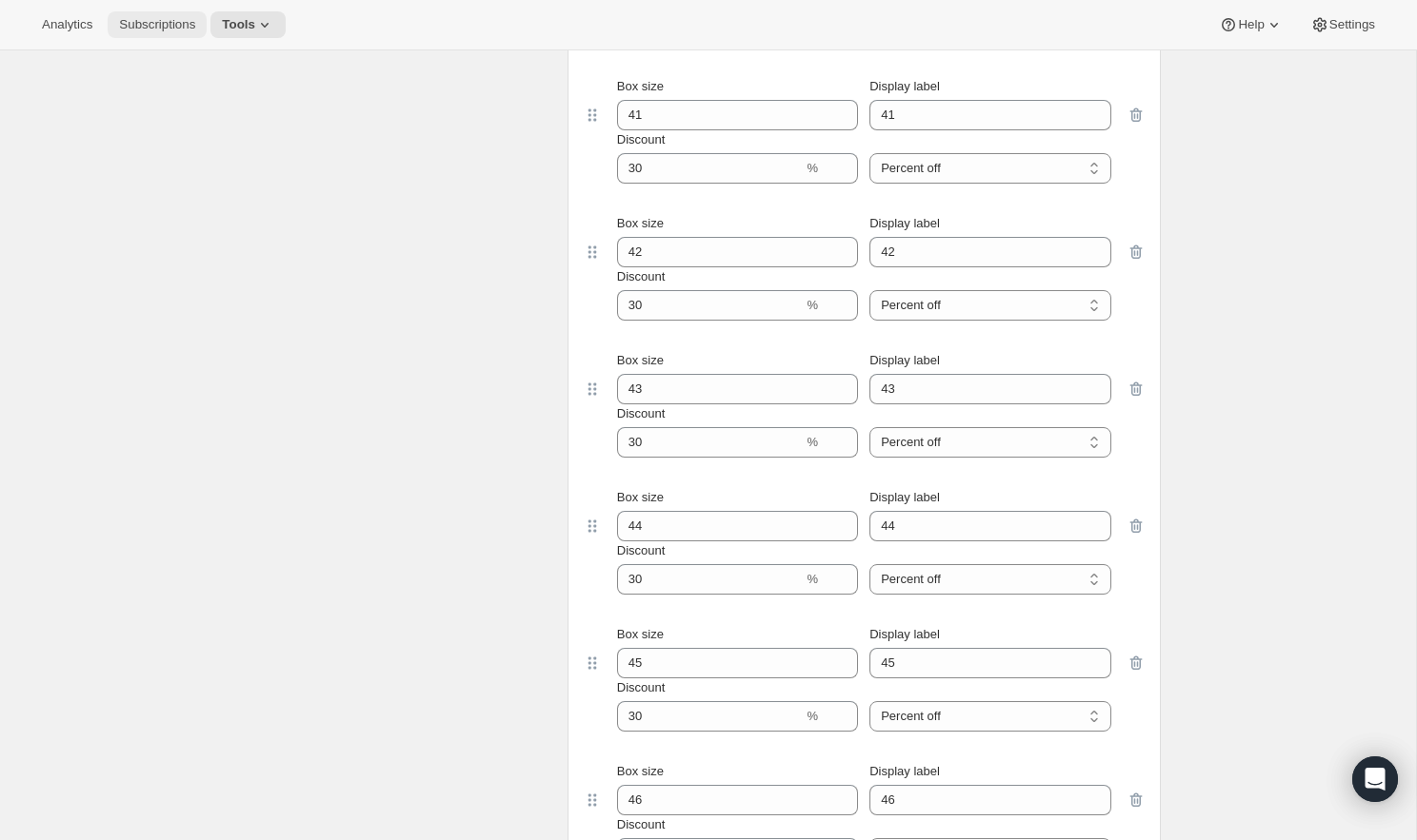
scroll to position [5276, 0]
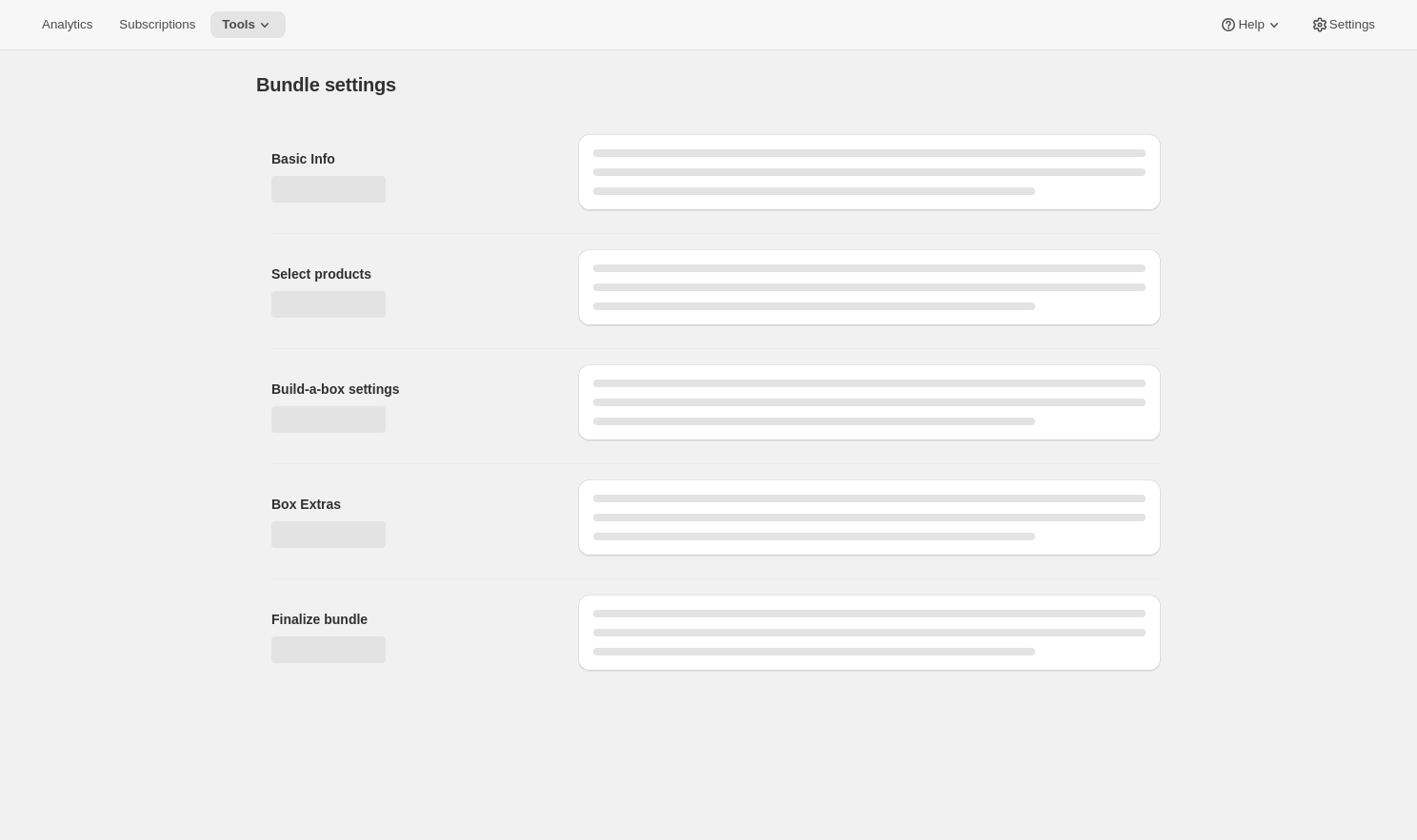
type input "Build-a-Box"
checkbox input "true"
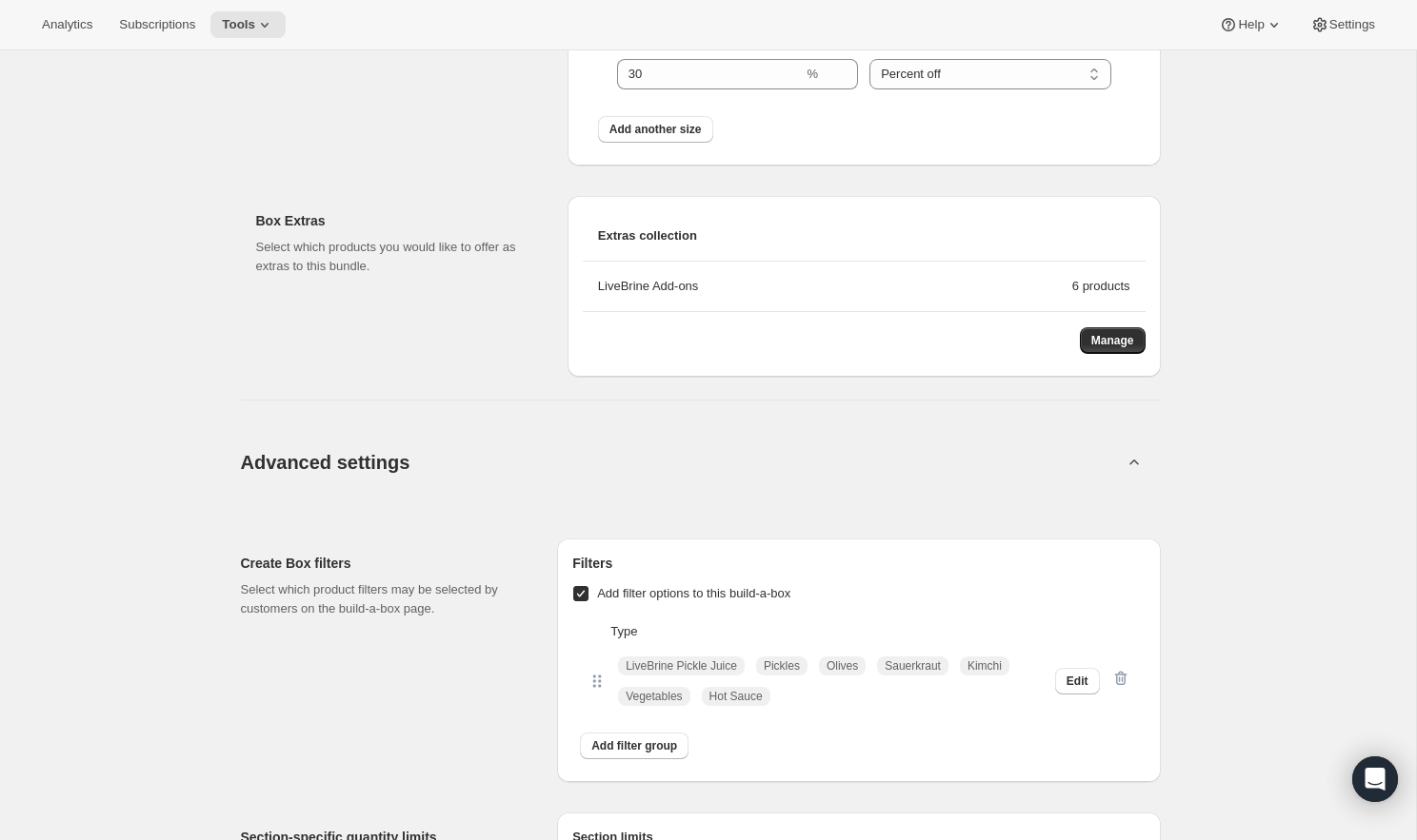
scroll to position [6597, 0]
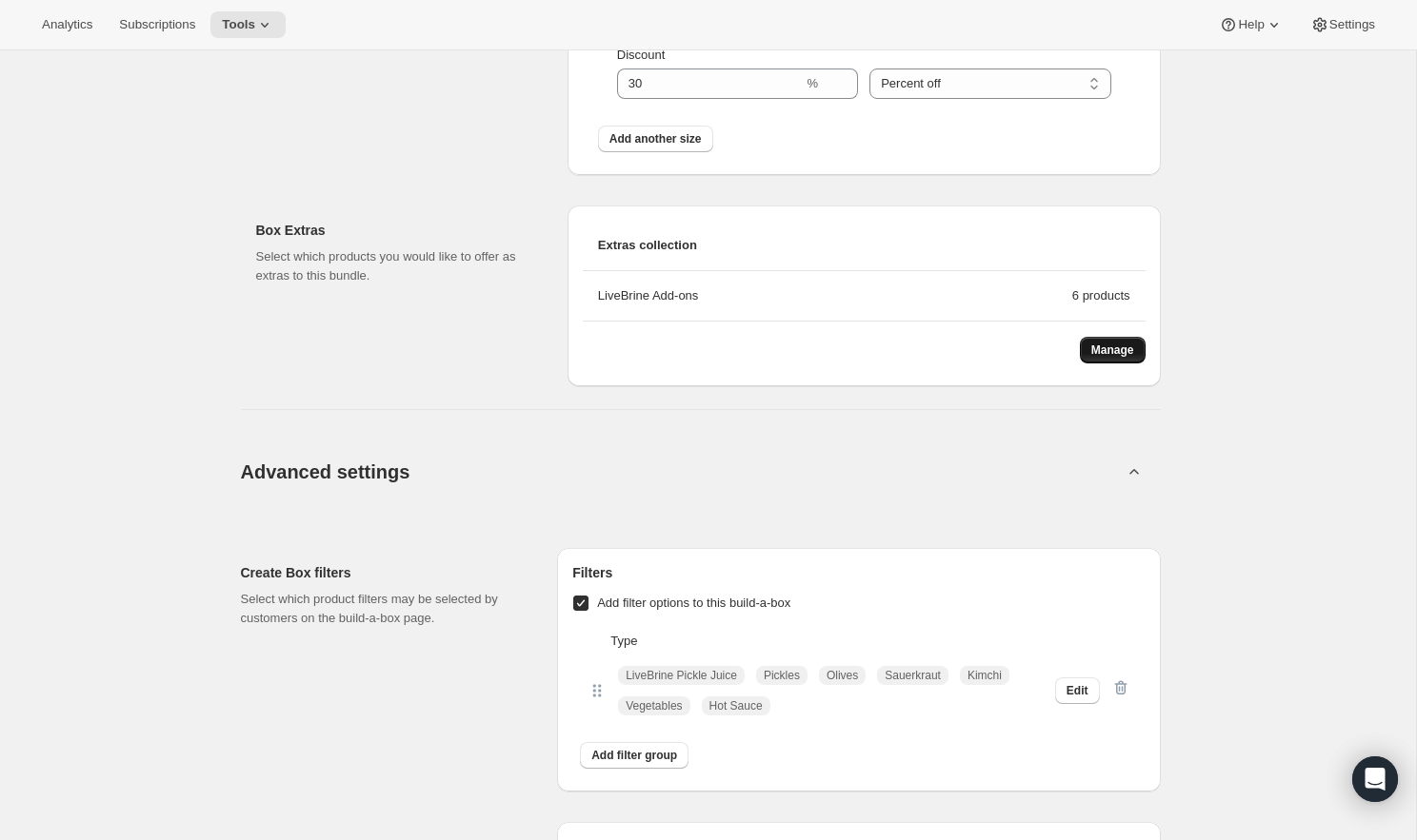
click at [1130, 341] on button "Manage" at bounding box center [1112, 350] width 65 height 26
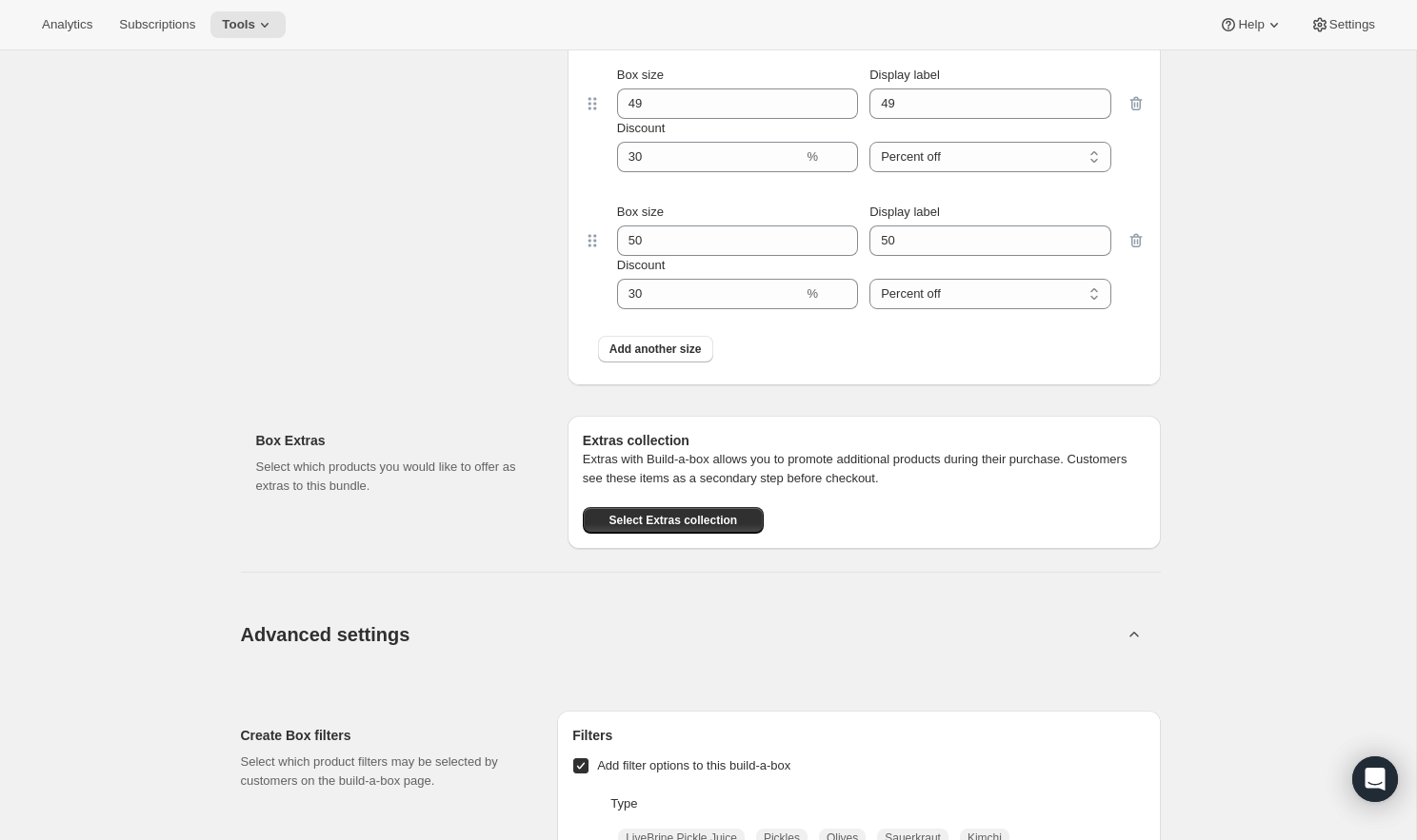
scroll to position [7305, 0]
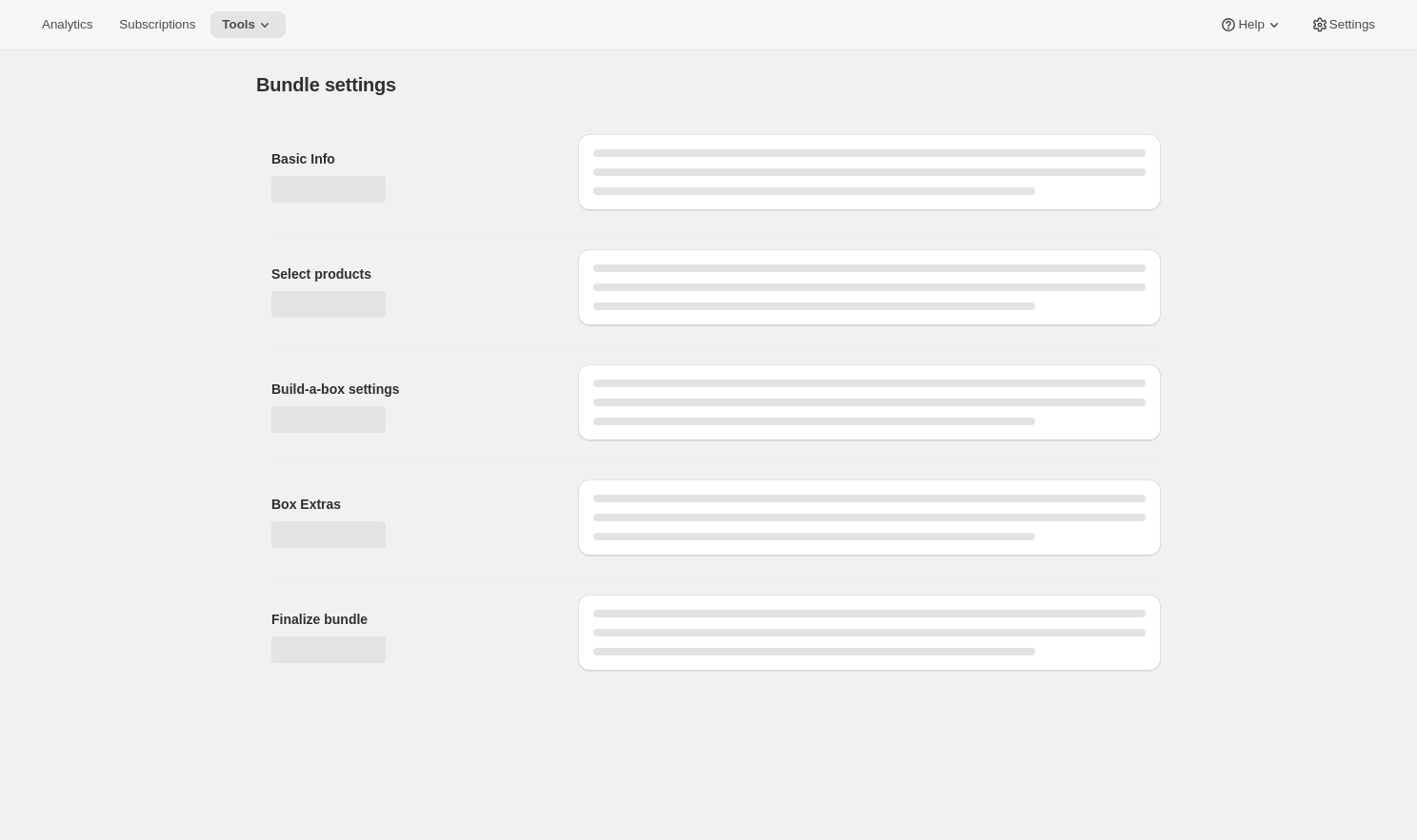
type input "Build-a-Box"
checkbox input "true"
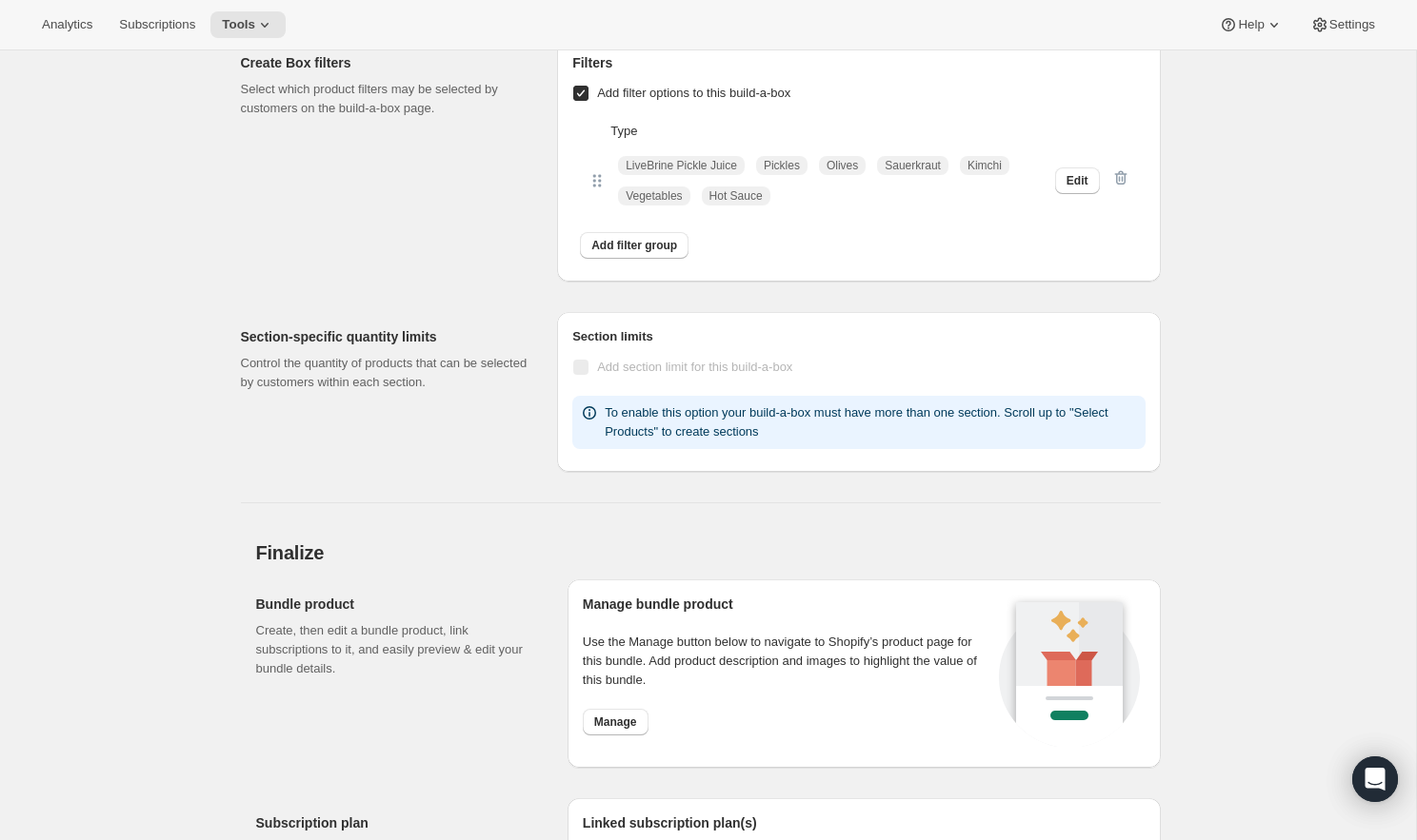
scroll to position [7305, 0]
